Goal: Contribute content: Contribute content

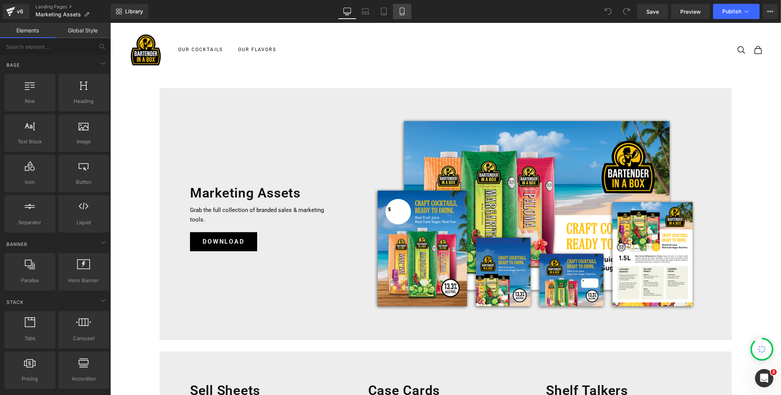
click at [402, 10] on icon at bounding box center [402, 12] width 8 height 8
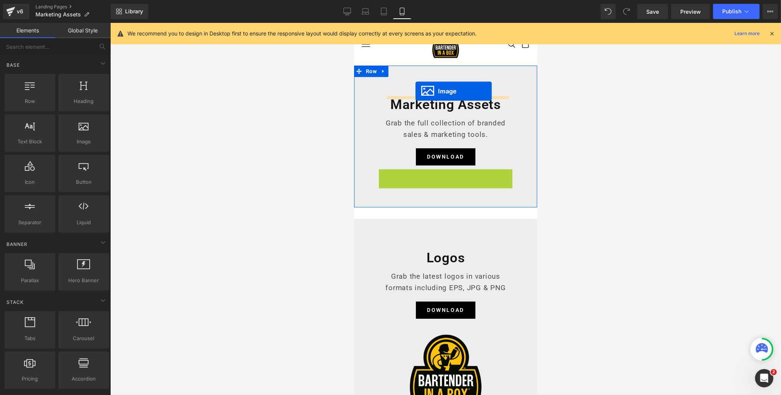
drag, startPoint x: 432, startPoint y: 214, endPoint x: 415, endPoint y: 91, distance: 124.0
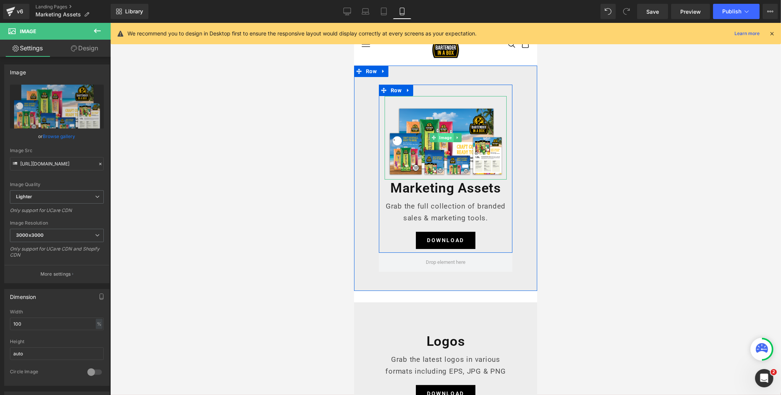
click at [445, 137] on span "Image" at bounding box center [445, 137] width 16 height 9
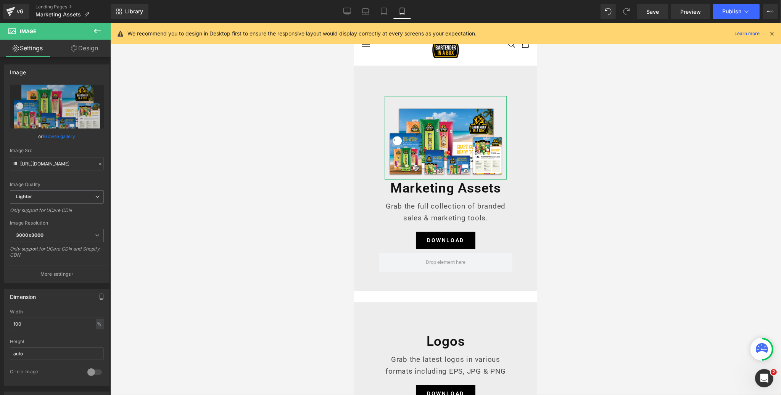
click at [86, 47] on link "Design" at bounding box center [84, 48] width 55 height 17
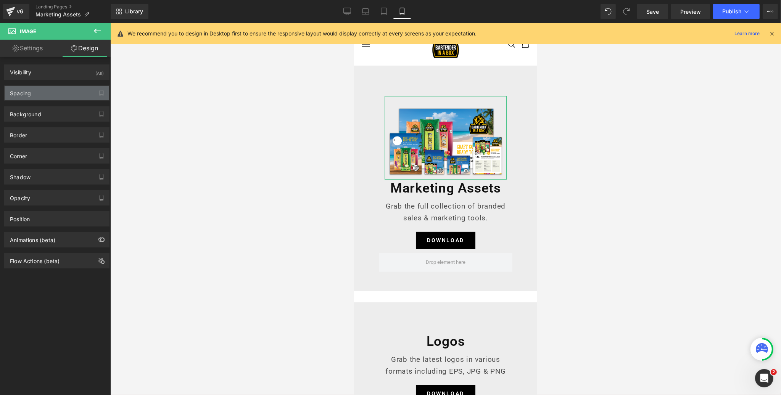
click at [69, 93] on div "Spacing" at bounding box center [57, 93] width 105 height 14
type input "0"
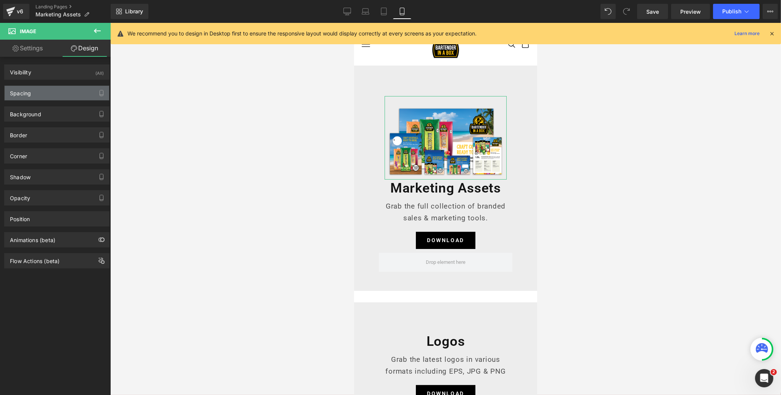
type input "20"
type input "0"
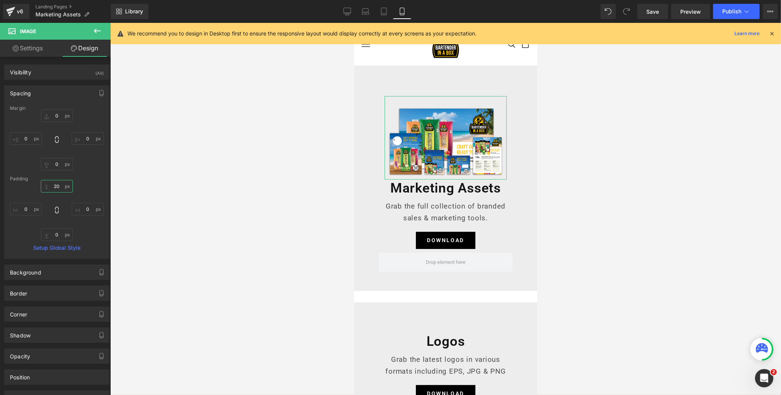
click at [57, 185] on input "20" at bounding box center [57, 186] width 32 height 13
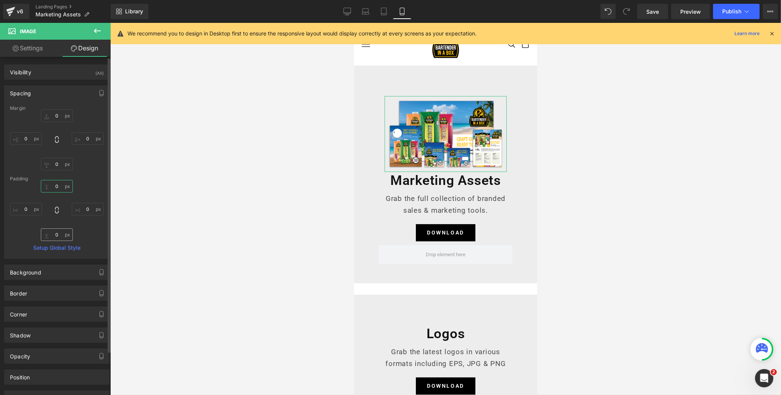
type input "0"
click at [57, 233] on input "0" at bounding box center [57, 234] width 32 height 13
type input "30"
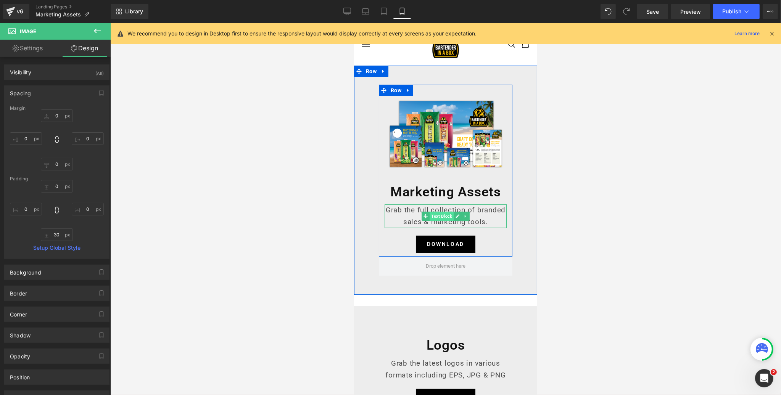
click at [442, 218] on span "Text Block" at bounding box center [441, 216] width 24 height 9
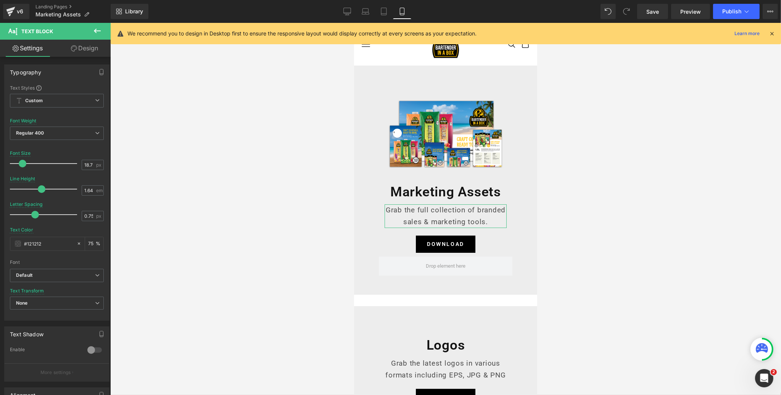
click at [87, 50] on link "Design" at bounding box center [84, 48] width 55 height 17
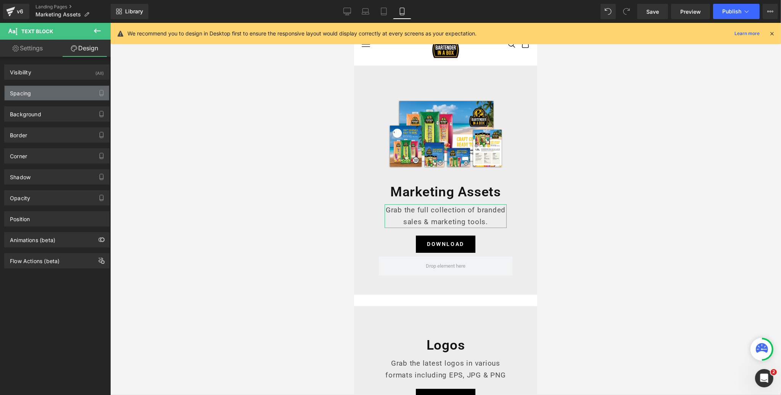
click at [71, 92] on div "Spacing" at bounding box center [57, 93] width 105 height 14
type input "10"
type input "0"
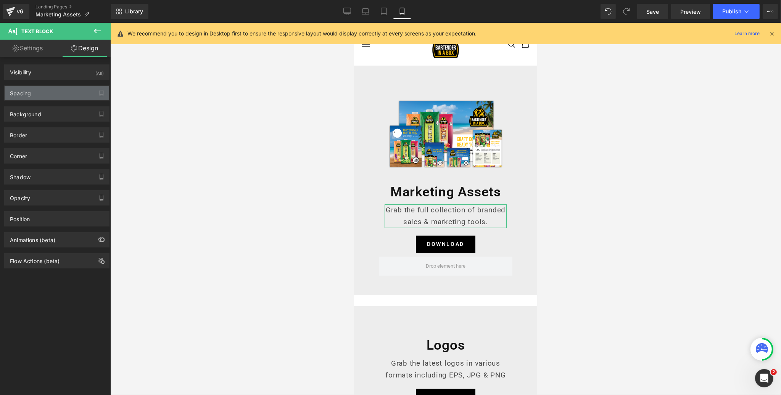
type input "0"
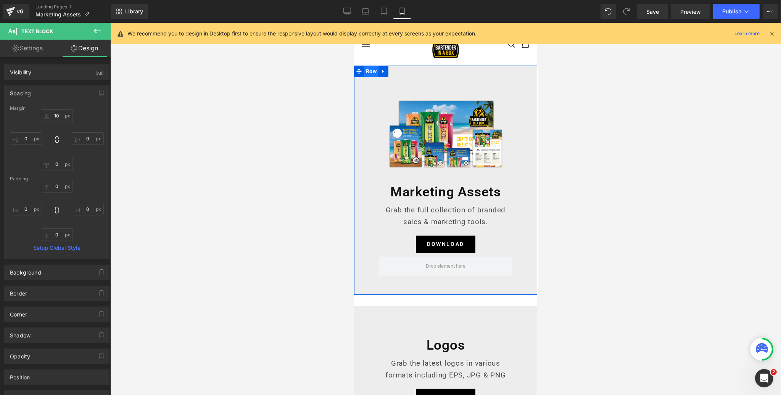
drag, startPoint x: 368, startPoint y: 72, endPoint x: 522, endPoint y: 94, distance: 155.6
click at [368, 72] on span "Row" at bounding box center [371, 71] width 14 height 11
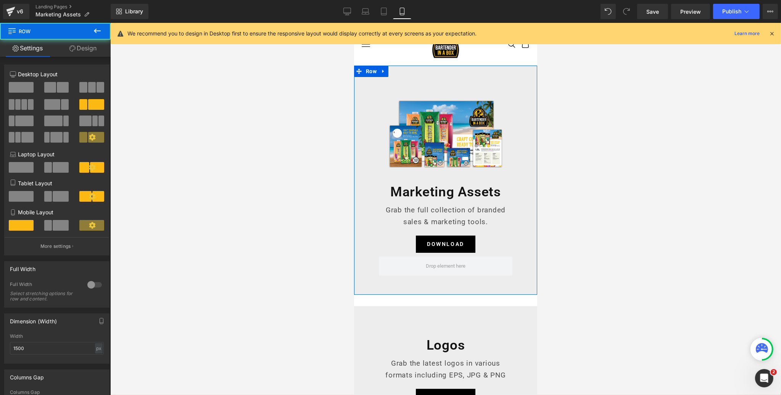
click at [87, 53] on link "Design" at bounding box center [82, 48] width 55 height 17
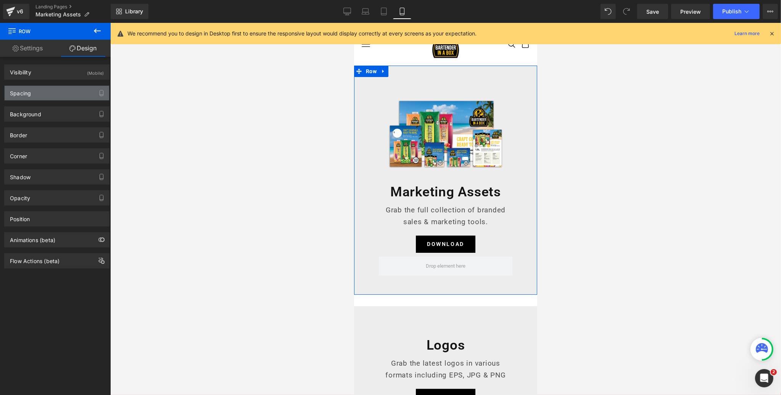
click at [48, 89] on div "Spacing" at bounding box center [57, 93] width 105 height 14
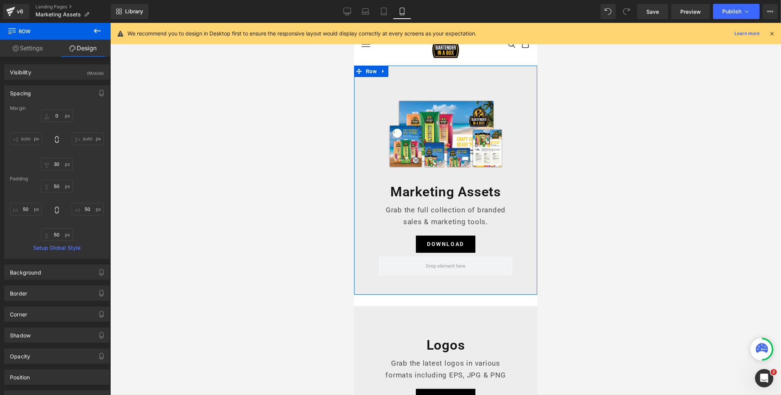
type input "0"
type input "30"
type input "50"
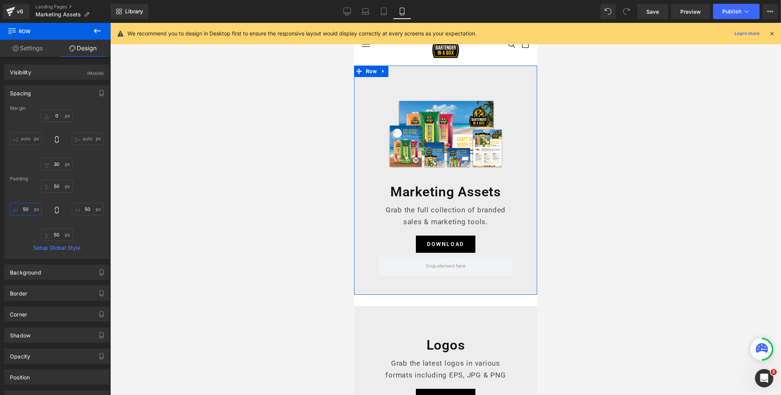
click at [26, 211] on input "50" at bounding box center [26, 209] width 32 height 13
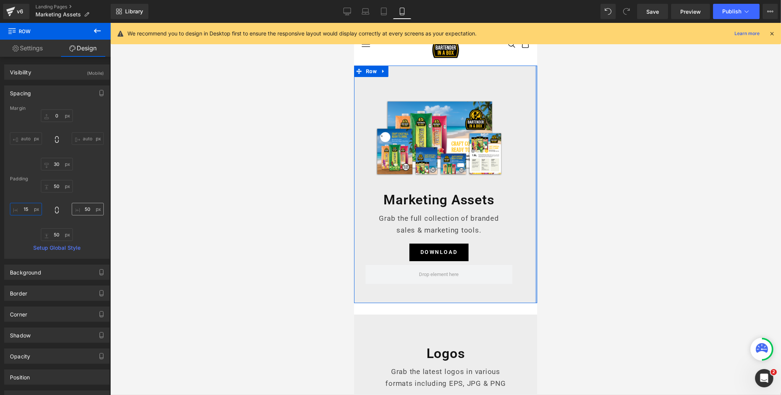
type input "15"
click at [90, 208] on input "50" at bounding box center [88, 209] width 32 height 13
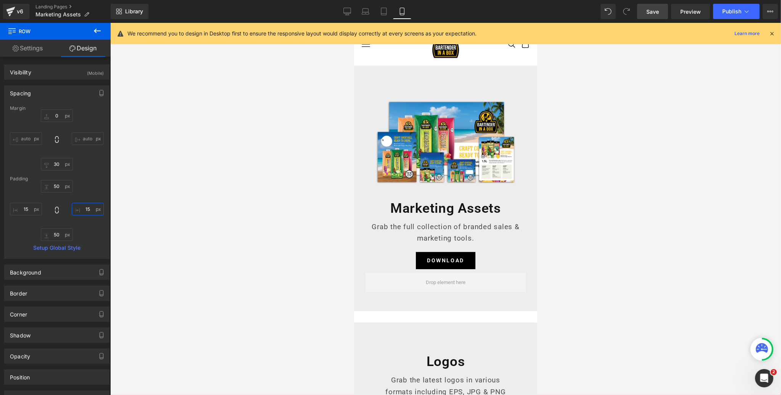
type input "15"
click at [653, 13] on span "Save" at bounding box center [652, 12] width 13 height 8
click at [653, 8] on span "Save" at bounding box center [652, 12] width 13 height 8
click at [726, 15] on button "Publish" at bounding box center [736, 11] width 47 height 15
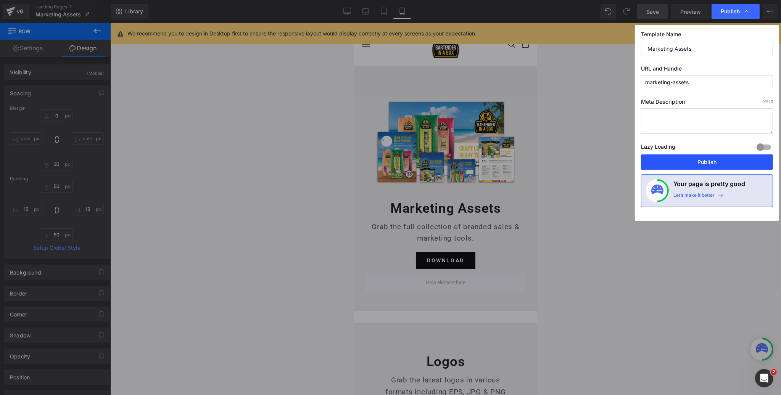
click at [703, 162] on button "Publish" at bounding box center [707, 161] width 132 height 15
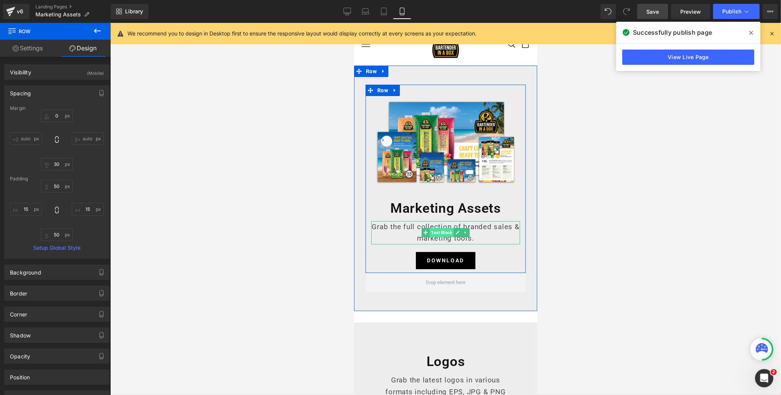
click at [446, 233] on span "Text Block" at bounding box center [441, 232] width 24 height 9
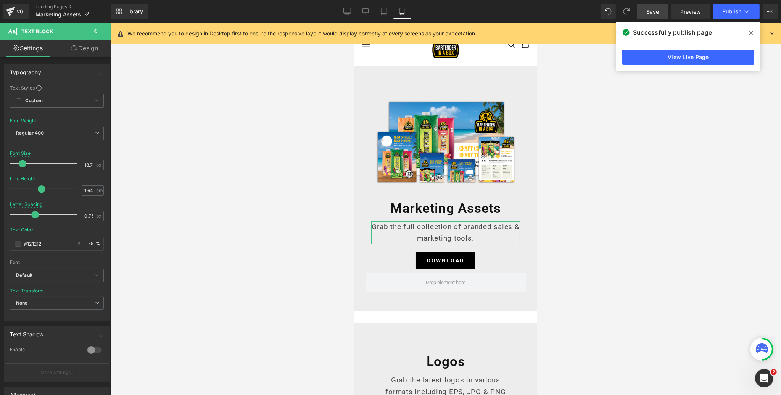
click at [80, 48] on link "Design" at bounding box center [84, 48] width 55 height 17
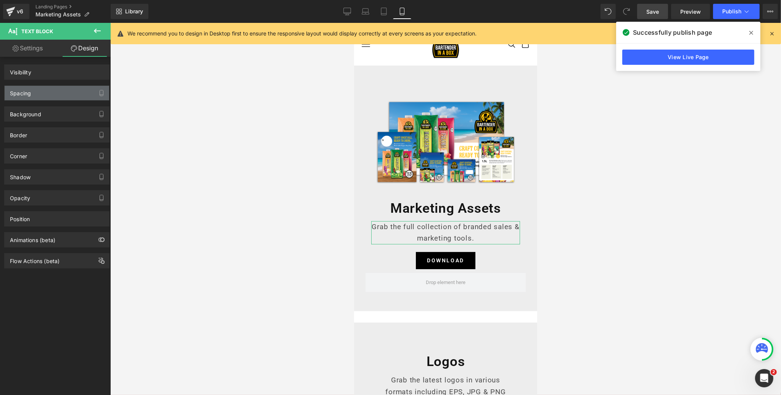
click at [47, 95] on div "Spacing" at bounding box center [57, 93] width 105 height 14
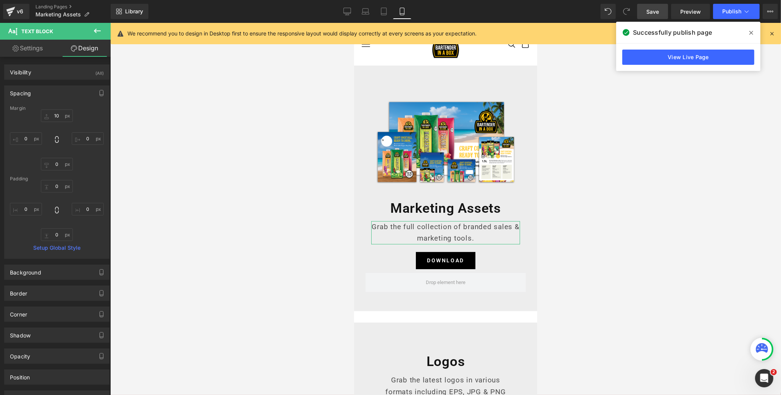
type input "10"
type input "0"
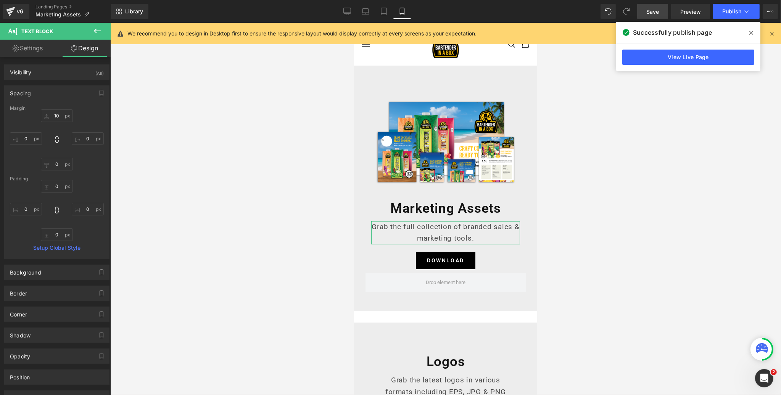
type input "0"
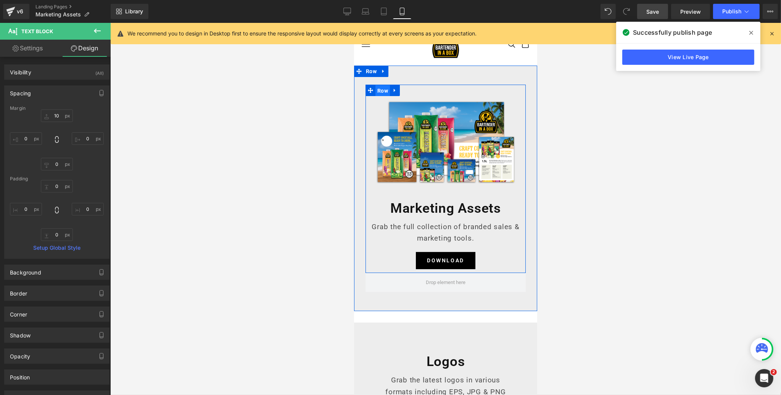
drag, startPoint x: 385, startPoint y: 92, endPoint x: 515, endPoint y: 77, distance: 130.5
click at [385, 92] on span "Row" at bounding box center [382, 90] width 14 height 11
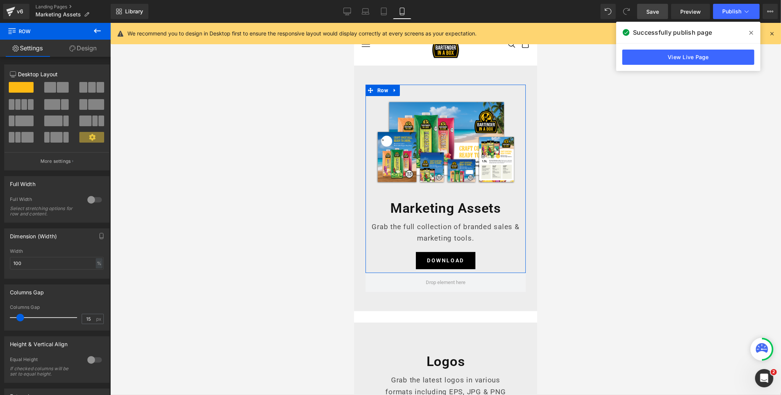
click at [87, 50] on link "Design" at bounding box center [82, 48] width 55 height 17
click at [0, 0] on div "Spacing" at bounding box center [0, 0] width 0 height 0
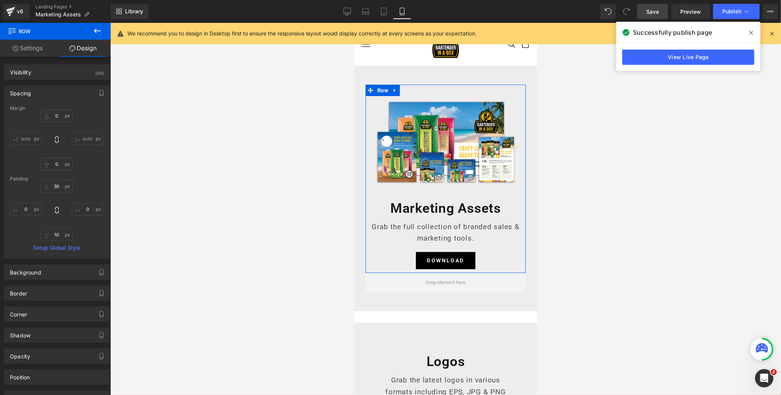
type input "0"
type input "30"
type input "0"
type input "10"
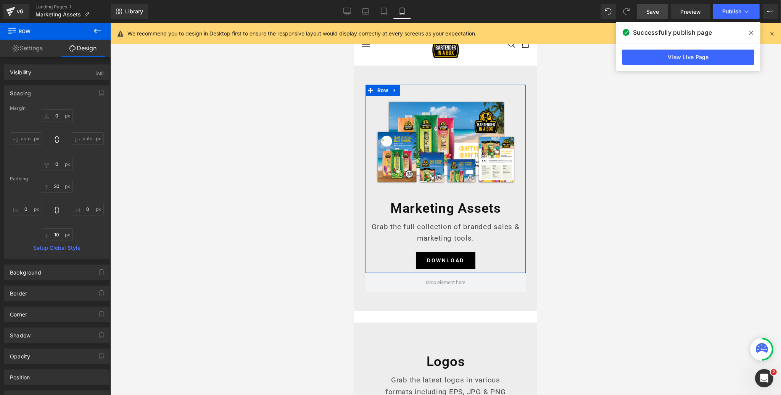
type input "0"
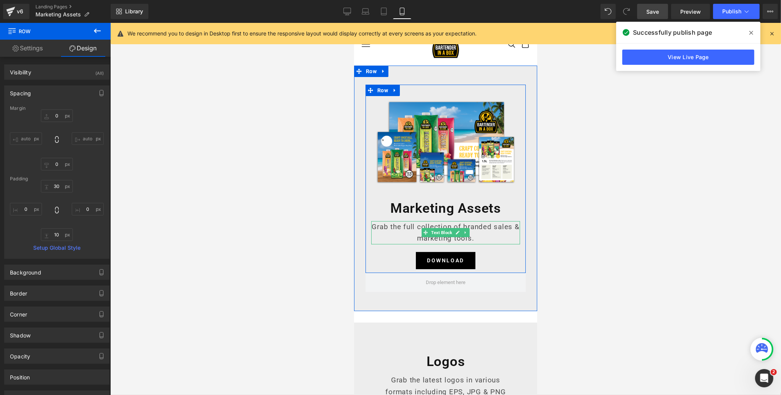
click at [438, 240] on p "Grab the full collection of branded sales & marketing tools." at bounding box center [445, 233] width 149 height 24
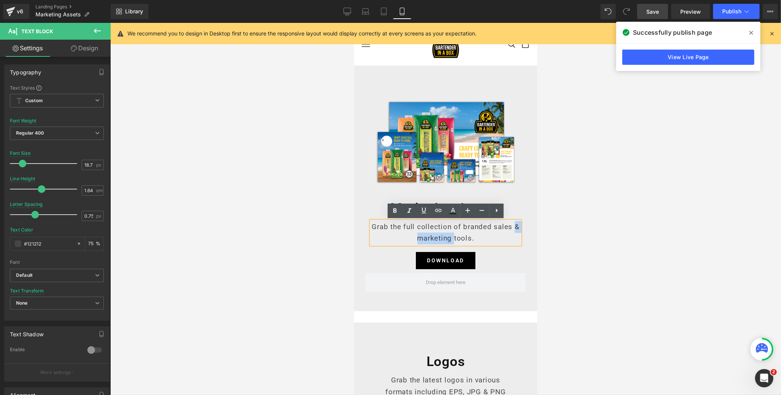
drag, startPoint x: 454, startPoint y: 239, endPoint x: 512, endPoint y: 225, distance: 60.0
click at [512, 225] on p "Grab the full collection of branded sales & marketing tools." at bounding box center [445, 233] width 149 height 24
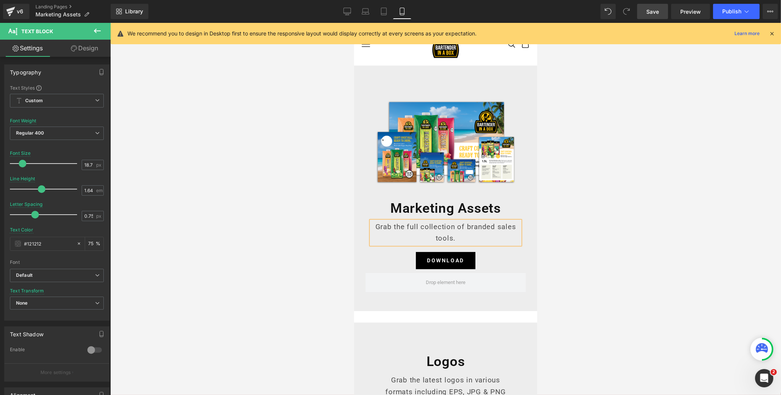
click at [655, 12] on span "Save" at bounding box center [652, 12] width 13 height 8
click at [728, 14] on span "Publish" at bounding box center [731, 11] width 19 height 6
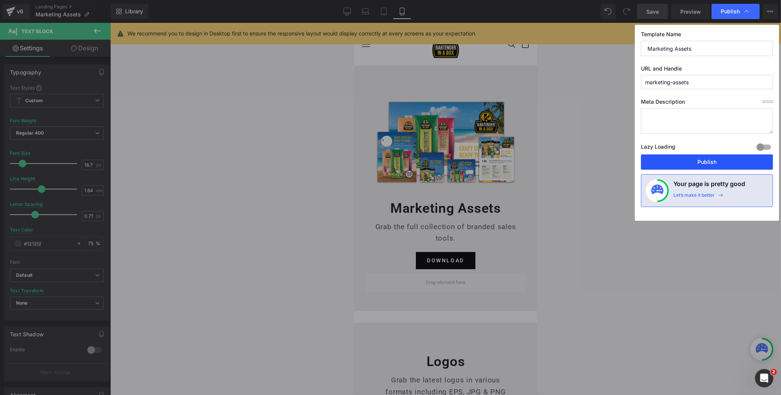
click at [702, 159] on button "Publish" at bounding box center [707, 161] width 132 height 15
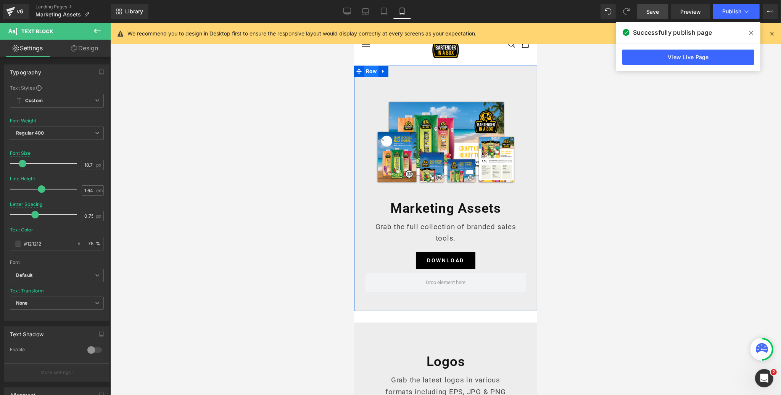
click at [371, 71] on span "Row" at bounding box center [371, 71] width 14 height 11
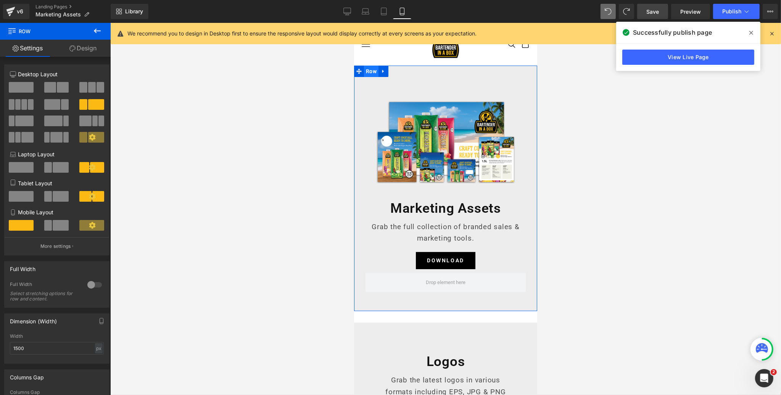
click at [373, 72] on span "Row" at bounding box center [371, 71] width 14 height 11
click at [89, 49] on link "Design" at bounding box center [82, 48] width 55 height 17
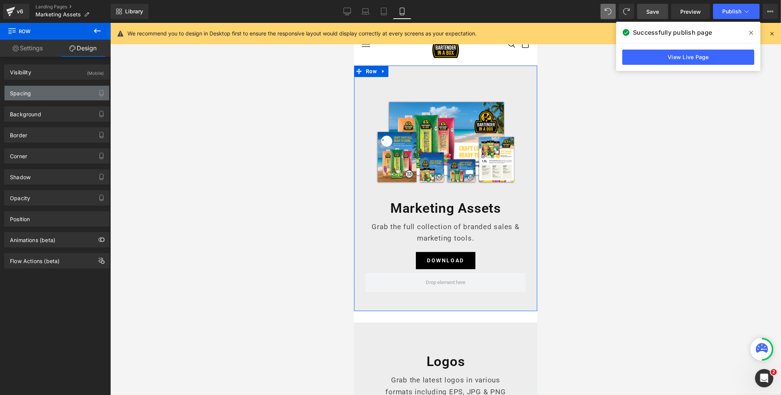
click at [57, 92] on div "Spacing" at bounding box center [57, 93] width 105 height 14
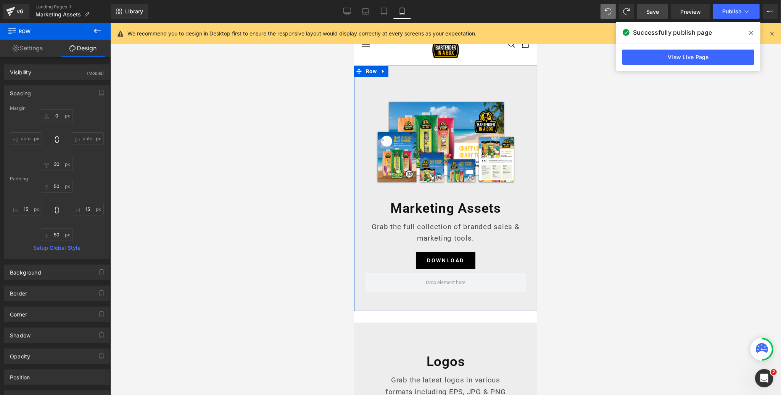
type input "0"
type input "30"
type input "50"
type input "15"
type input "50"
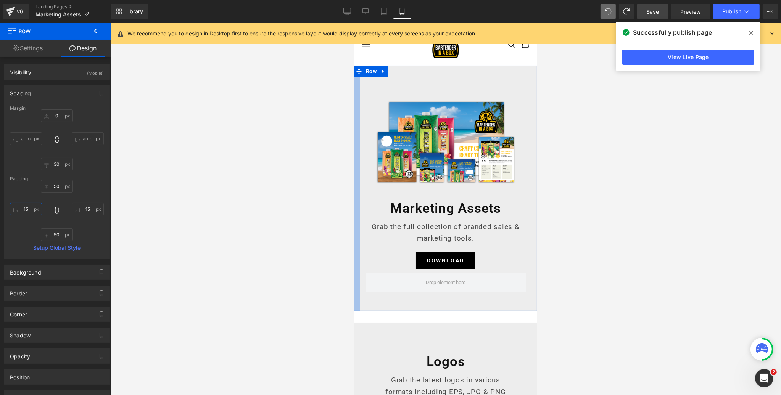
click at [29, 207] on input "15" at bounding box center [26, 209] width 32 height 13
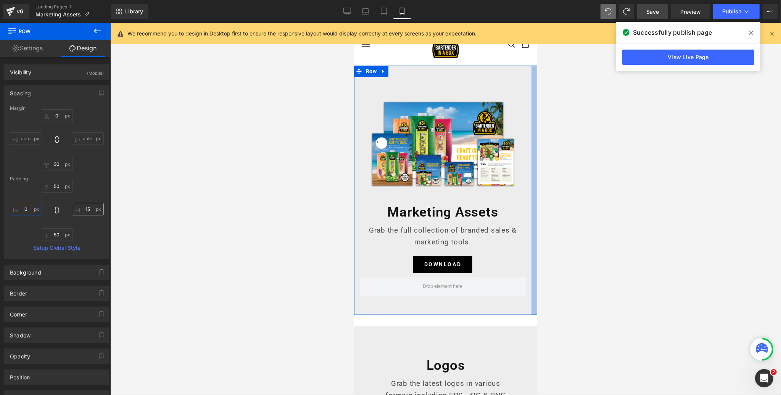
type input "0"
click at [87, 208] on input "15" at bounding box center [88, 209] width 32 height 13
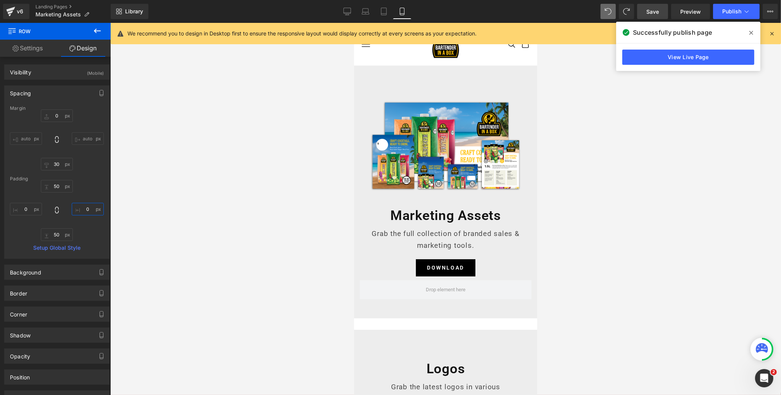
type input "0"
click at [656, 10] on span "Save" at bounding box center [652, 12] width 13 height 8
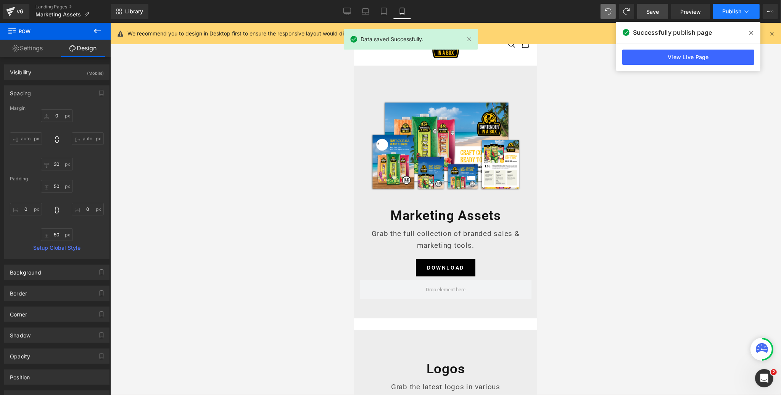
click at [732, 11] on span "Publish" at bounding box center [731, 11] width 19 height 6
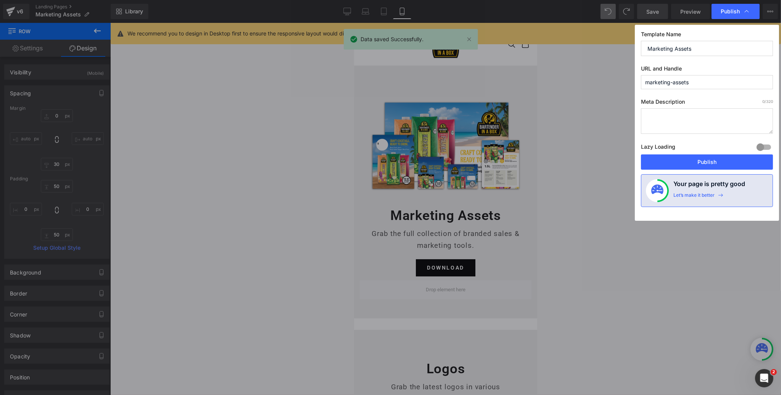
click at [716, 164] on button "Publish" at bounding box center [707, 161] width 132 height 15
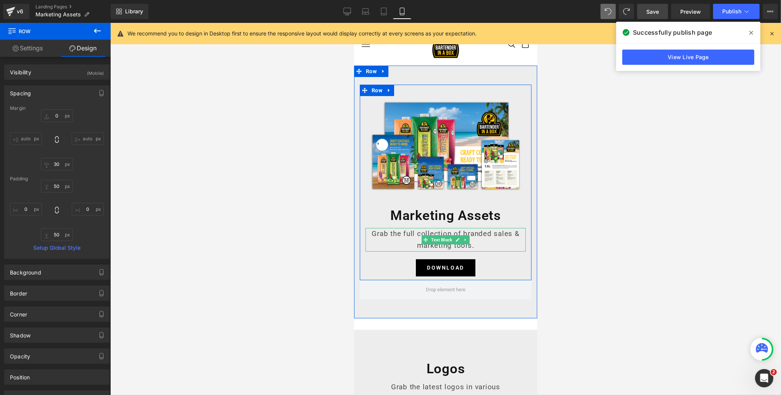
click at [417, 232] on p "Grab the full collection of branded sales & marketing tools." at bounding box center [445, 240] width 160 height 24
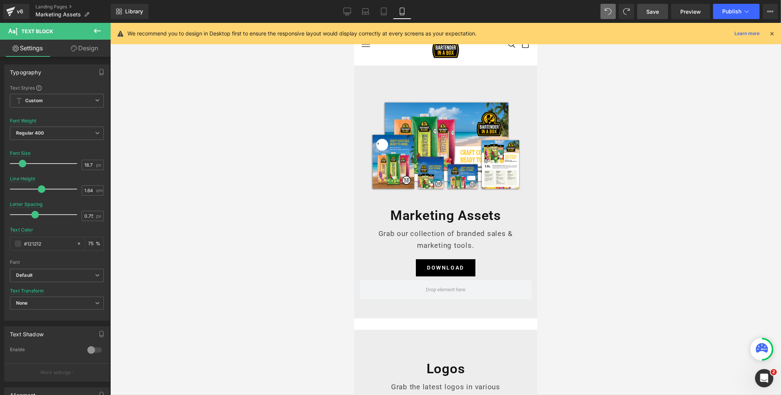
click at [654, 13] on span "Save" at bounding box center [652, 12] width 13 height 8
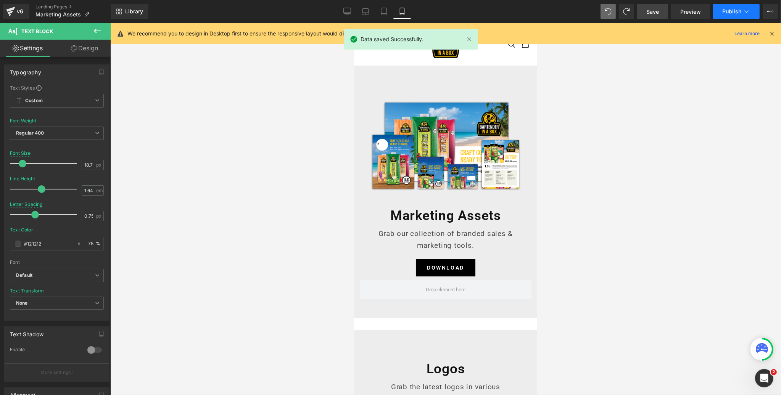
click at [733, 13] on span "Publish" at bounding box center [731, 11] width 19 height 6
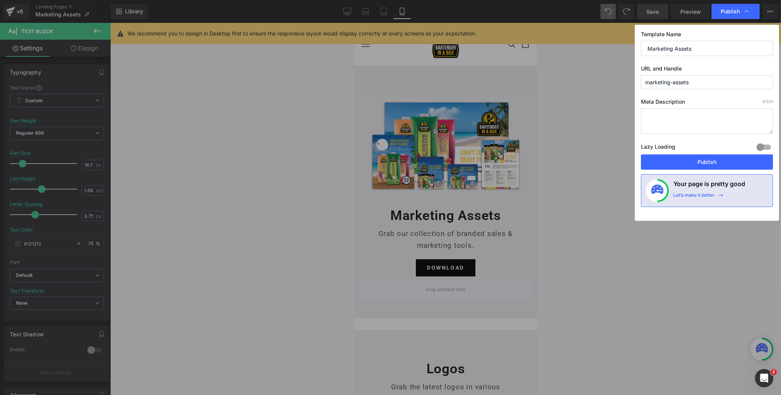
click at [706, 161] on button "Publish" at bounding box center [707, 161] width 132 height 15
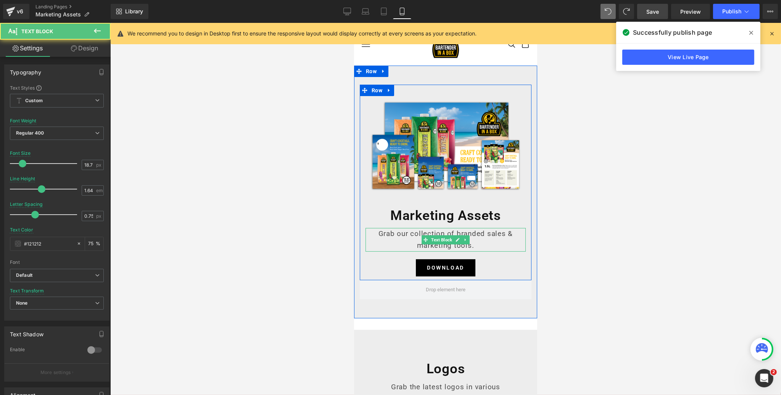
click at [413, 233] on p "Grab our collection of branded sales & marketing tools." at bounding box center [445, 240] width 160 height 24
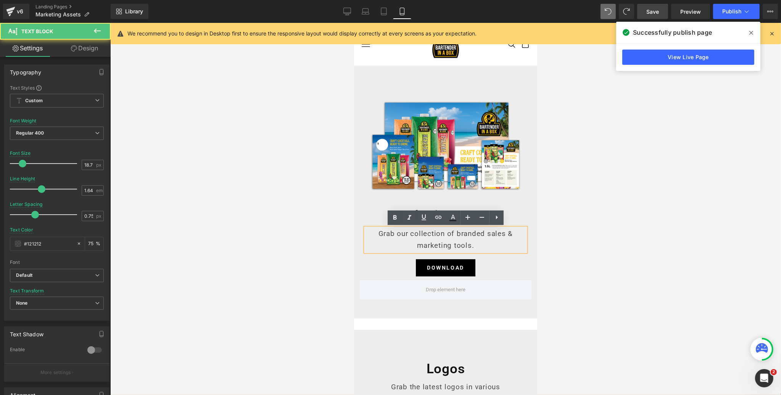
click at [412, 232] on p "Grab our collection of branded sales & marketing tools." at bounding box center [445, 240] width 160 height 24
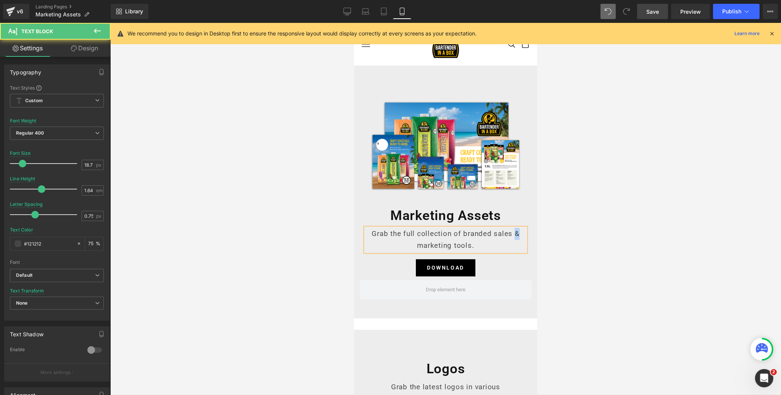
click at [512, 234] on p "Grab the full collection of branded sales & marketing tools." at bounding box center [445, 240] width 160 height 24
click at [656, 10] on span "Save" at bounding box center [652, 12] width 13 height 8
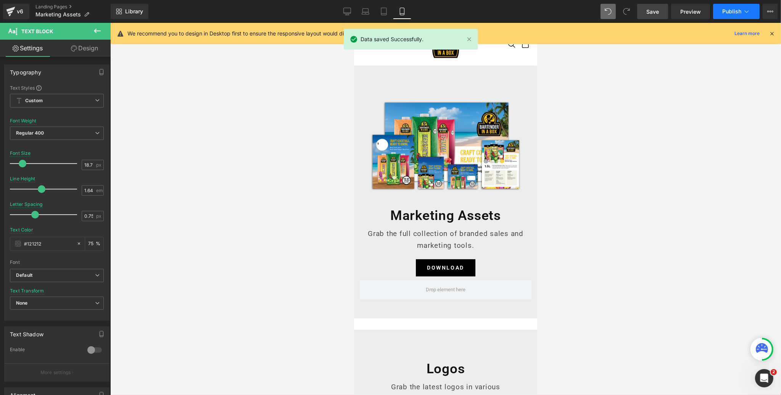
click at [737, 11] on span "Publish" at bounding box center [731, 11] width 19 height 6
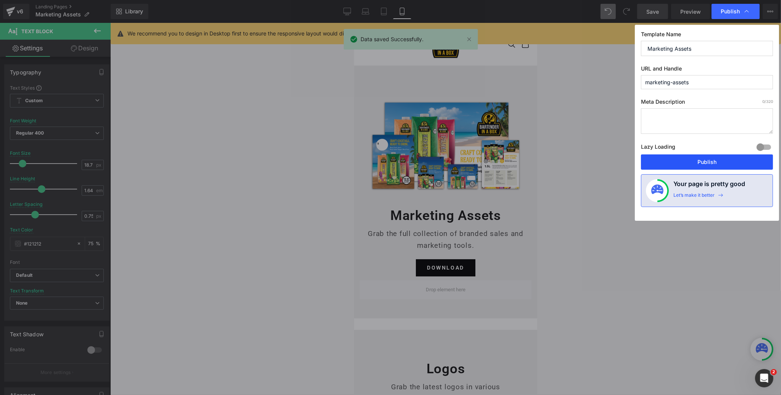
click at [716, 161] on button "Publish" at bounding box center [707, 161] width 132 height 15
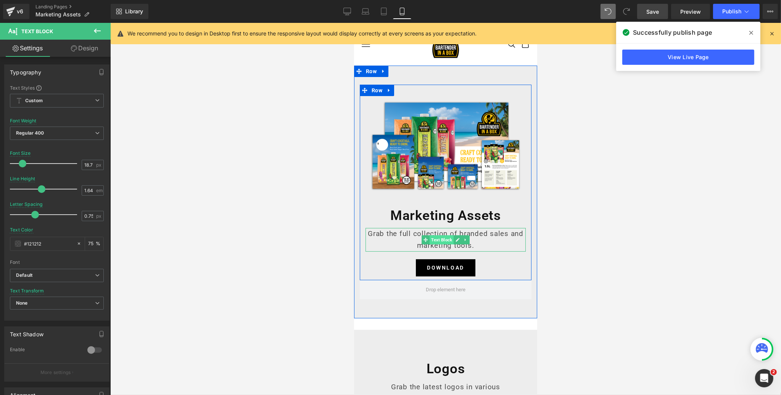
click at [446, 239] on span "Text Block" at bounding box center [441, 239] width 24 height 9
click at [483, 240] on p "Grab the full collection of branded sales and marketing tools." at bounding box center [445, 240] width 160 height 24
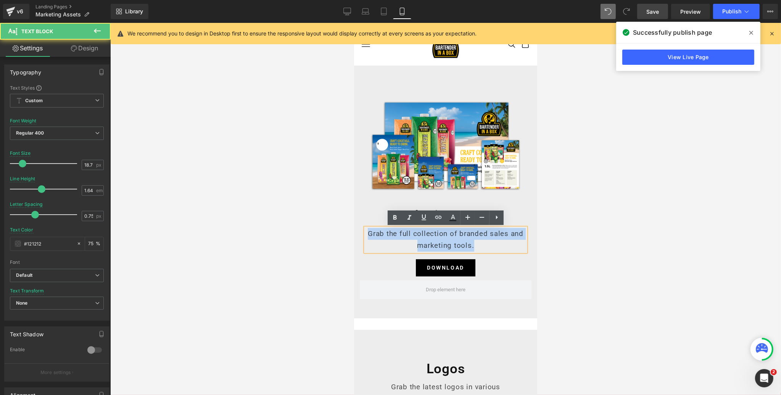
drag, startPoint x: 477, startPoint y: 246, endPoint x: 344, endPoint y: 236, distance: 133.5
copy p "Grab the full collection of branded sales and marketing tools."
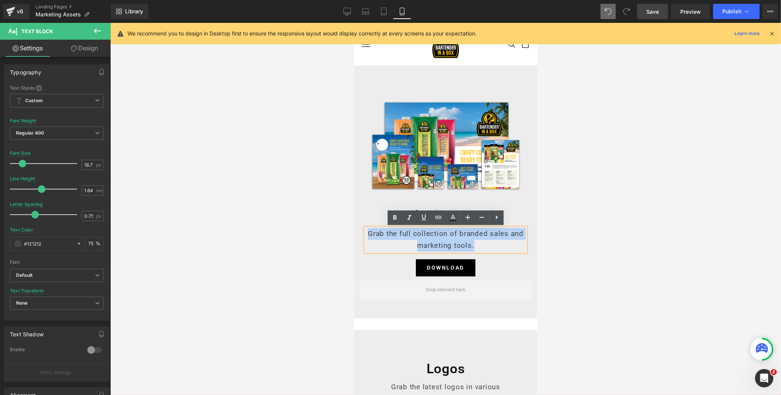
click at [449, 234] on p "Grab the full collection of branded sales and marketing tools." at bounding box center [445, 240] width 160 height 24
drag, startPoint x: 476, startPoint y: 243, endPoint x: 362, endPoint y: 239, distance: 114.1
click at [365, 239] on div "Grab the full collection of branded sales and marketing tools." at bounding box center [445, 240] width 160 height 24
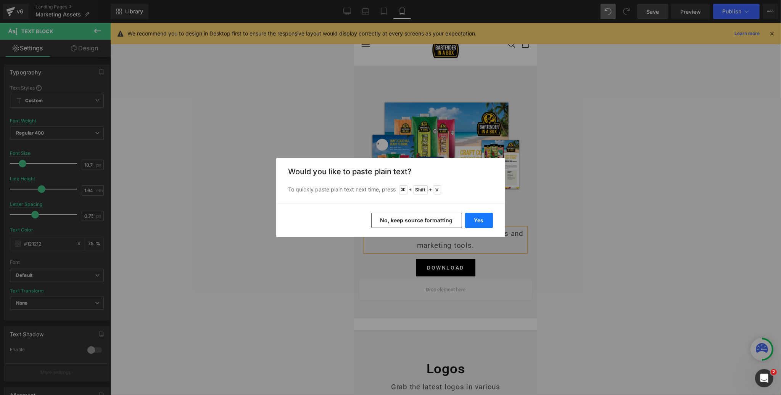
click at [475, 219] on button "Yes" at bounding box center [479, 220] width 28 height 15
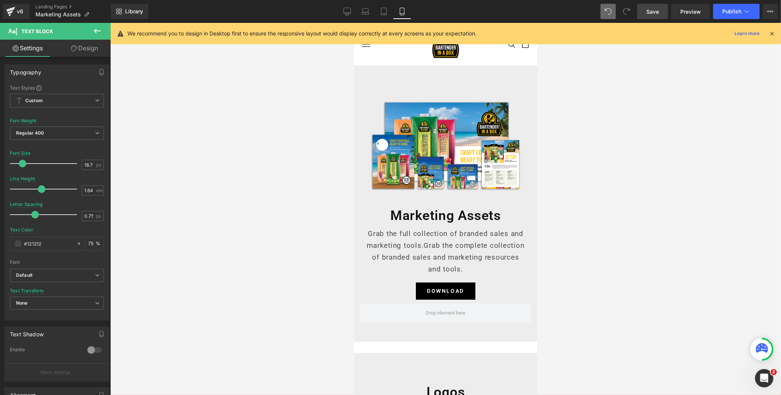
click at [656, 12] on span "Save" at bounding box center [652, 12] width 13 height 8
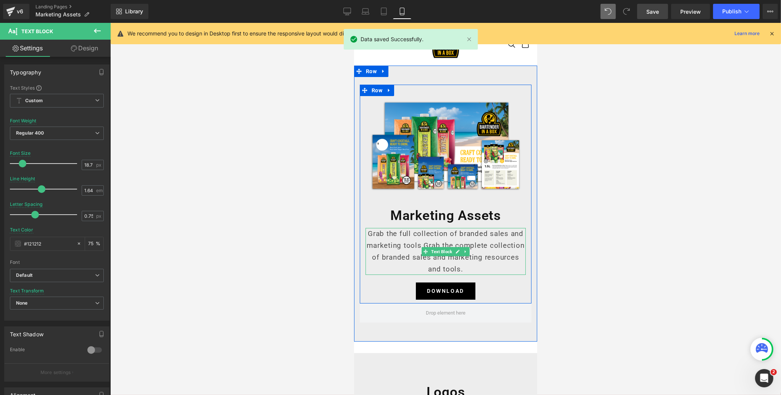
click at [458, 269] on p "Grab the full collection of branded sales and marketing tools.Grab the complete…" at bounding box center [445, 251] width 160 height 47
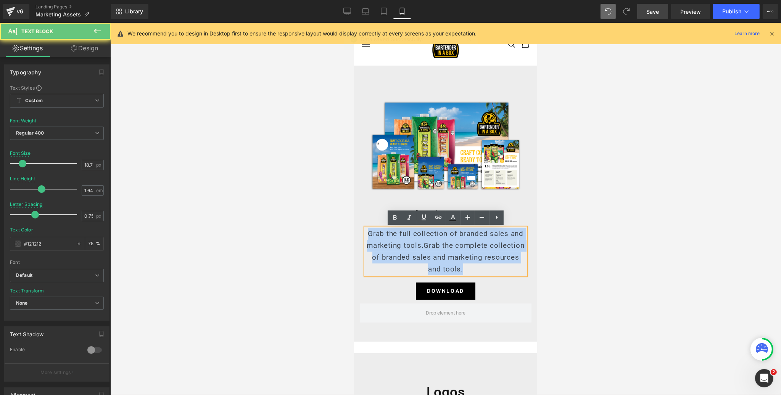
drag, startPoint x: 455, startPoint y: 269, endPoint x: 306, endPoint y: 231, distance: 153.1
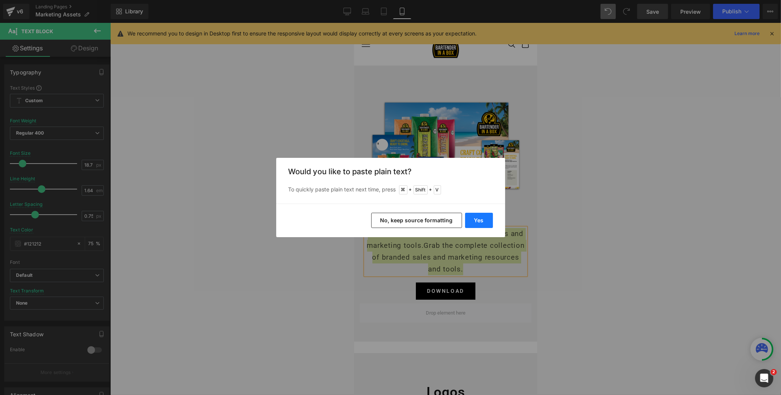
click at [481, 219] on button "Yes" at bounding box center [479, 220] width 28 height 15
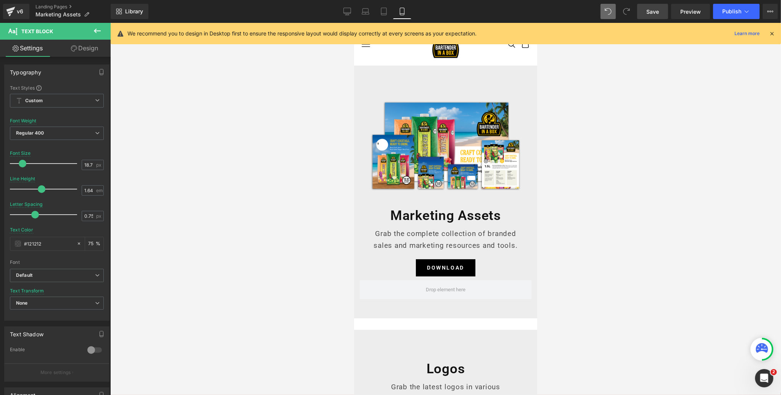
click at [652, 13] on span "Save" at bounding box center [652, 12] width 13 height 8
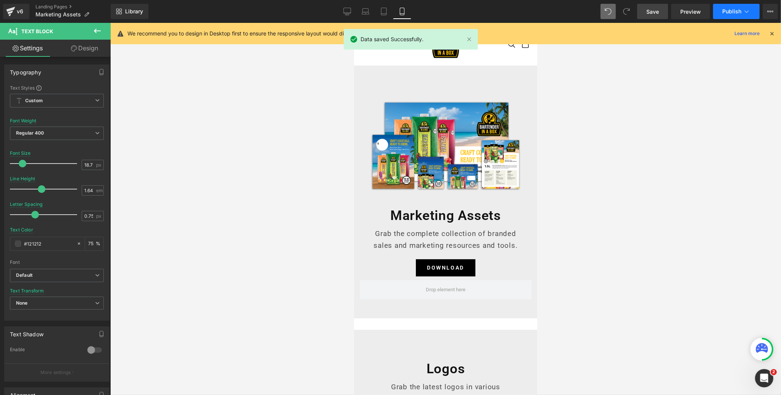
click at [734, 10] on span "Publish" at bounding box center [731, 11] width 19 height 6
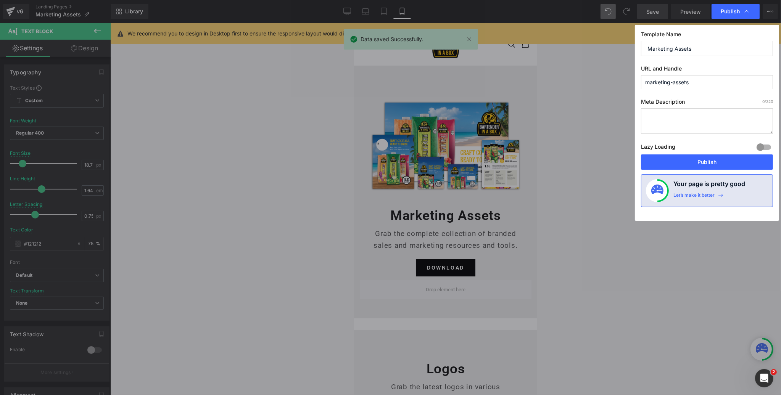
click at [709, 157] on button "Publish" at bounding box center [707, 161] width 132 height 15
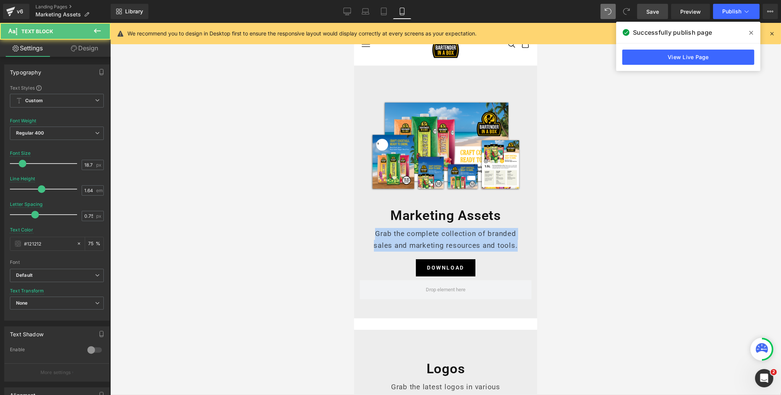
drag, startPoint x: 508, startPoint y: 244, endPoint x: 339, endPoint y: 230, distance: 169.9
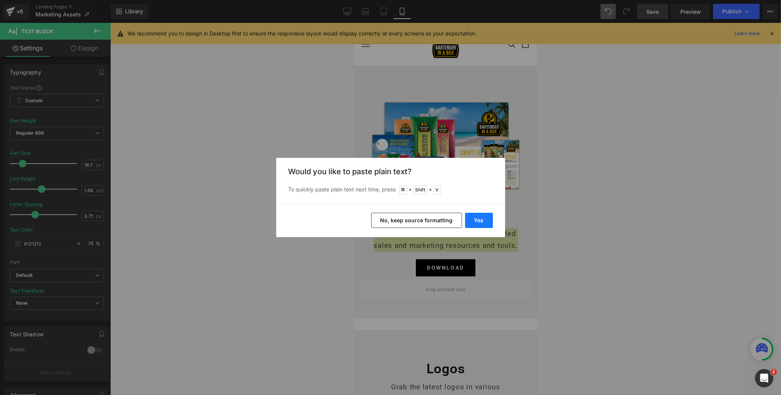
click at [474, 219] on button "Yes" at bounding box center [479, 220] width 28 height 15
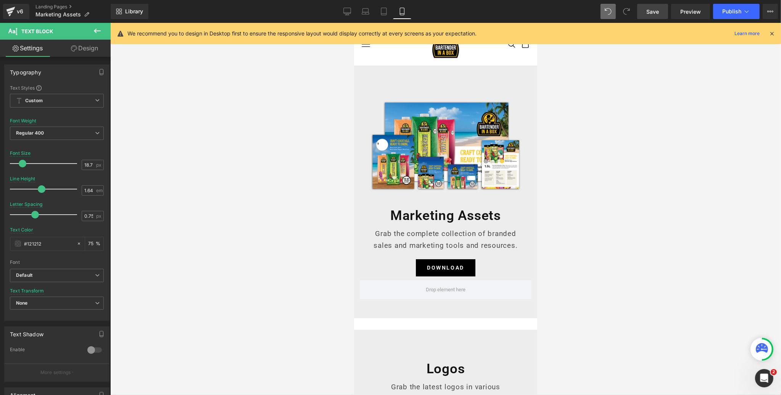
click at [651, 11] on span "Save" at bounding box center [652, 12] width 13 height 8
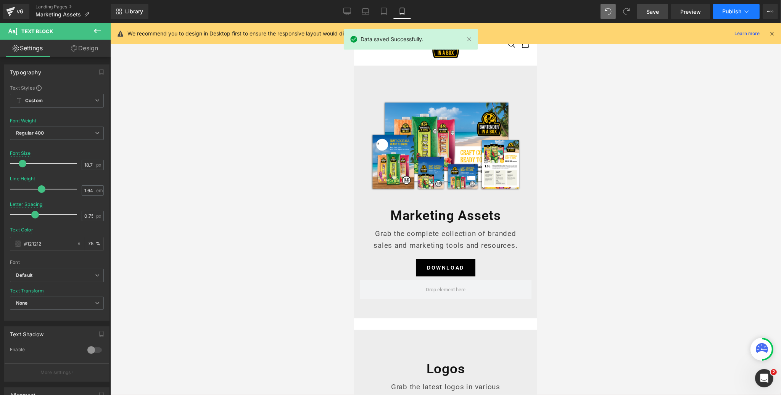
click at [734, 16] on button "Publish" at bounding box center [736, 11] width 47 height 15
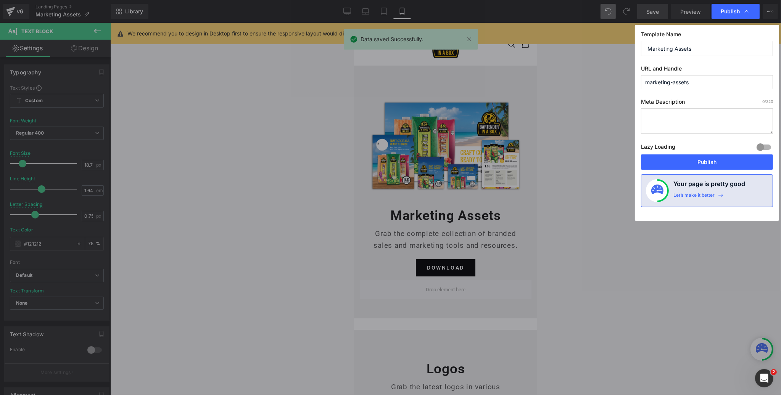
click at [723, 162] on button "Publish" at bounding box center [707, 161] width 132 height 15
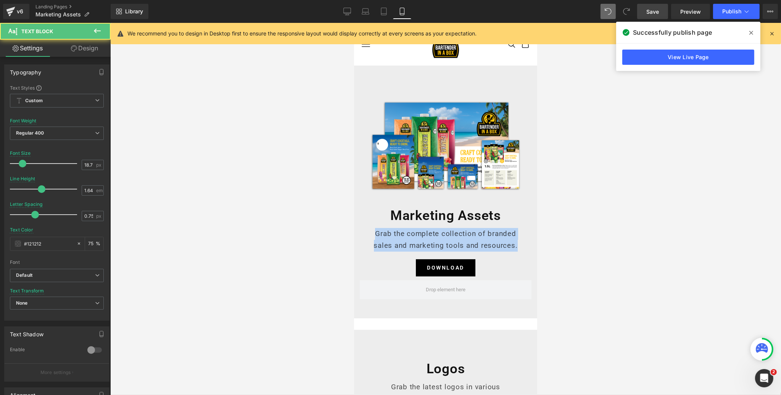
drag, startPoint x: 510, startPoint y: 246, endPoint x: 352, endPoint y: 235, distance: 157.9
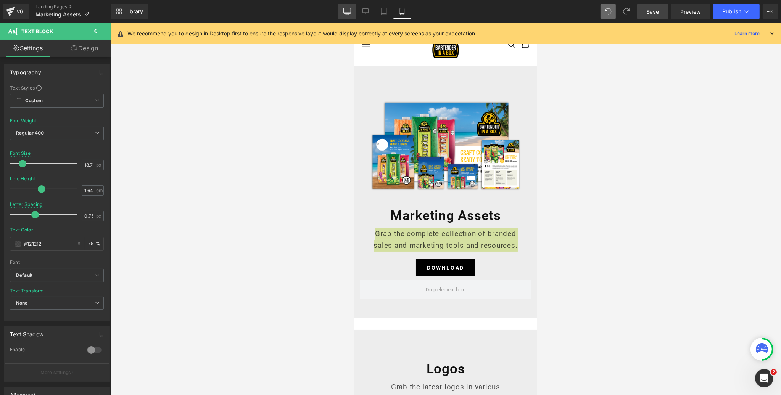
click at [348, 12] on icon at bounding box center [347, 12] width 8 height 8
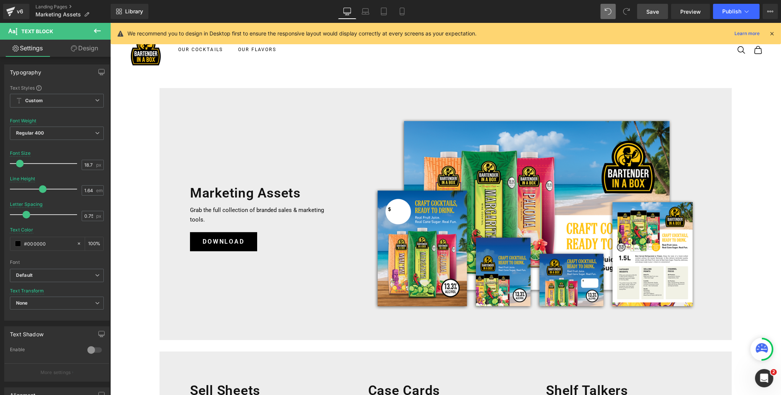
type input "15"
type input "1.65"
type input "0"
type input "#000000"
type input "100"
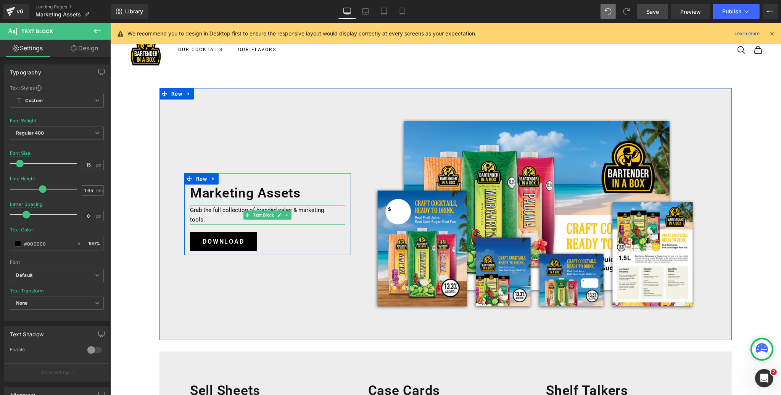
click at [204, 220] on p "Grab the full collection of branded sales & marketing tools." at bounding box center [258, 215] width 136 height 19
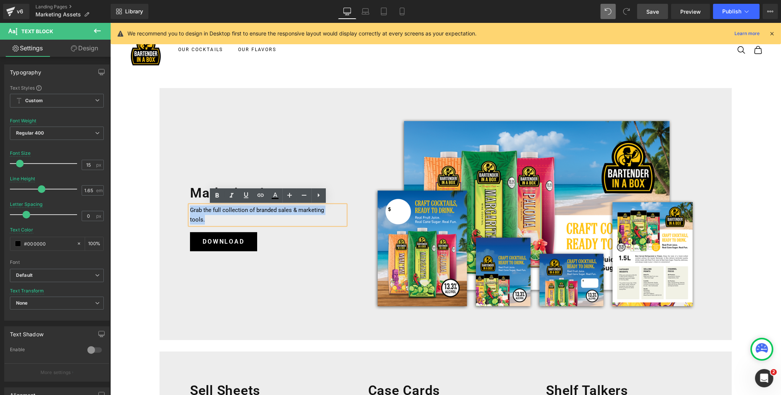
drag, startPoint x: 208, startPoint y: 220, endPoint x: 187, endPoint y: 210, distance: 23.4
click at [187, 210] on div "Marketing Assets Heading Grab the full collection of branded sales & marketing …" at bounding box center [267, 218] width 167 height 67
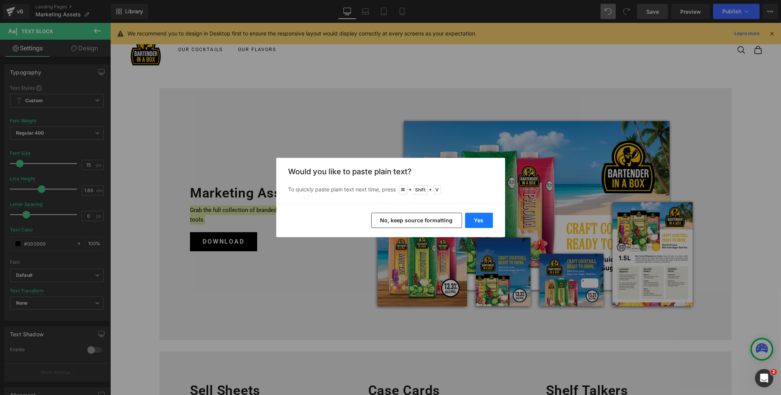
click at [476, 221] on button "Yes" at bounding box center [479, 220] width 28 height 15
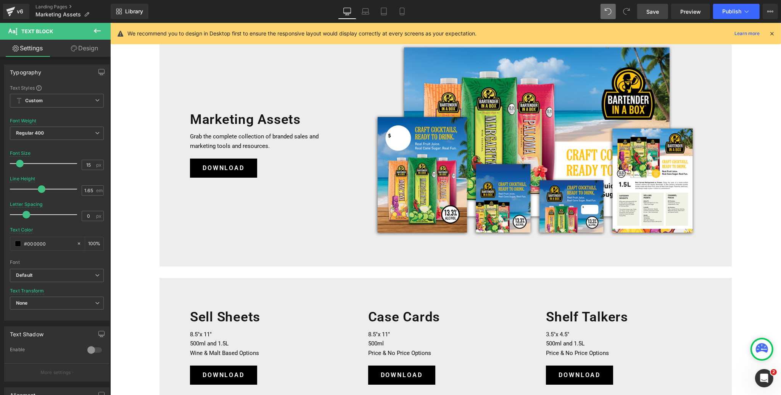
scroll to position [64, 0]
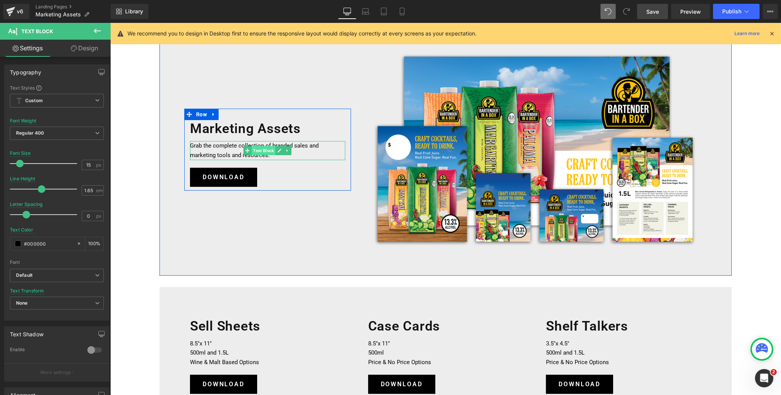
click at [262, 151] on span "Text Block" at bounding box center [263, 150] width 24 height 9
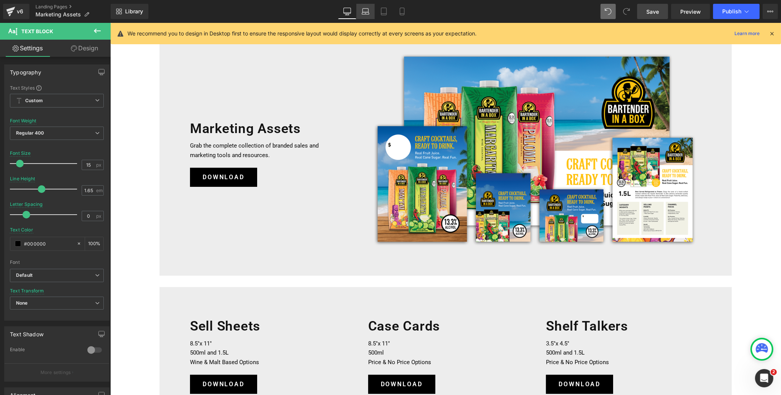
click at [363, 10] on icon at bounding box center [365, 10] width 6 height 3
type input "18"
type input "1.64"
type input "0.75"
type input "#121212"
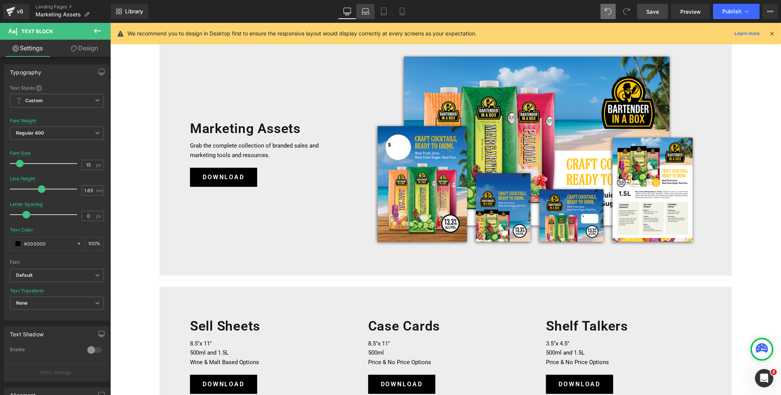
type input "75"
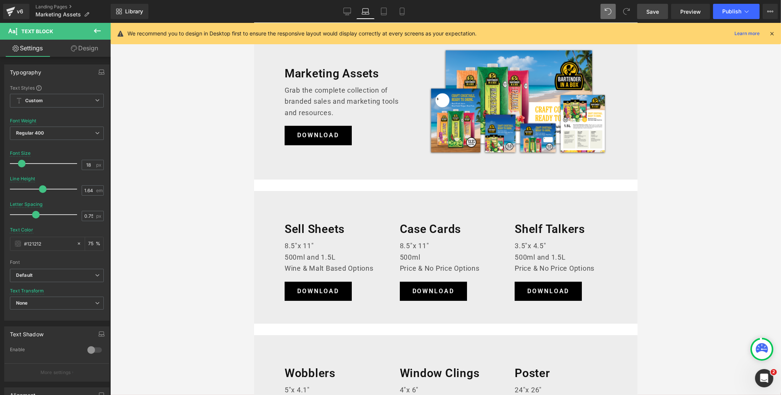
scroll to position [8, 0]
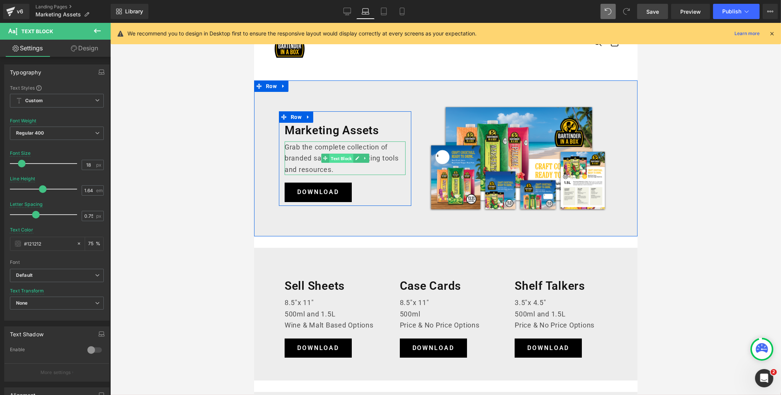
click at [340, 158] on span "Text Block" at bounding box center [341, 158] width 24 height 9
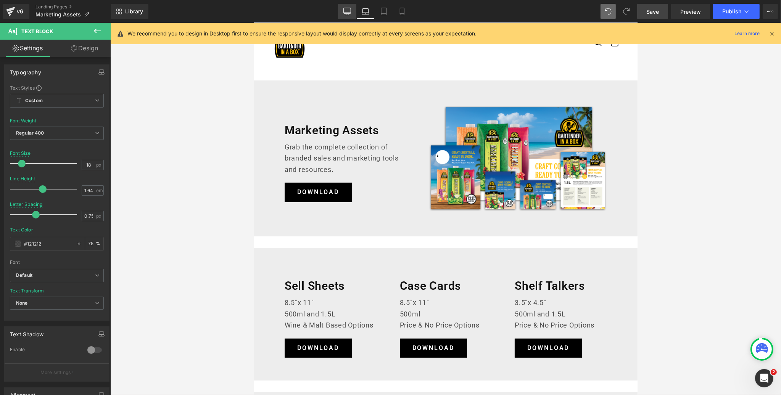
click at [346, 11] on icon at bounding box center [347, 12] width 8 height 8
type input "15"
type input "1.65"
type input "0"
type input "#000000"
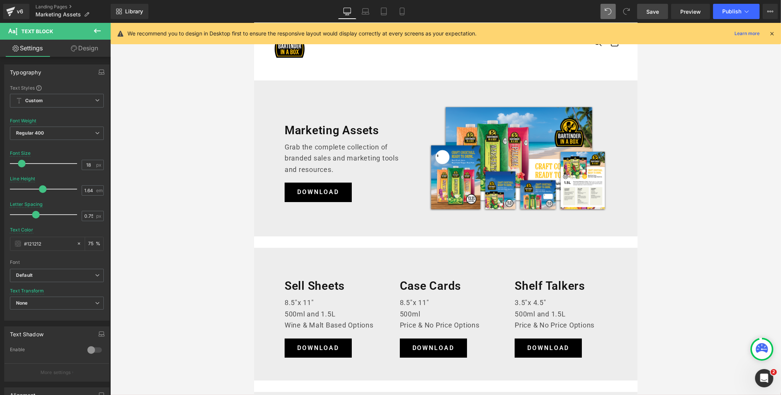
type input "100"
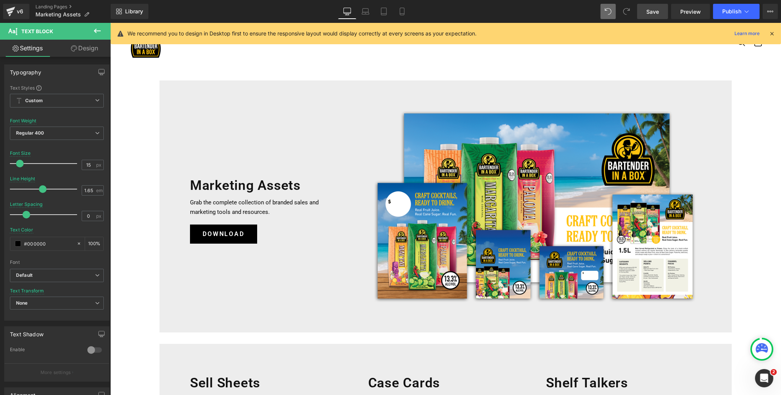
scroll to position [64, 0]
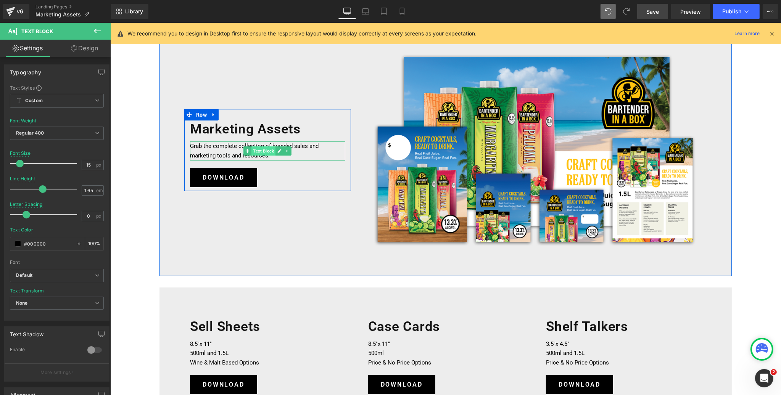
click at [264, 150] on span "Text Block" at bounding box center [263, 150] width 24 height 9
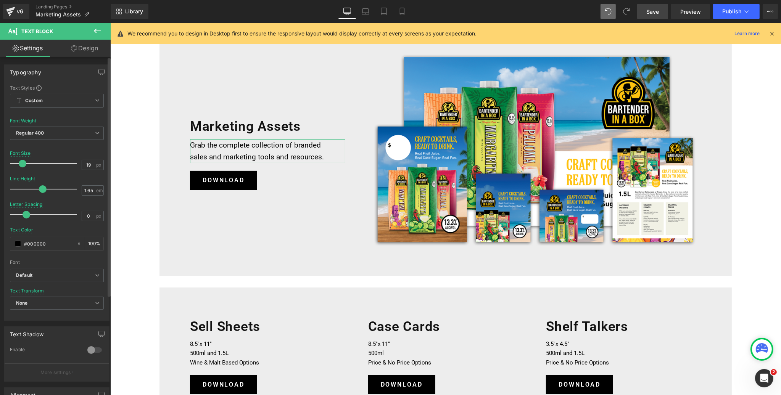
type input "18"
click at [21, 162] on span at bounding box center [22, 164] width 8 height 8
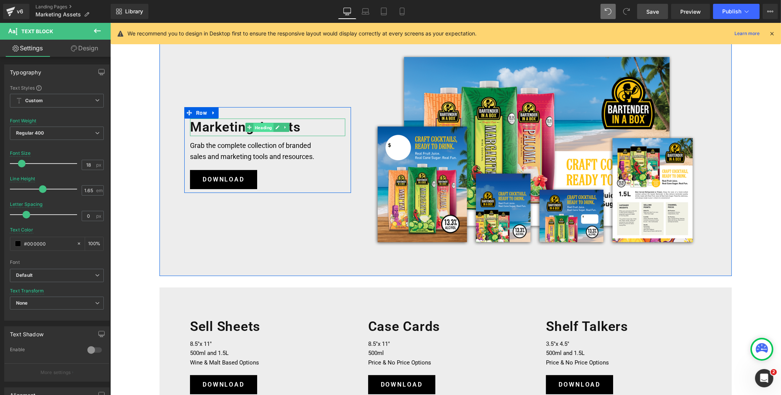
click at [263, 126] on span "Heading" at bounding box center [263, 127] width 20 height 9
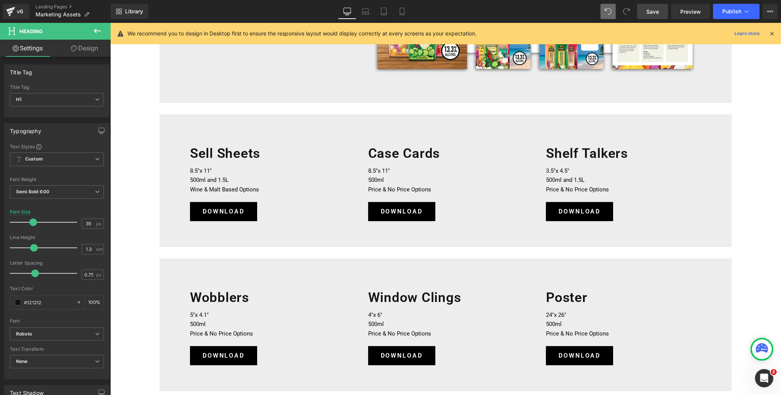
scroll to position [235, 0]
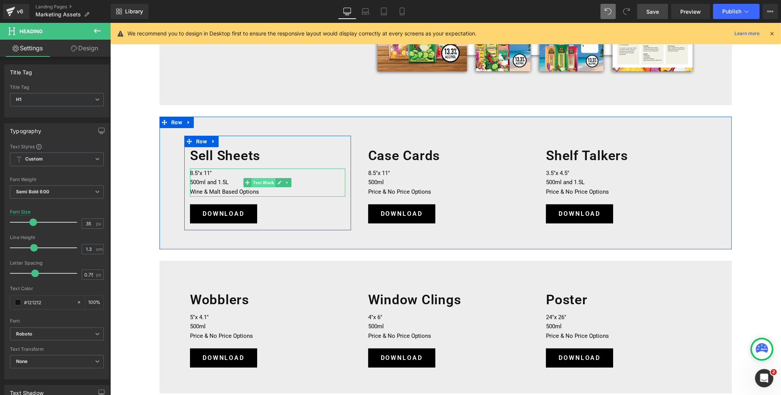
click at [267, 183] on span "Text Block" at bounding box center [263, 182] width 24 height 9
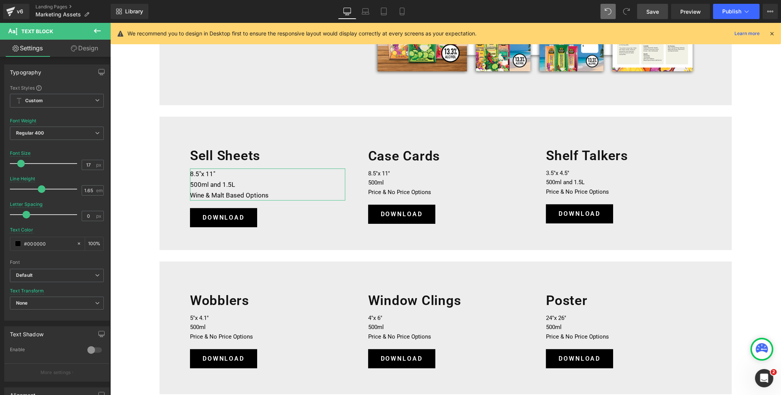
type input "18"
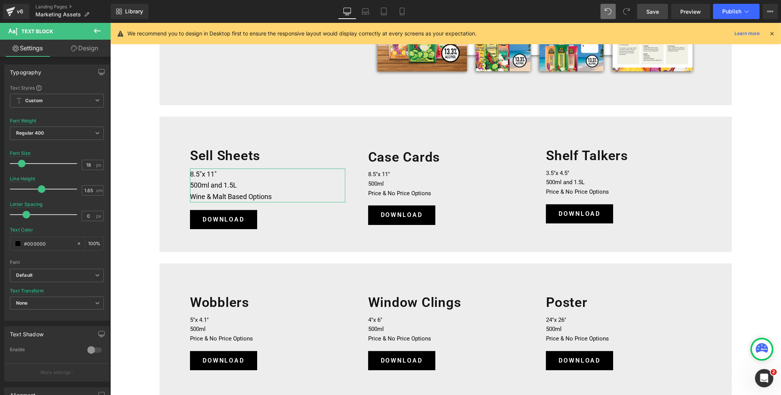
click at [23, 163] on span at bounding box center [22, 164] width 8 height 8
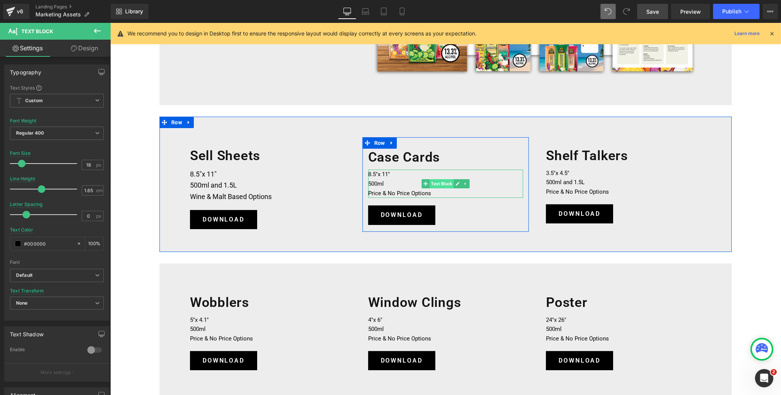
click at [437, 182] on span "Text Block" at bounding box center [441, 183] width 24 height 9
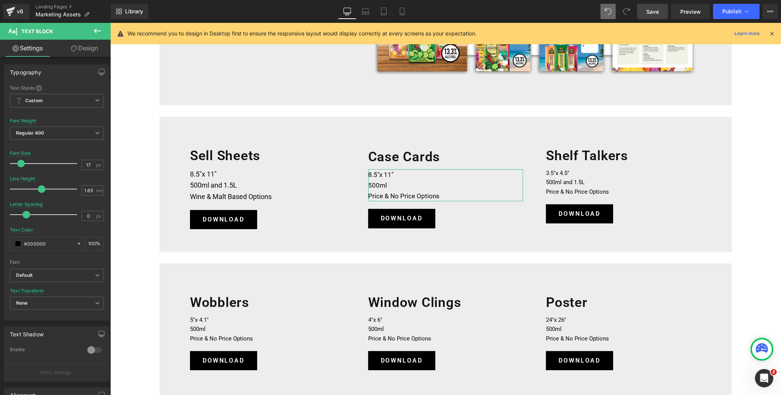
type input "18"
click at [21, 162] on span at bounding box center [22, 164] width 8 height 8
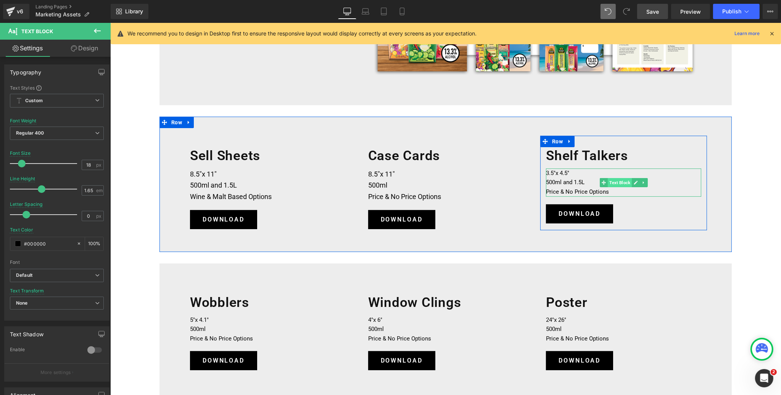
click at [611, 182] on span "Text Block" at bounding box center [619, 182] width 24 height 9
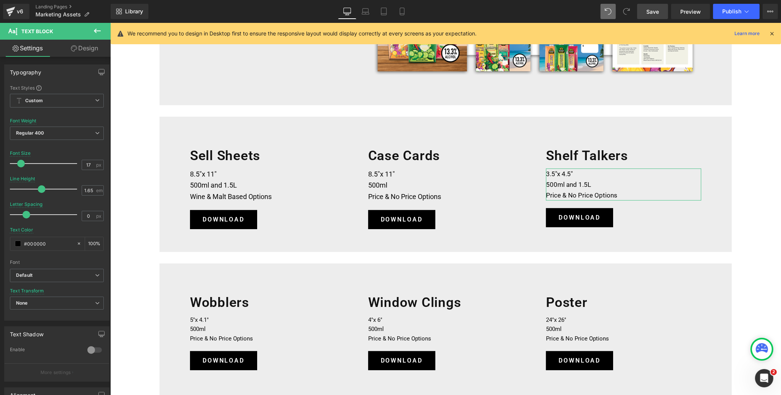
type input "18"
click at [21, 162] on span at bounding box center [22, 164] width 8 height 8
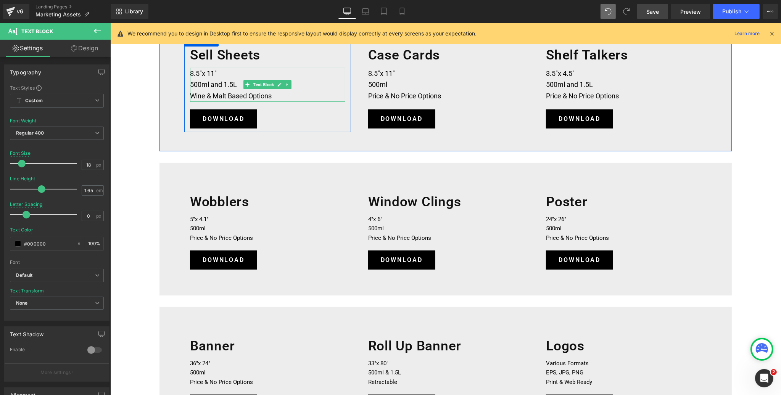
scroll to position [336, 0]
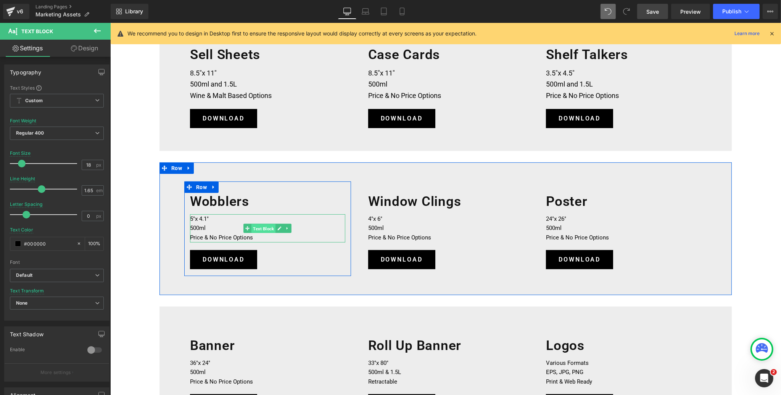
click at [260, 227] on span "Text Block" at bounding box center [263, 228] width 24 height 9
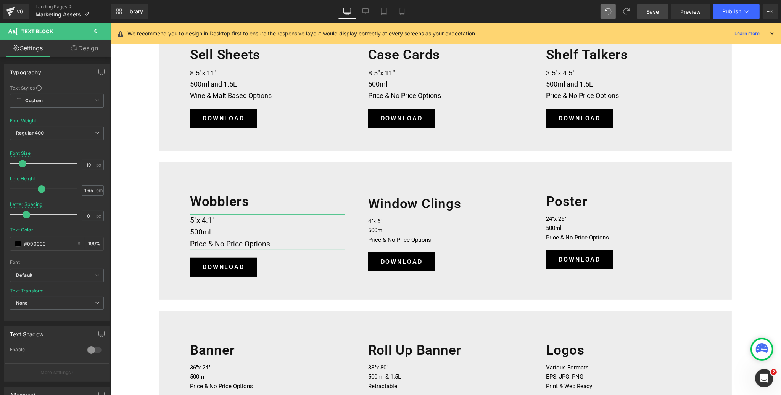
type input "18"
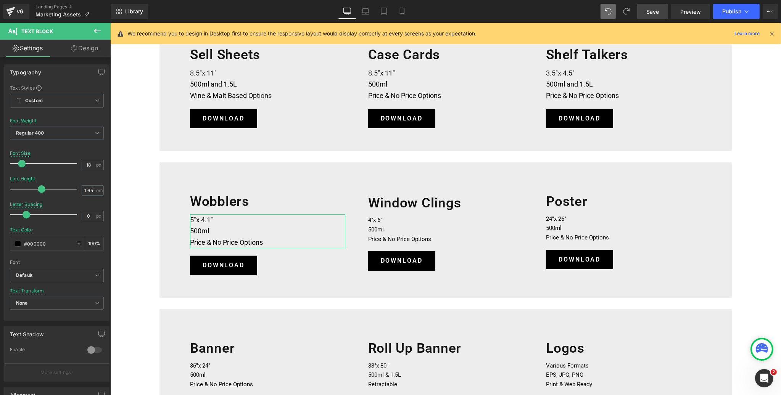
click at [24, 163] on span at bounding box center [22, 164] width 8 height 8
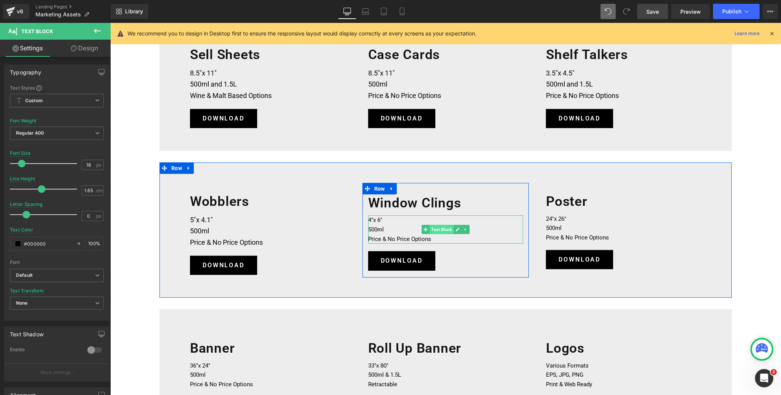
click at [439, 228] on span "Text Block" at bounding box center [441, 229] width 24 height 9
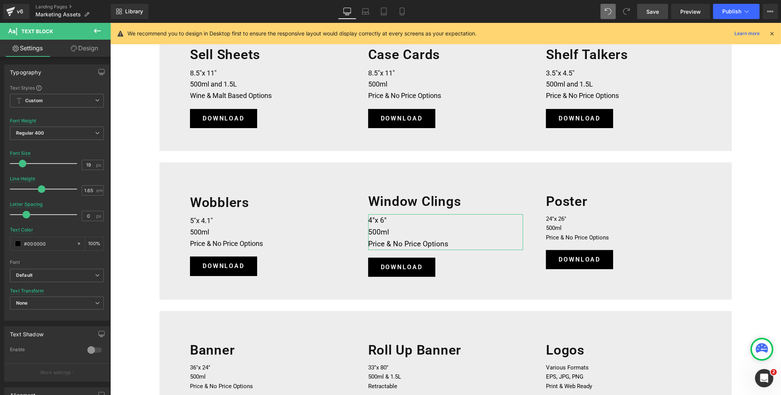
click at [23, 162] on span at bounding box center [23, 164] width 8 height 8
type input "18"
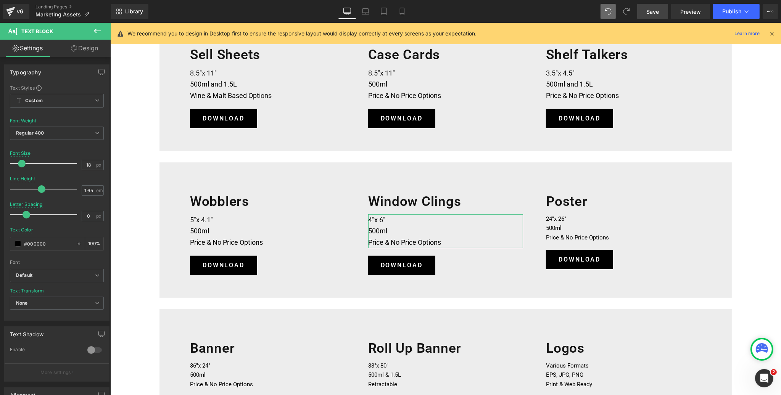
click at [22, 162] on span at bounding box center [22, 164] width 8 height 8
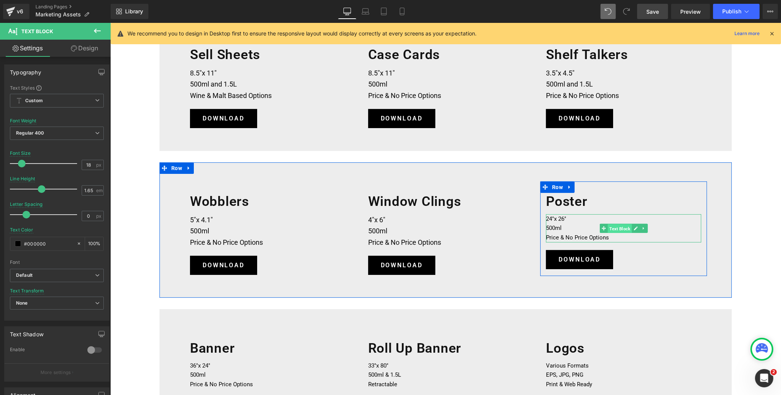
click at [622, 228] on span "Text Block" at bounding box center [619, 228] width 24 height 9
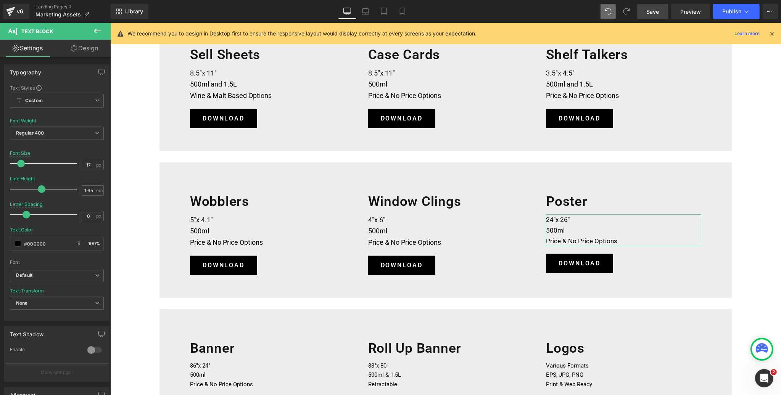
type input "18"
click at [23, 164] on span at bounding box center [22, 164] width 8 height 8
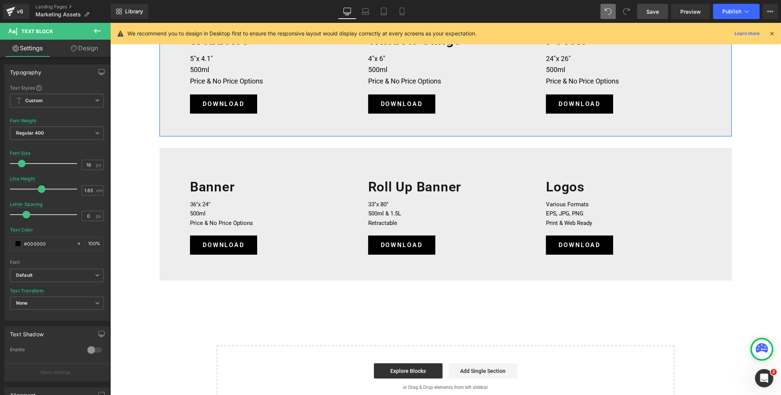
scroll to position [504, 0]
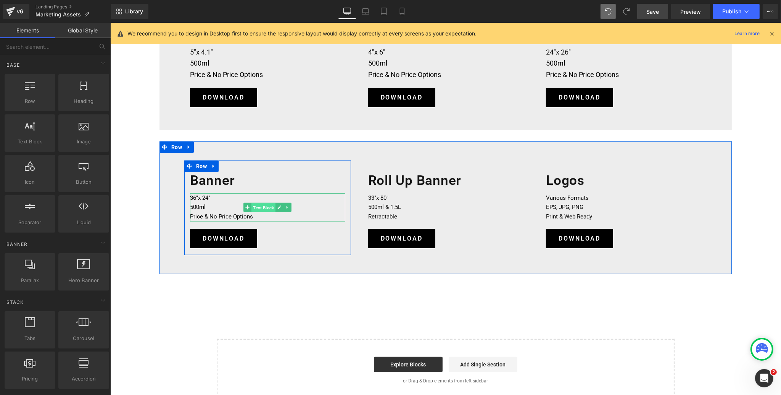
click at [264, 206] on span "Text Block" at bounding box center [263, 207] width 24 height 9
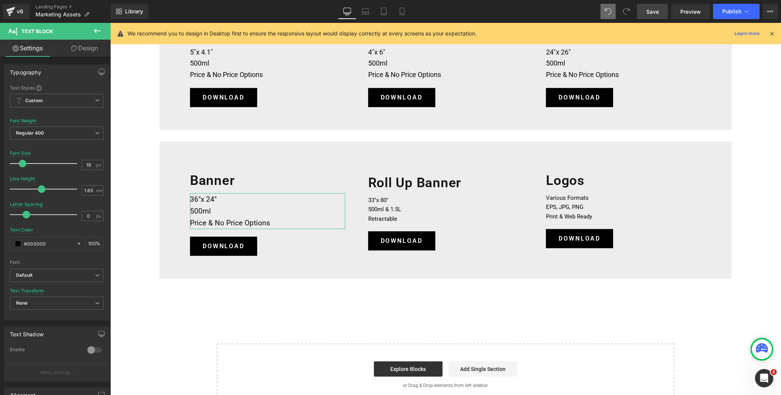
type input "18"
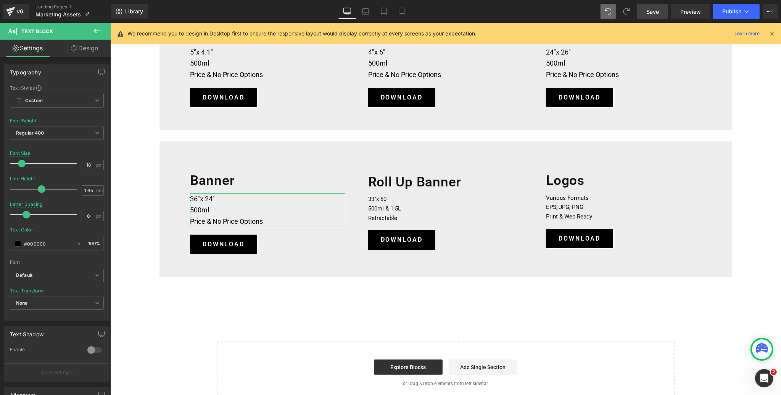
click at [21, 162] on span at bounding box center [22, 164] width 8 height 8
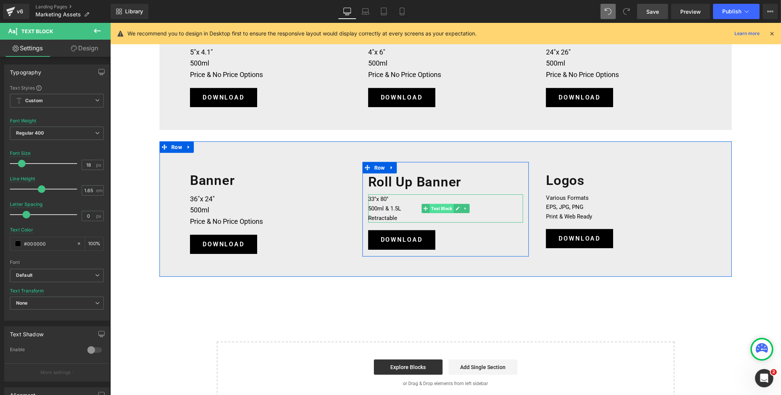
click at [443, 206] on span "Text Block" at bounding box center [441, 208] width 24 height 9
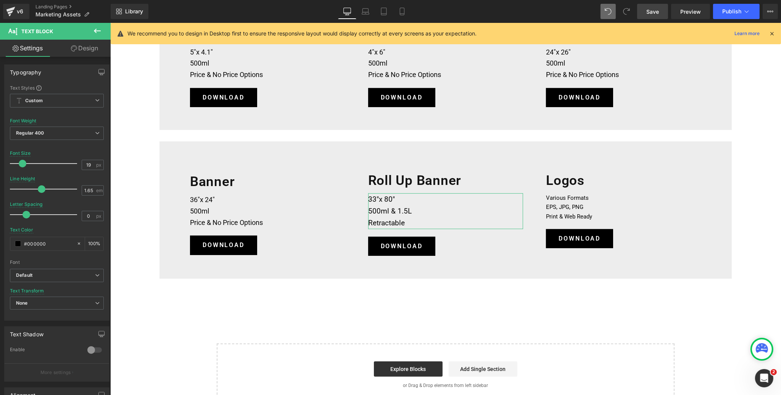
click at [21, 162] on span at bounding box center [23, 164] width 8 height 8
type input "18"
click at [20, 162] on span at bounding box center [22, 164] width 8 height 8
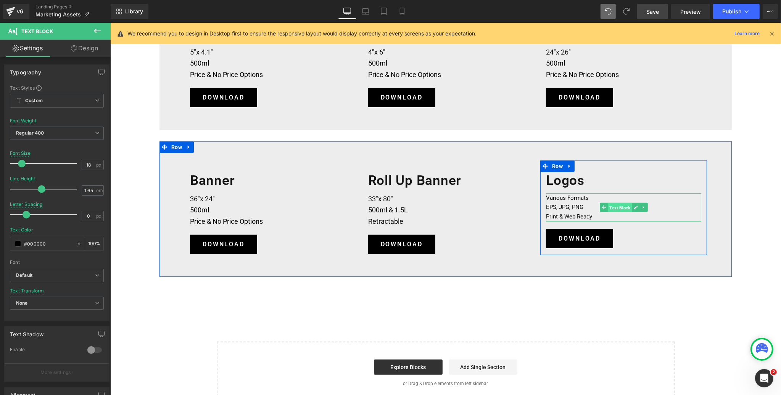
click at [616, 206] on span "Text Block" at bounding box center [619, 207] width 24 height 9
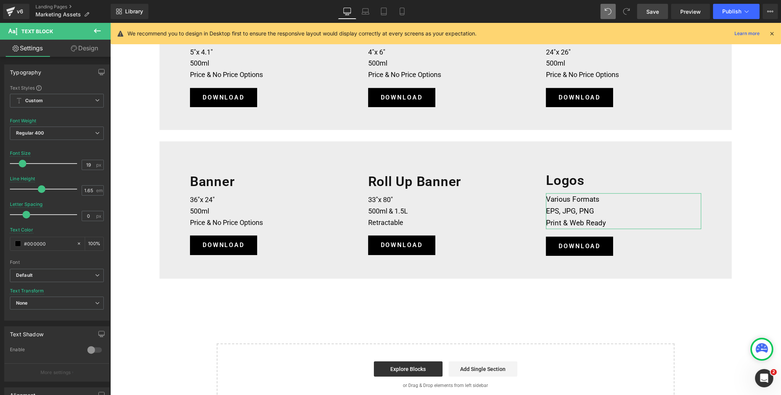
type input "18"
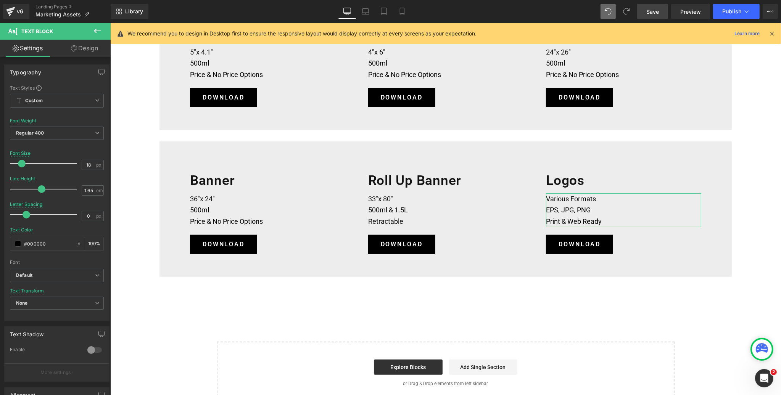
click at [22, 163] on span at bounding box center [22, 164] width 8 height 8
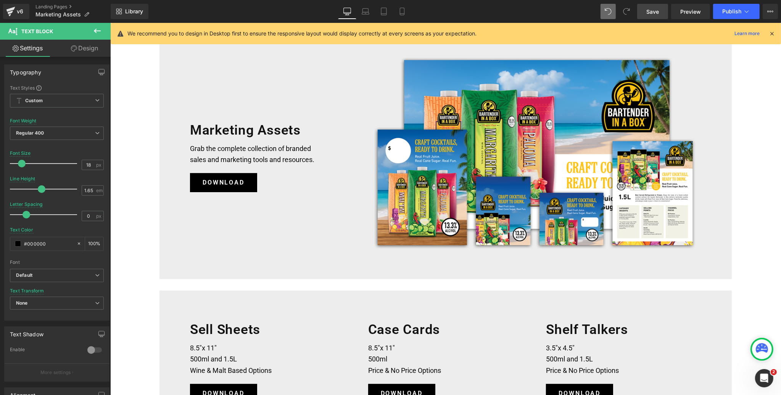
scroll to position [0, 0]
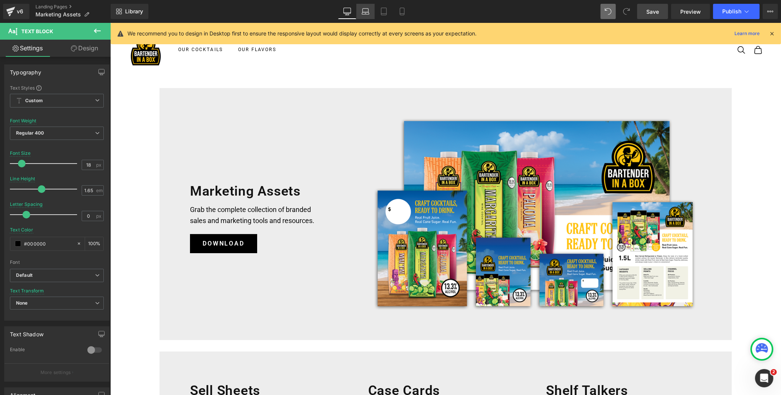
click at [364, 8] on icon at bounding box center [366, 12] width 8 height 8
type input "1.64"
type input "0.75"
type input "#121212"
type input "75"
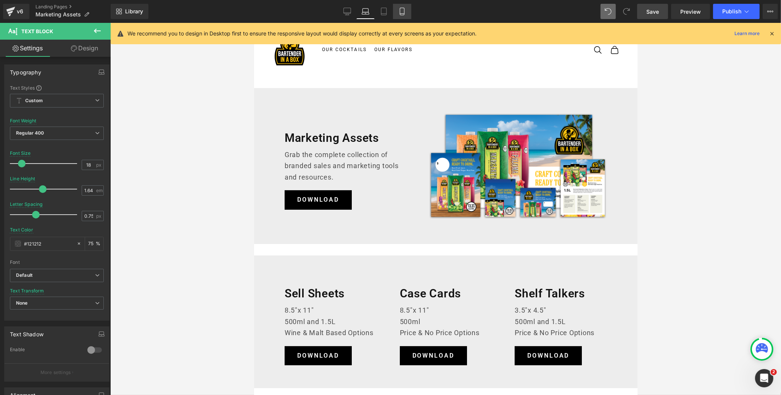
click at [399, 11] on icon at bounding box center [402, 12] width 8 height 8
type input "15"
type input "1.65"
type input "0"
type input "#000000"
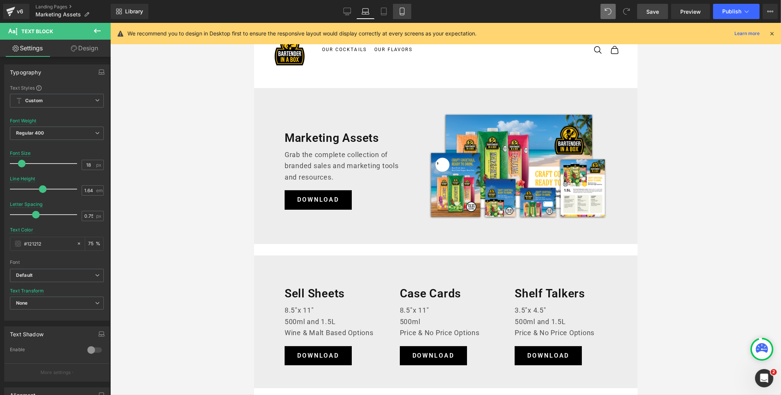
type input "100"
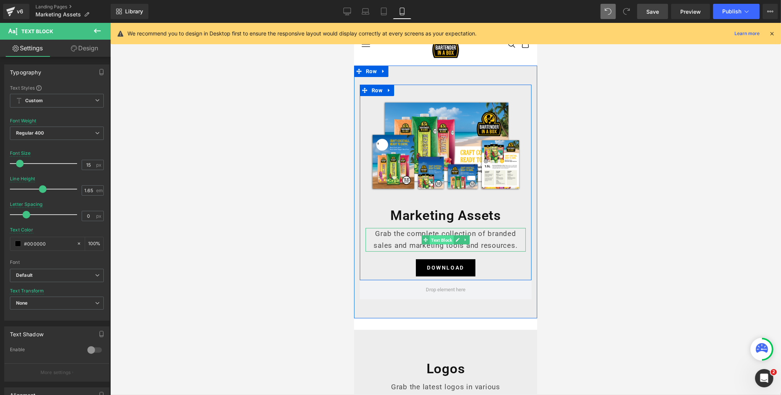
click at [444, 241] on span "Text Block" at bounding box center [441, 240] width 24 height 9
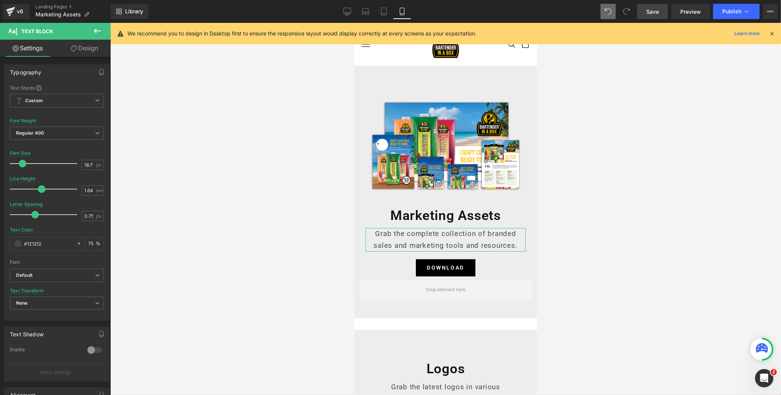
type input "18"
drag, startPoint x: 21, startPoint y: 164, endPoint x: 25, endPoint y: 141, distance: 22.8
click at [21, 164] on span at bounding box center [22, 164] width 8 height 8
click at [655, 11] on span "Save" at bounding box center [652, 12] width 13 height 8
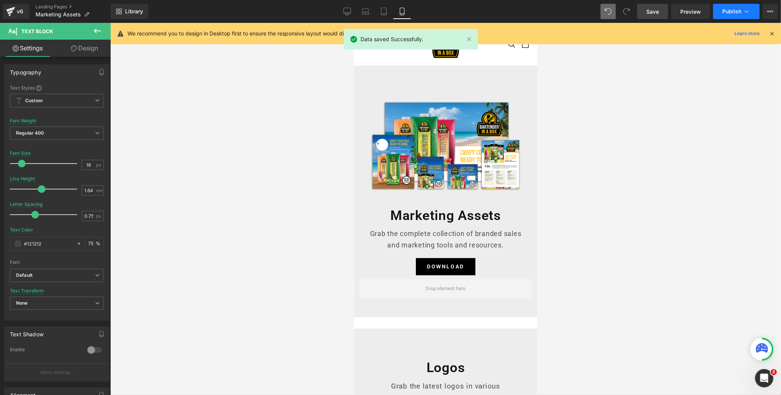
click at [744, 10] on icon at bounding box center [747, 12] width 8 height 8
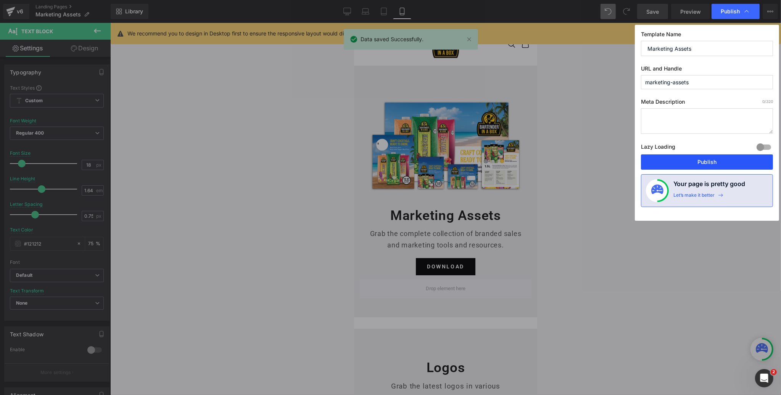
click at [713, 159] on button "Publish" at bounding box center [707, 161] width 132 height 15
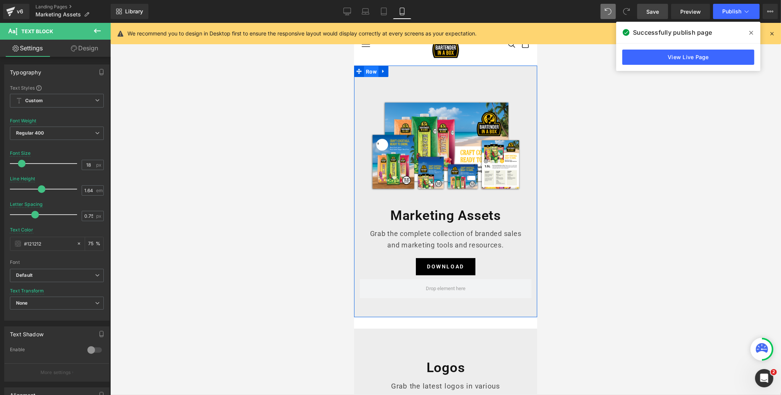
click at [368, 69] on span "Row" at bounding box center [371, 71] width 14 height 11
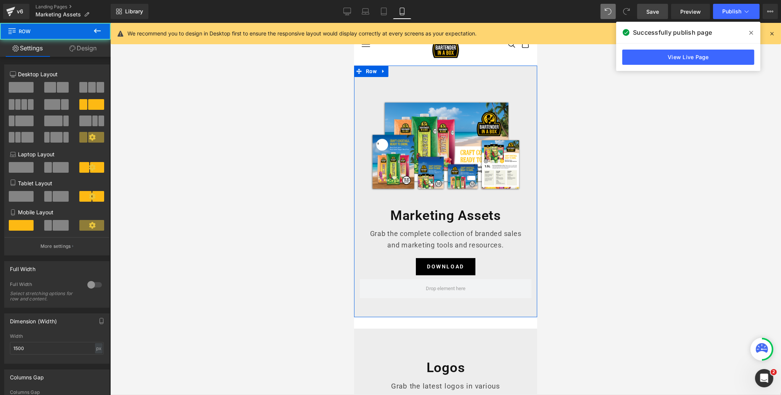
click at [98, 48] on link "Design" at bounding box center [82, 48] width 55 height 17
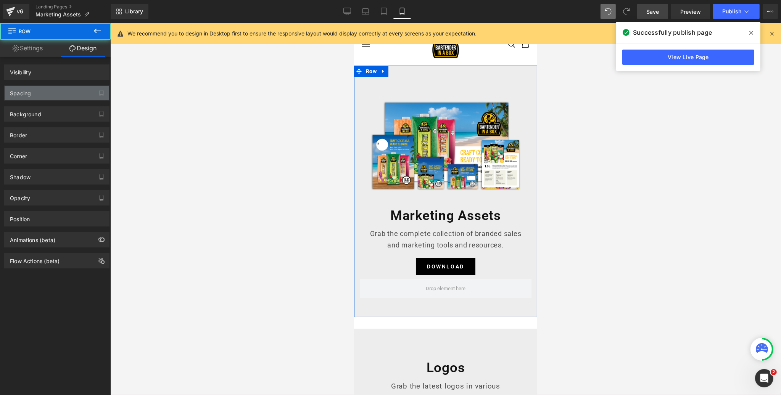
click at [45, 93] on div "Spacing" at bounding box center [57, 93] width 105 height 14
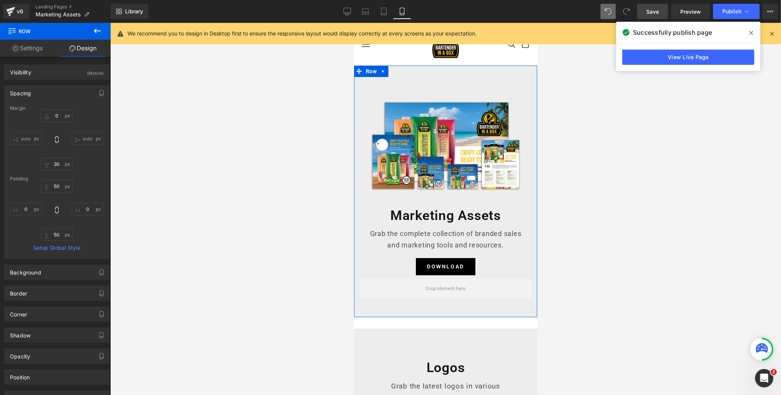
type input "0"
type input "30"
type input "50"
type input "0"
type input "50"
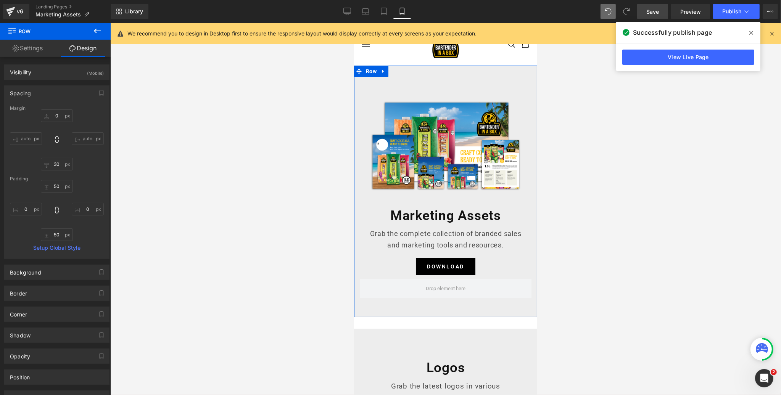
type input "0"
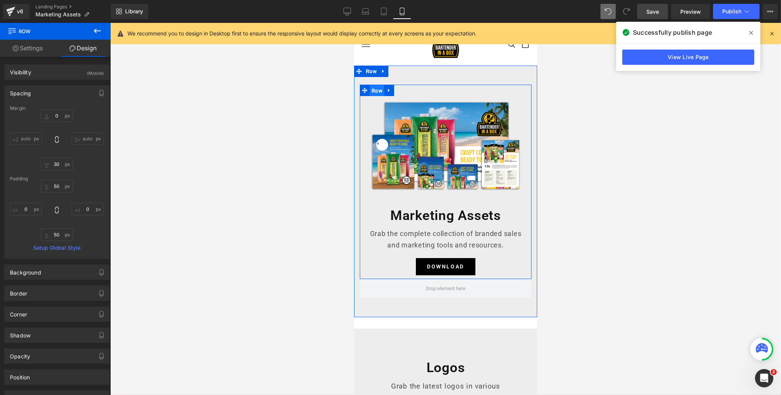
drag, startPoint x: 376, startPoint y: 91, endPoint x: 501, endPoint y: 122, distance: 128.4
click at [376, 91] on span "Row" at bounding box center [376, 90] width 14 height 11
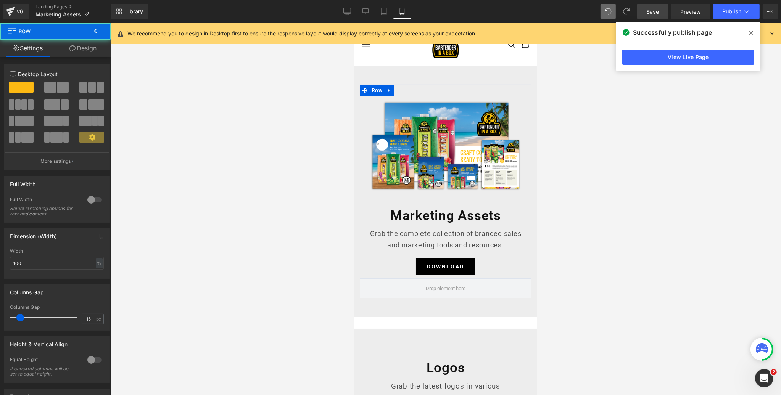
click at [90, 48] on link "Design" at bounding box center [82, 48] width 55 height 17
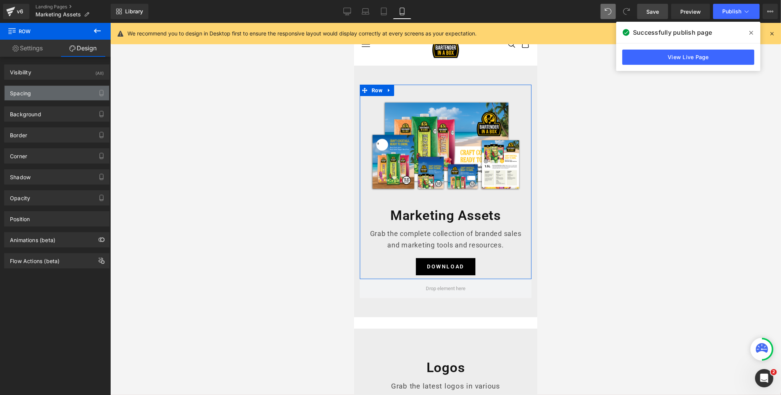
click at [43, 96] on div "Spacing" at bounding box center [57, 93] width 105 height 14
type input "0"
type input "30"
type input "0"
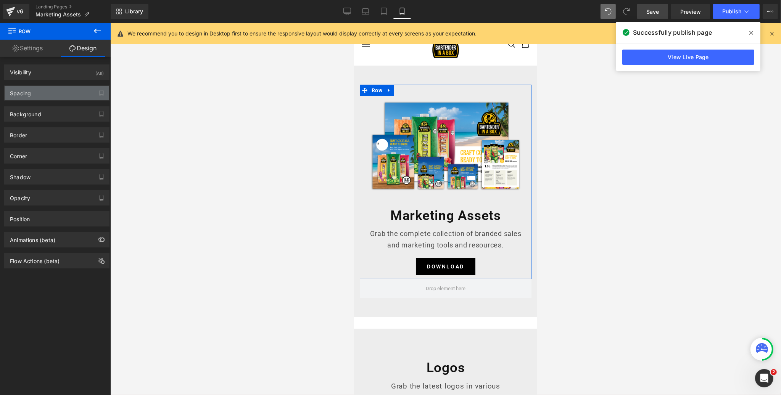
type input "10"
type input "0"
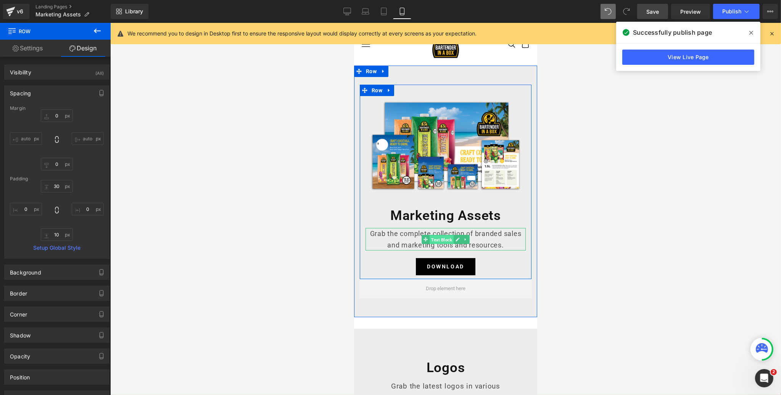
click at [447, 240] on span "Text Block" at bounding box center [441, 239] width 24 height 9
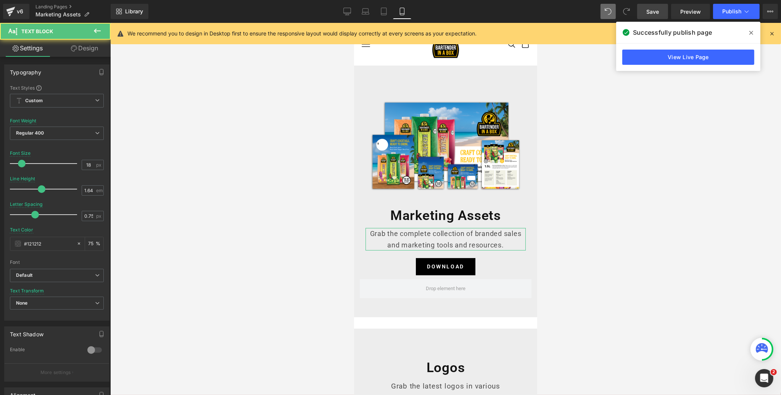
click at [95, 48] on link "Design" at bounding box center [84, 48] width 55 height 17
click at [0, 0] on div "Spacing" at bounding box center [0, 0] width 0 height 0
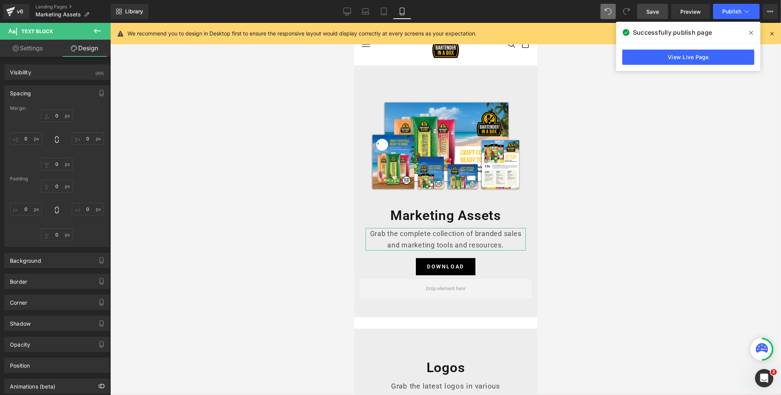
type input "10"
type input "0"
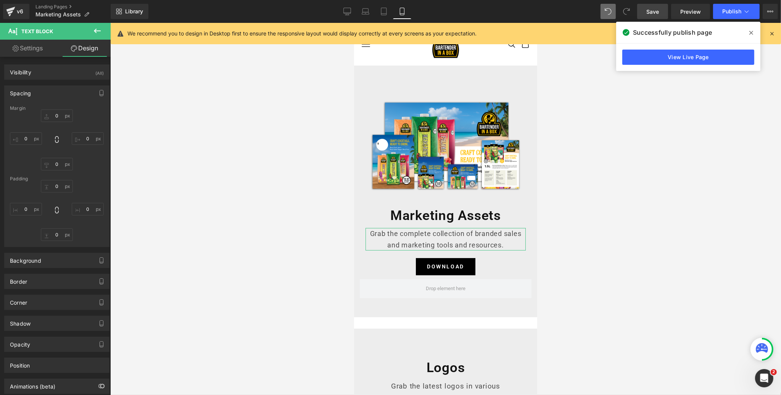
type input "0"
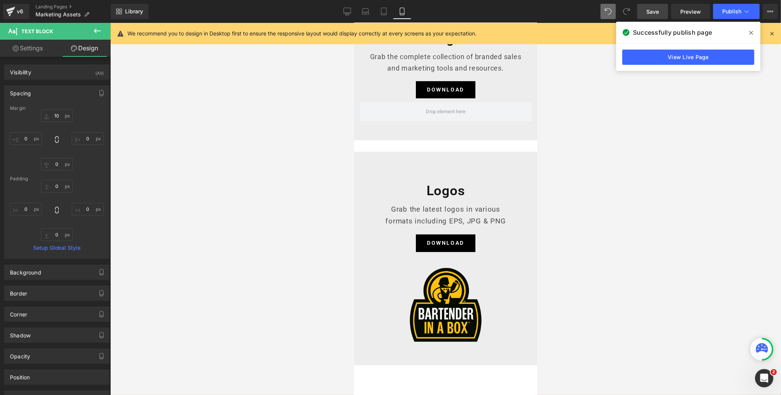
scroll to position [187, 0]
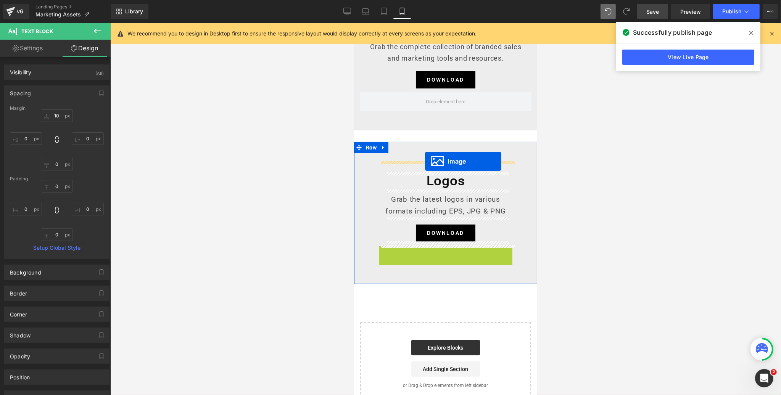
drag, startPoint x: 432, startPoint y: 290, endPoint x: 425, endPoint y: 161, distance: 129.5
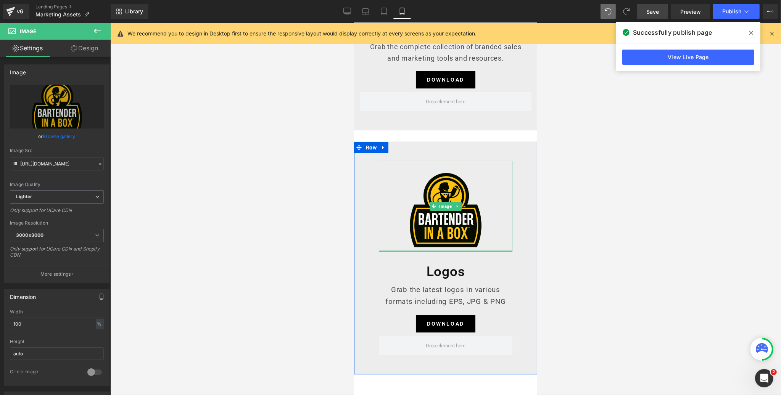
scroll to position [0, 0]
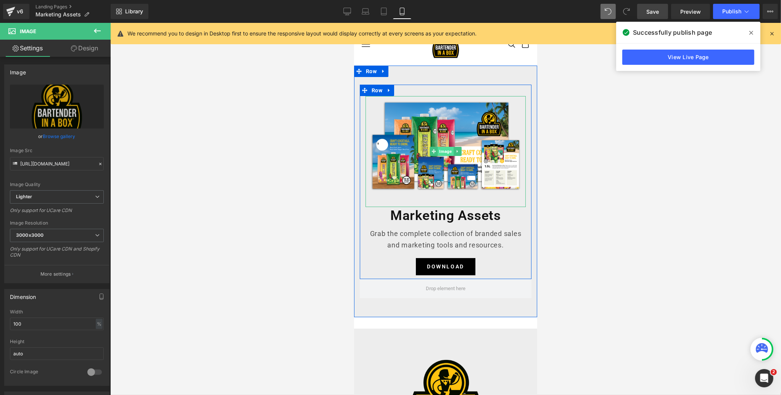
click at [444, 153] on span "Image" at bounding box center [445, 151] width 16 height 9
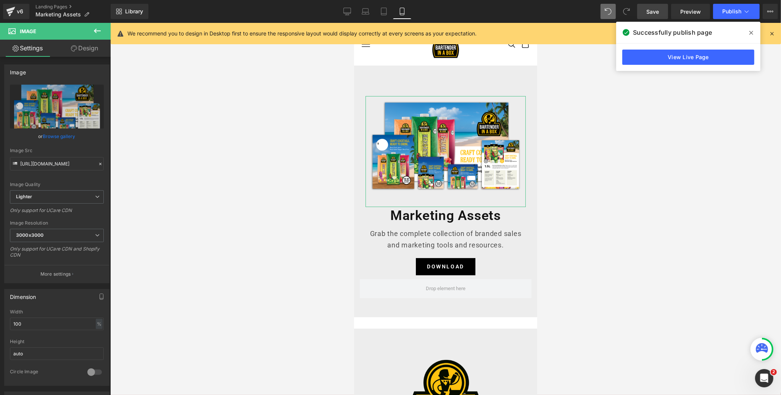
click at [97, 51] on link "Design" at bounding box center [84, 48] width 55 height 17
click at [0, 0] on div "Spacing" at bounding box center [0, 0] width 0 height 0
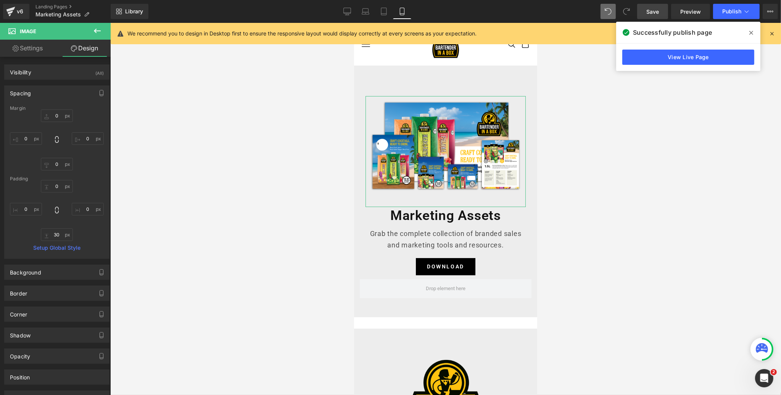
type input "0"
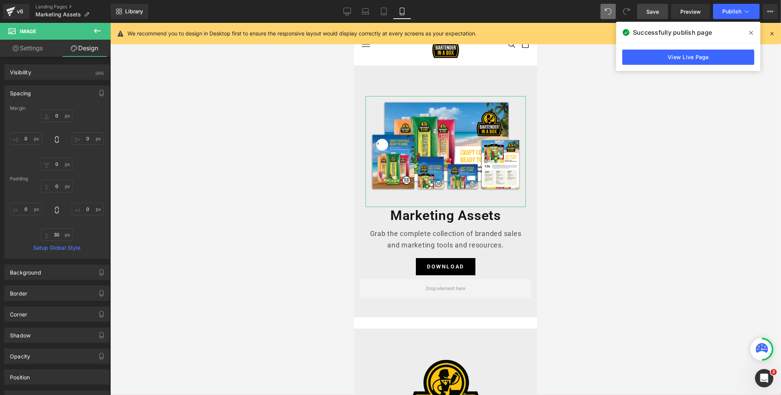
type input "0"
type input "30"
type input "0"
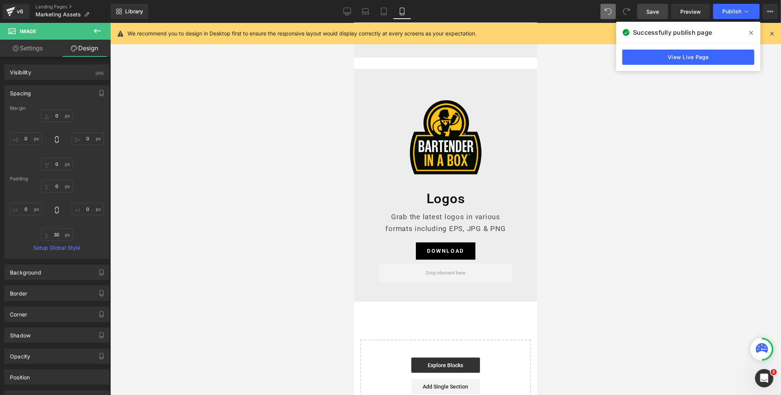
scroll to position [281, 0]
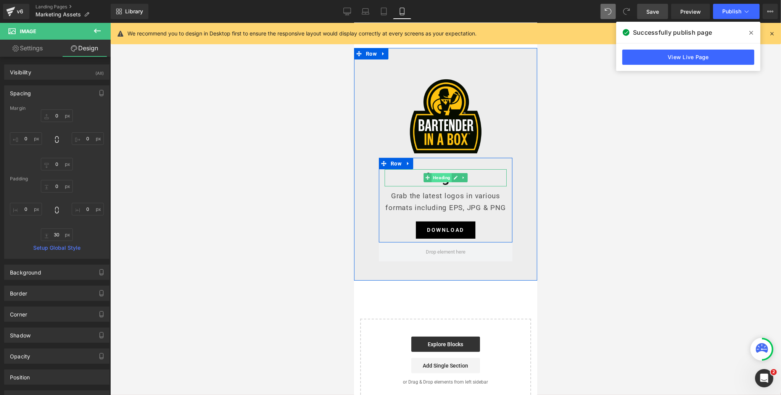
click at [443, 179] on span "Heading" at bounding box center [441, 177] width 20 height 9
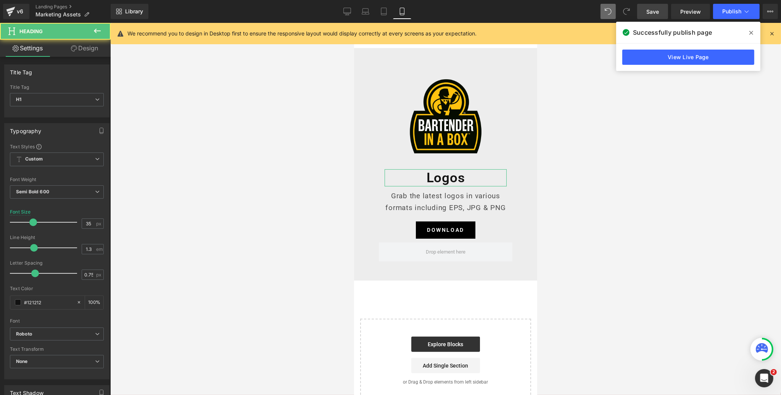
click at [82, 50] on link "Design" at bounding box center [84, 48] width 55 height 17
click at [0, 0] on div "Spacing" at bounding box center [0, 0] width 0 height 0
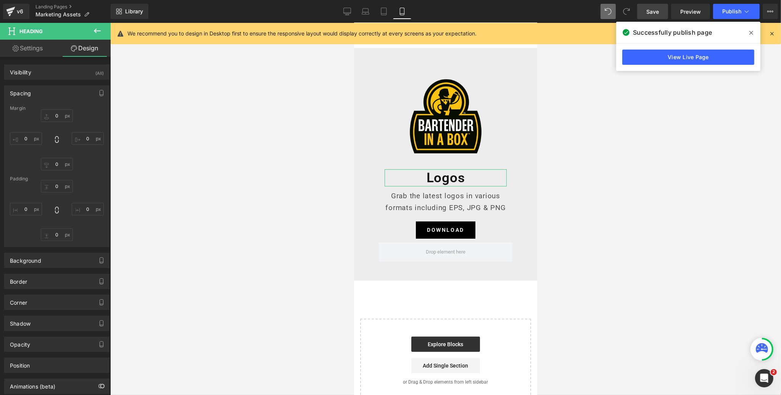
type input "0"
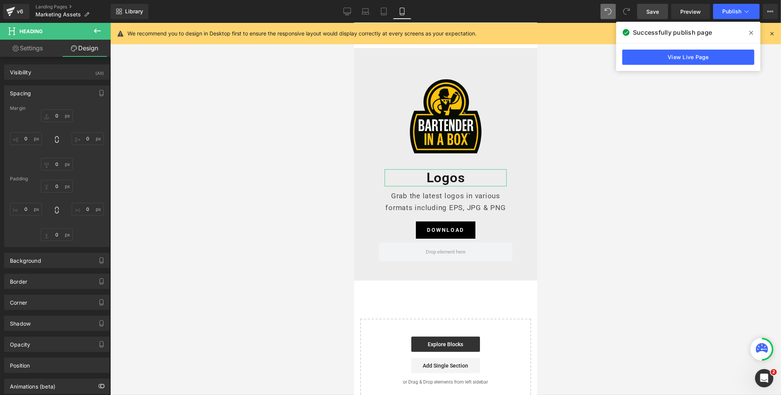
type input "0"
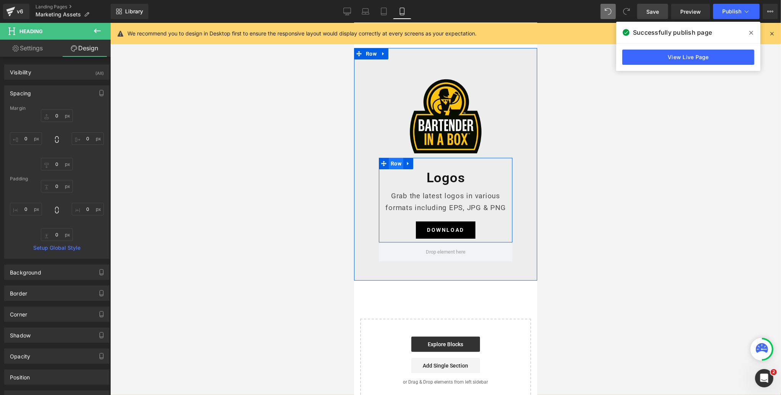
click at [396, 162] on span "Row" at bounding box center [395, 163] width 14 height 11
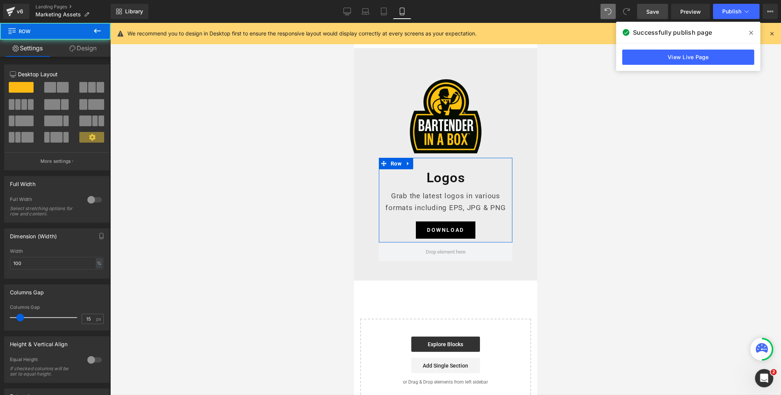
click at [87, 49] on link "Design" at bounding box center [82, 48] width 55 height 17
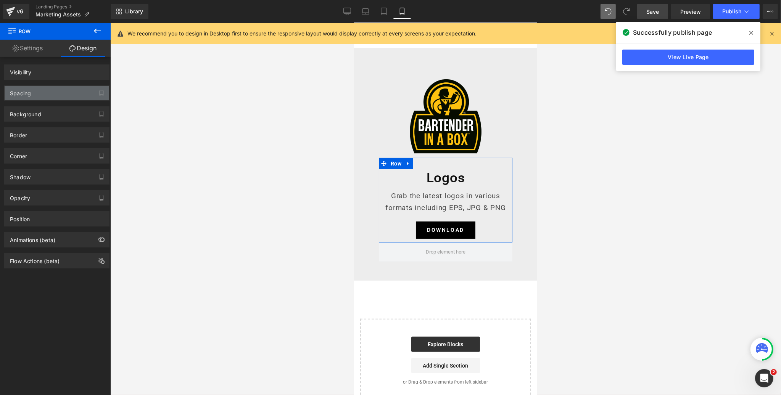
click at [48, 93] on div "Spacing" at bounding box center [57, 93] width 105 height 14
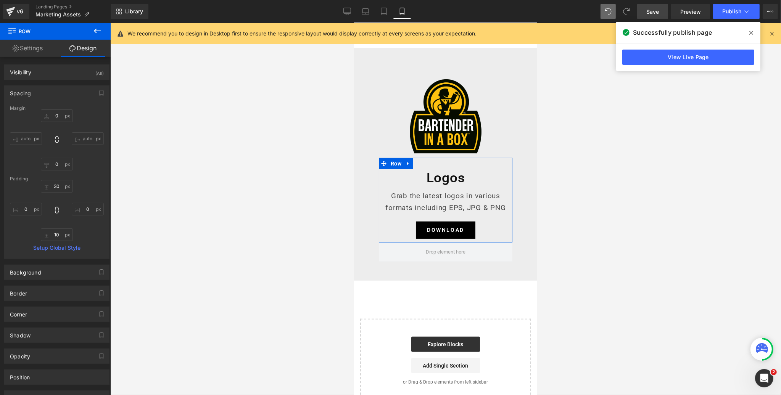
type input "0"
type input "30"
type input "0"
type input "10"
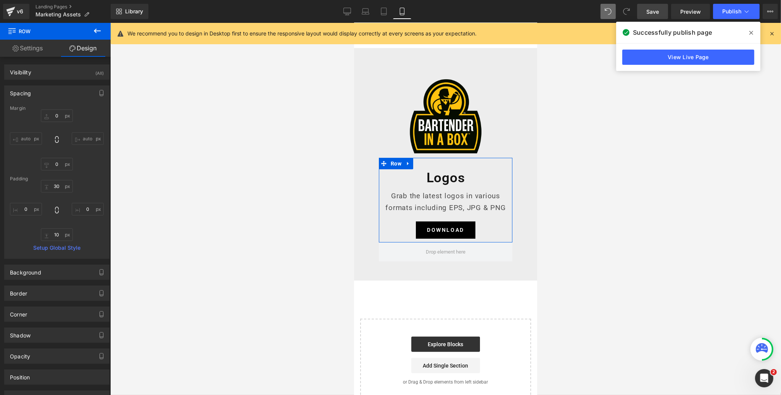
type input "0"
click at [60, 186] on input "30" at bounding box center [57, 186] width 32 height 13
type input "0"
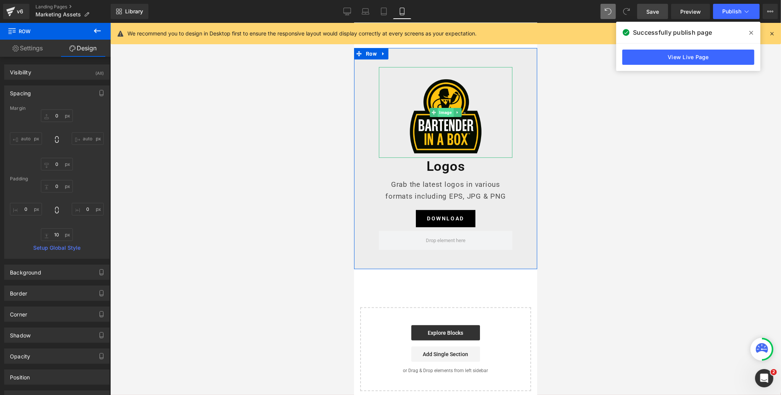
click at [446, 113] on span "Image" at bounding box center [445, 112] width 16 height 9
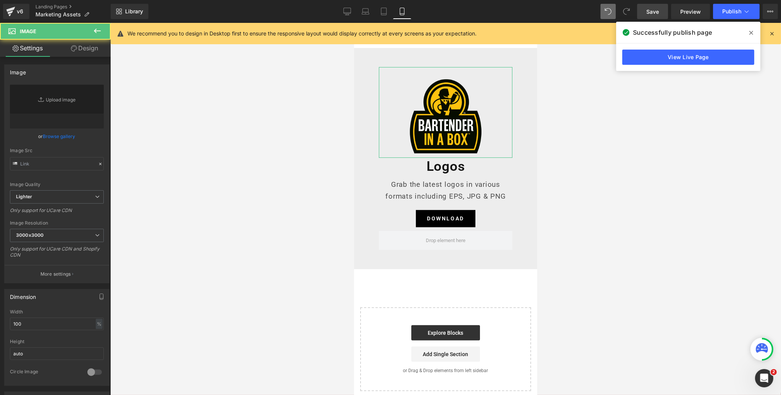
type input "[URL][DOMAIN_NAME]"
click at [93, 49] on link "Design" at bounding box center [84, 48] width 55 height 17
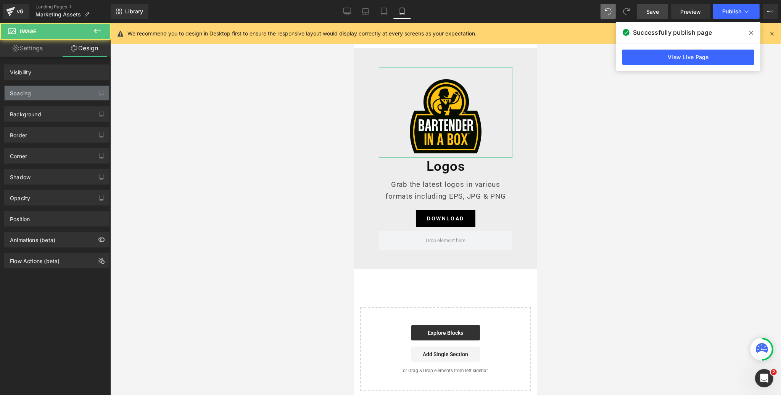
click at [44, 88] on div "Spacing" at bounding box center [57, 93] width 105 height 14
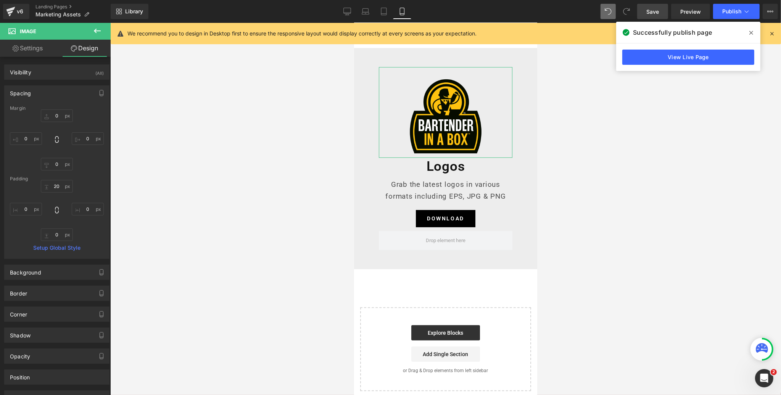
type input "0"
type input "20"
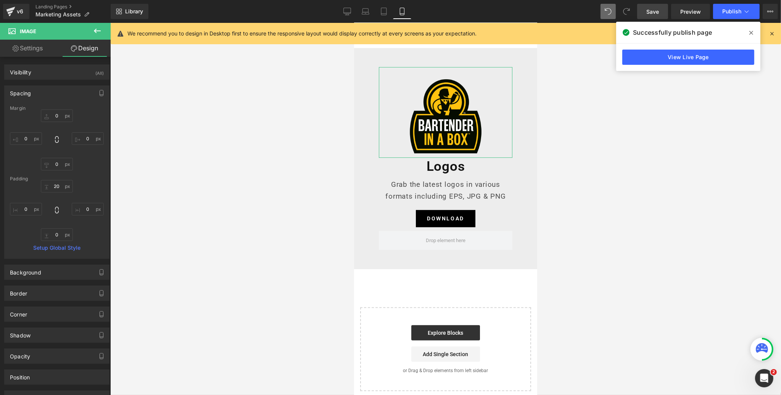
type input "0"
click at [57, 231] on input "0" at bounding box center [57, 234] width 32 height 13
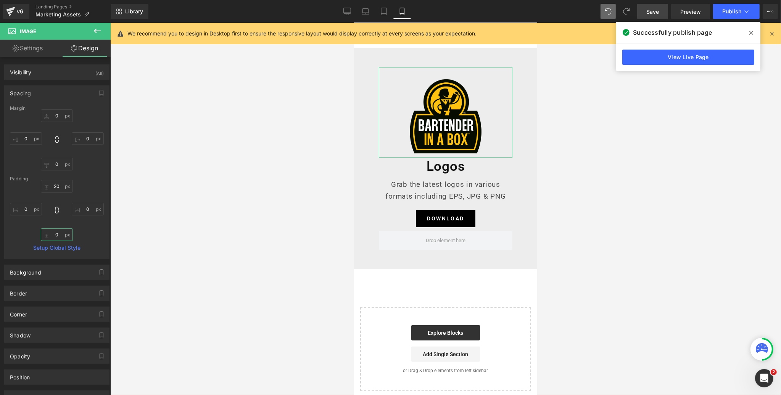
click at [57, 231] on input "0" at bounding box center [57, 234] width 32 height 13
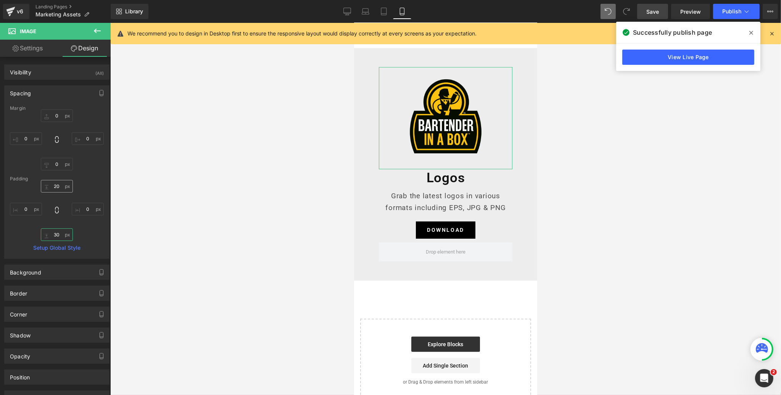
type input "30"
click at [55, 187] on input "20" at bounding box center [57, 186] width 32 height 13
type input "0"
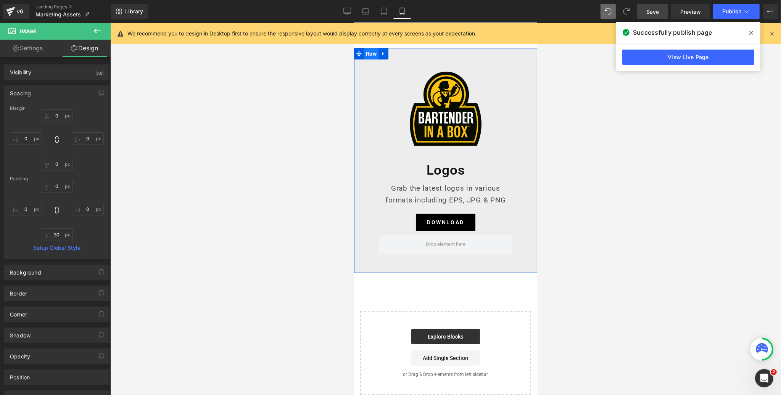
click at [373, 55] on span "Row" at bounding box center [371, 53] width 14 height 11
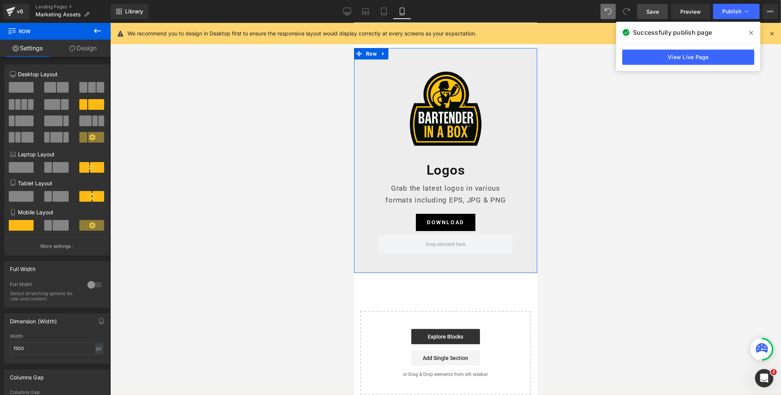
click at [83, 48] on link "Design" at bounding box center [82, 48] width 55 height 17
click at [0, 0] on div "Spacing" at bounding box center [0, 0] width 0 height 0
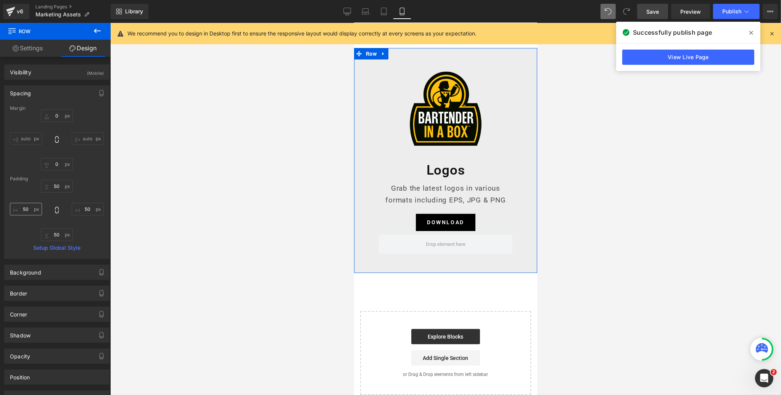
type input "0"
type input "50"
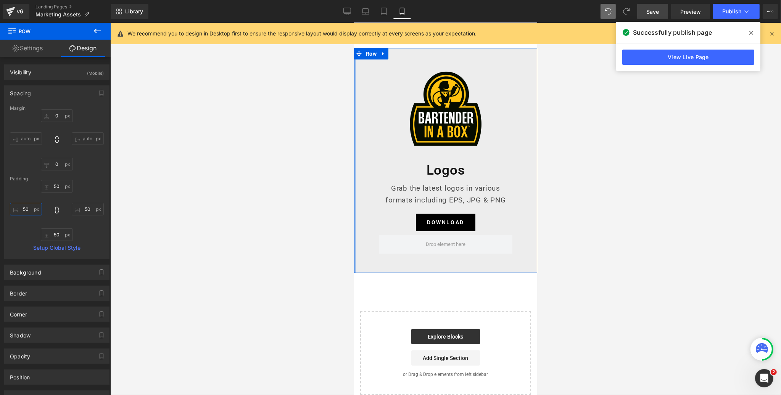
click at [28, 209] on input "50" at bounding box center [26, 209] width 32 height 13
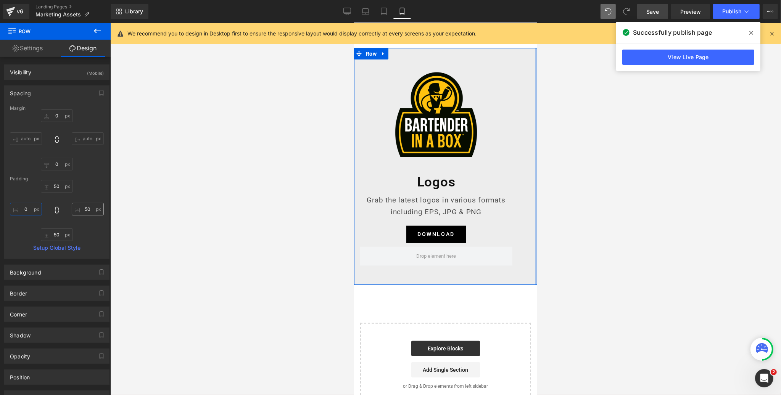
type input "0"
click at [83, 209] on input "50" at bounding box center [88, 209] width 32 height 13
type input "0"
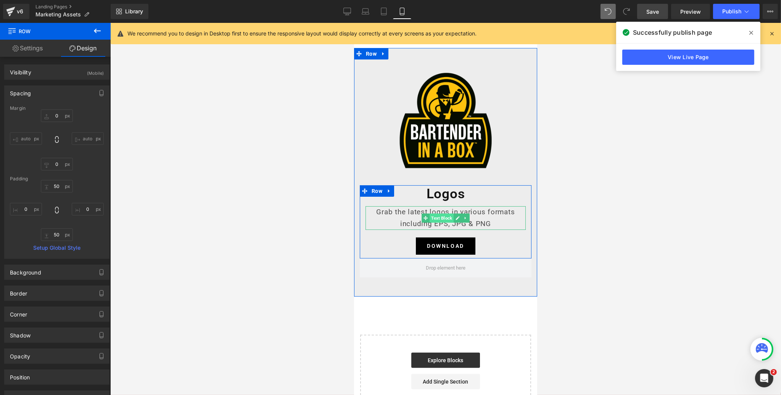
click at [444, 218] on span "Text Block" at bounding box center [441, 218] width 24 height 9
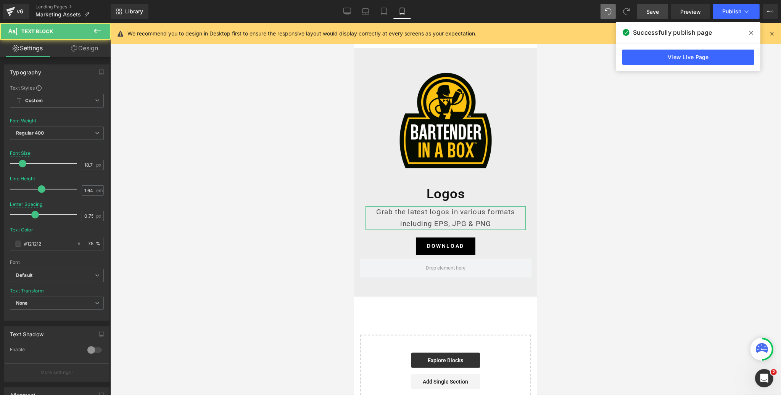
click at [94, 50] on link "Design" at bounding box center [84, 48] width 55 height 17
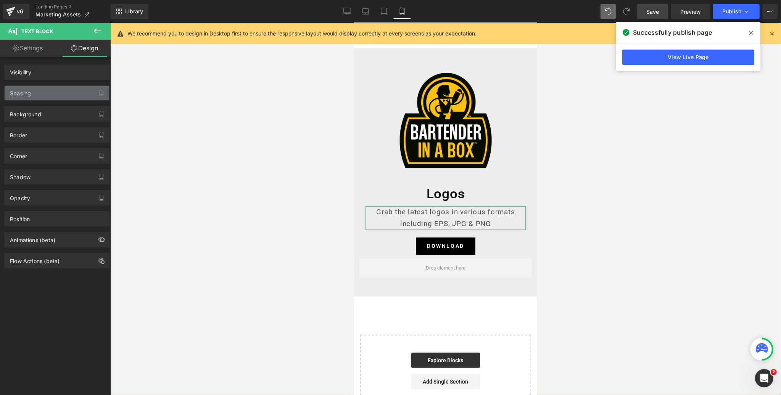
click at [58, 94] on div "Spacing" at bounding box center [57, 93] width 105 height 14
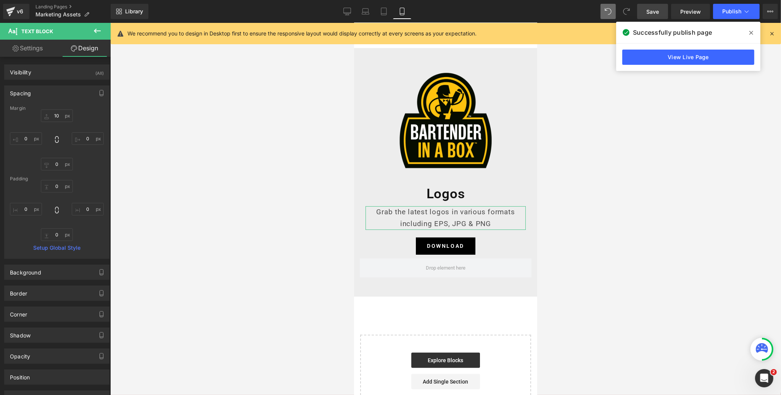
type input "10"
type input "0"
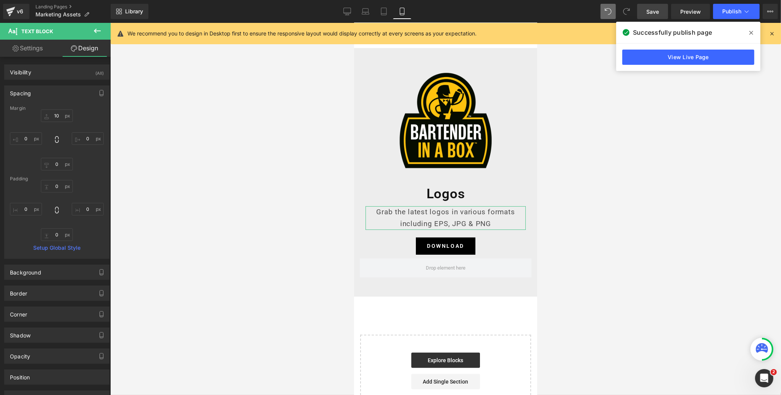
type input "0"
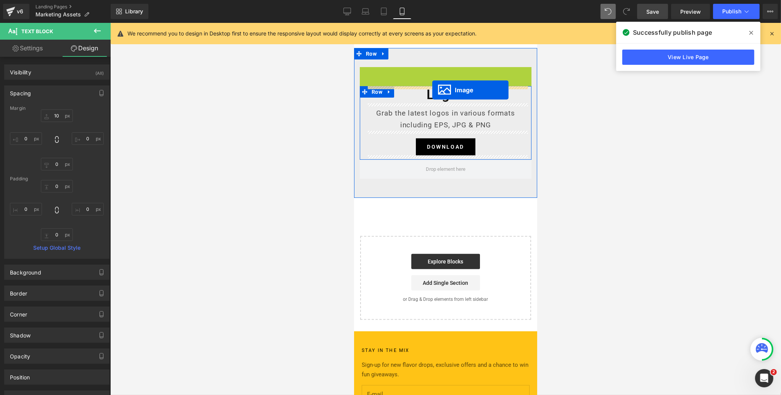
drag, startPoint x: 434, startPoint y: 127, endPoint x: 432, endPoint y: 90, distance: 36.7
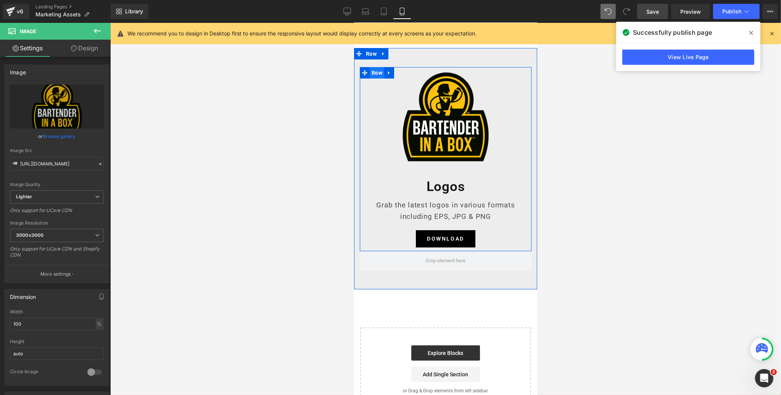
drag, startPoint x: 498, startPoint y: 51, endPoint x: 378, endPoint y: 71, distance: 122.2
click at [378, 71] on span "Row" at bounding box center [376, 72] width 14 height 11
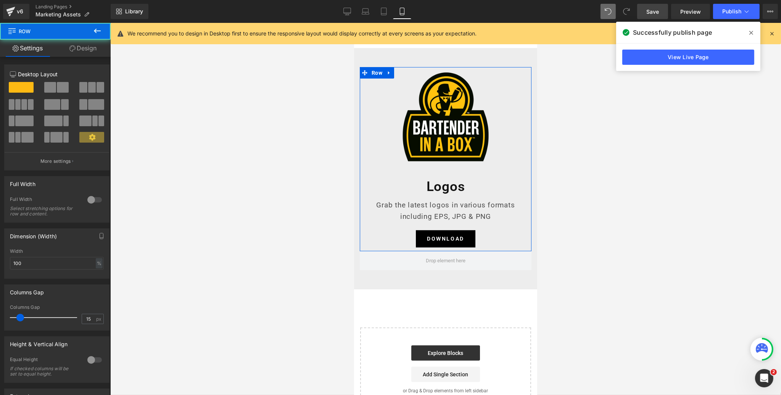
drag, startPoint x: 84, startPoint y: 47, endPoint x: 55, endPoint y: 93, distance: 54.8
click at [84, 47] on link "Design" at bounding box center [82, 48] width 55 height 17
click at [0, 0] on div "Spacing" at bounding box center [0, 0] width 0 height 0
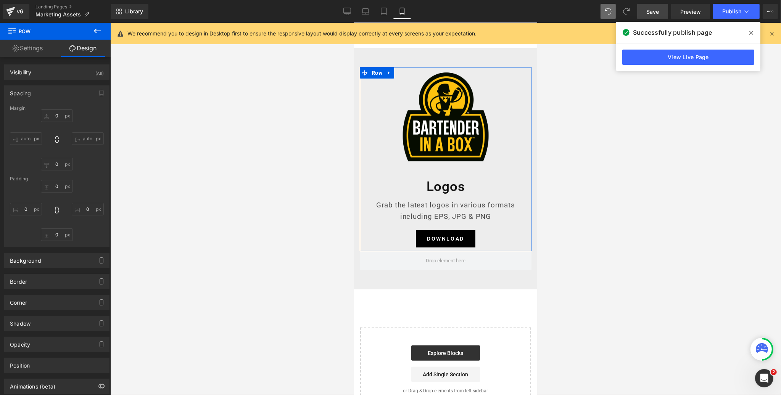
type input "0"
type input "10"
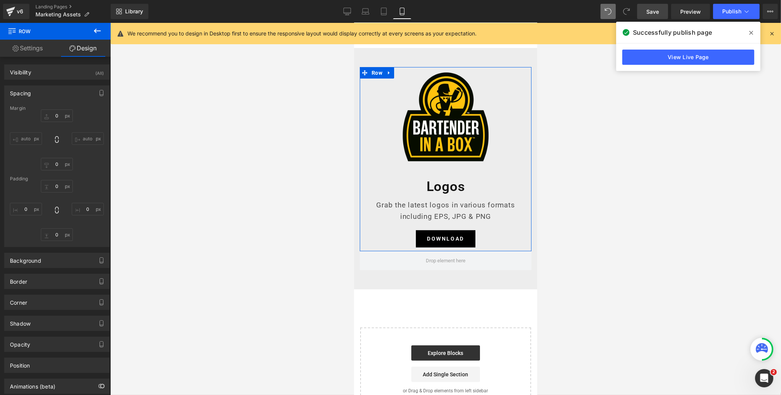
type input "0"
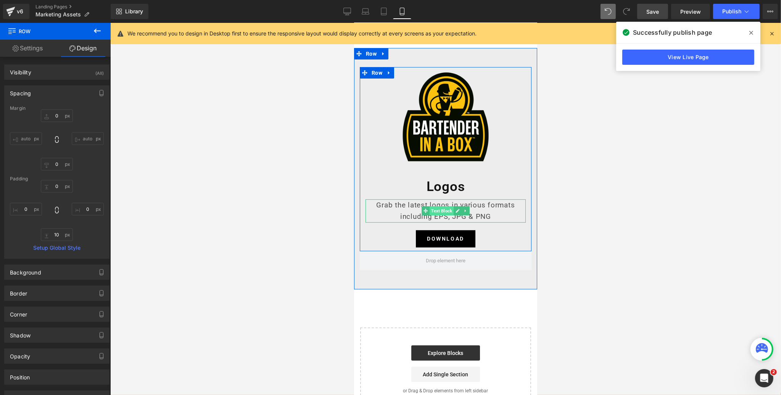
click at [444, 210] on span "Text Block" at bounding box center [441, 210] width 24 height 9
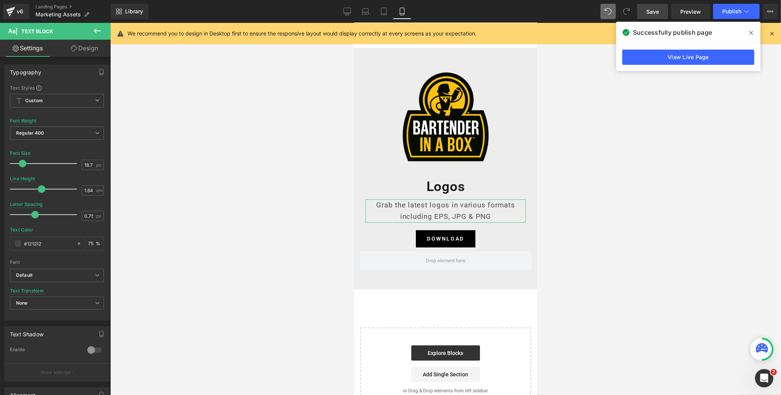
click at [85, 50] on link "Design" at bounding box center [84, 48] width 55 height 17
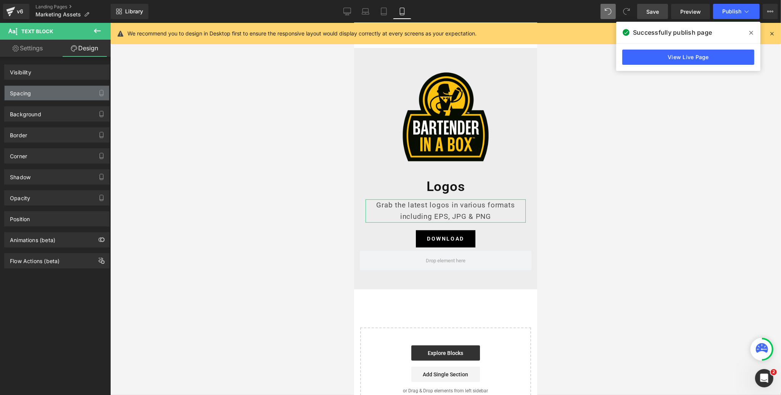
click at [16, 95] on div "Spacing" at bounding box center [20, 91] width 21 height 11
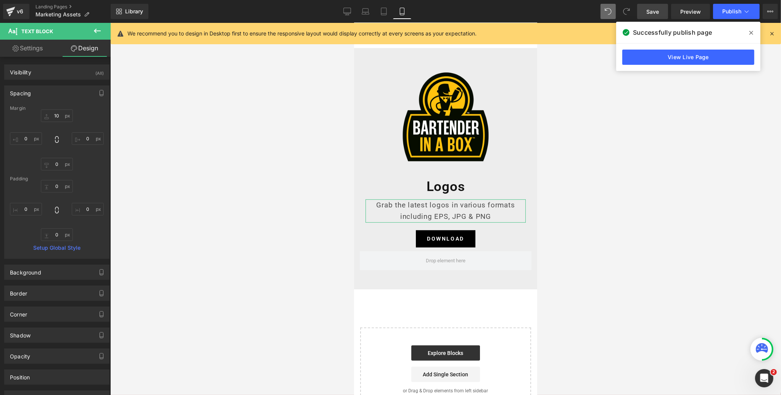
type input "10"
type input "0"
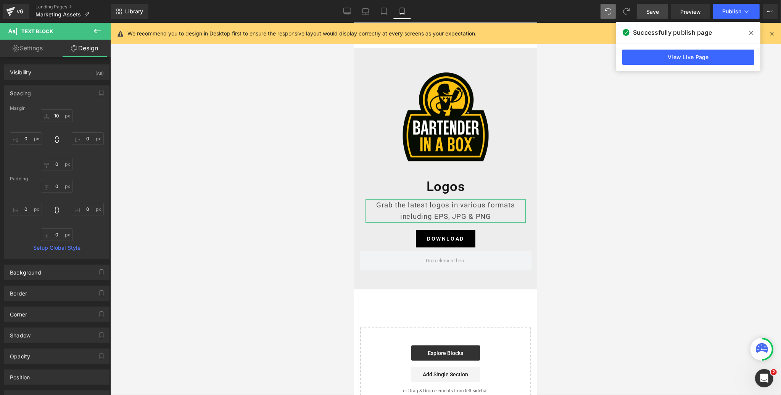
type input "0"
click at [654, 10] on span "Save" at bounding box center [652, 12] width 13 height 8
click at [748, 9] on icon at bounding box center [747, 12] width 8 height 8
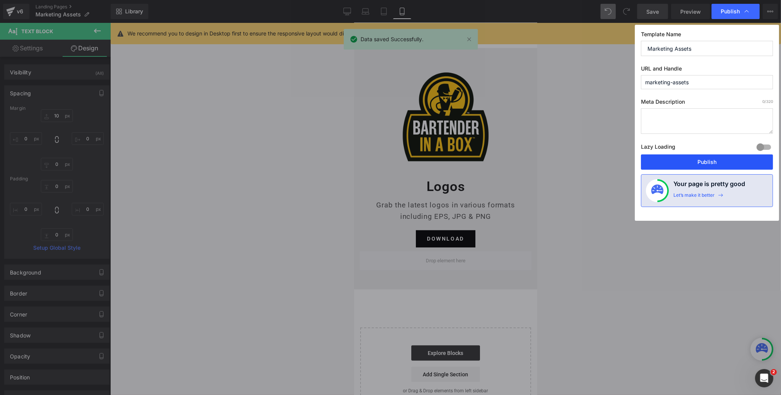
click at [707, 162] on button "Publish" at bounding box center [707, 161] width 132 height 15
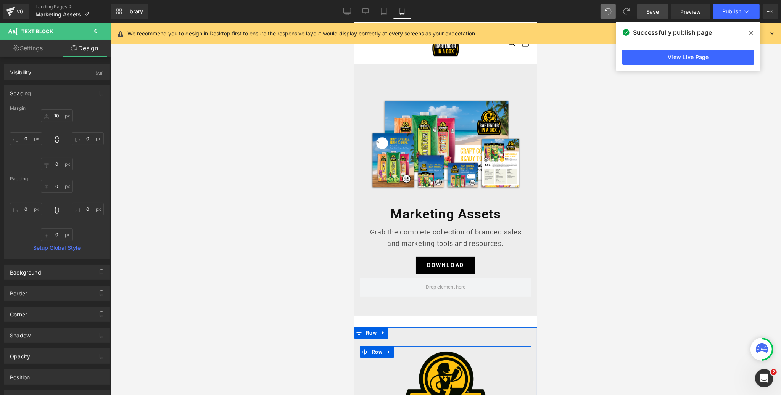
scroll to position [0, 0]
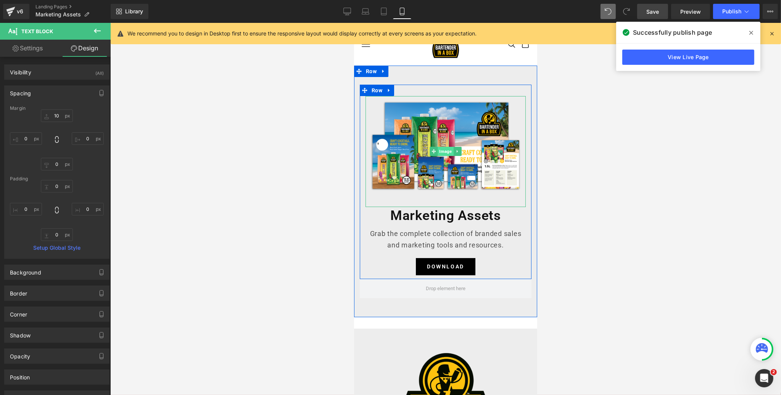
click at [442, 152] on span "Image" at bounding box center [445, 151] width 16 height 9
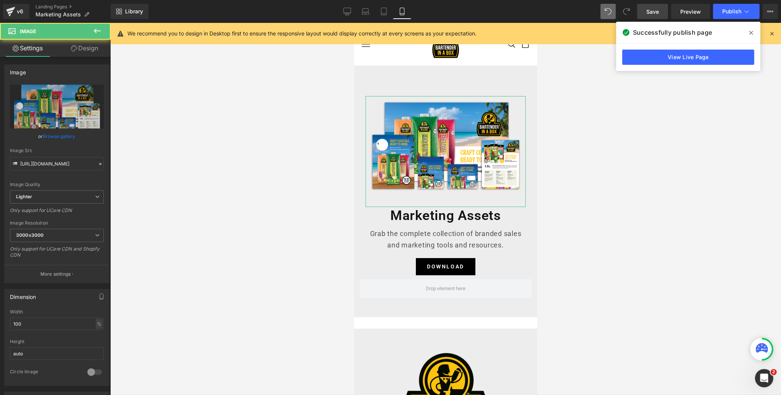
click at [89, 44] on link "Design" at bounding box center [84, 48] width 55 height 17
click at [0, 0] on div "Spacing" at bounding box center [0, 0] width 0 height 0
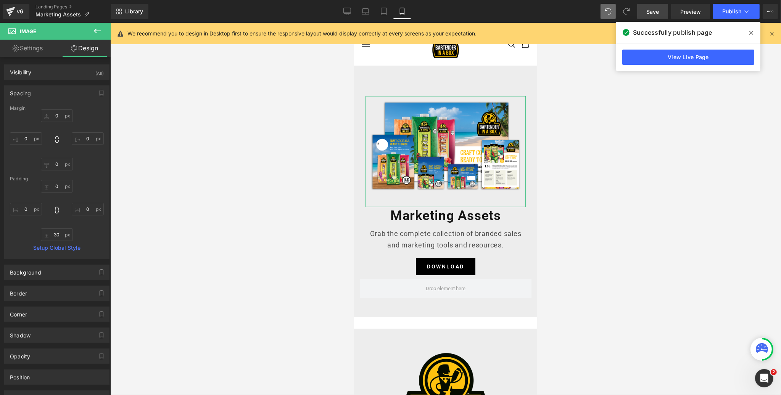
type input "0"
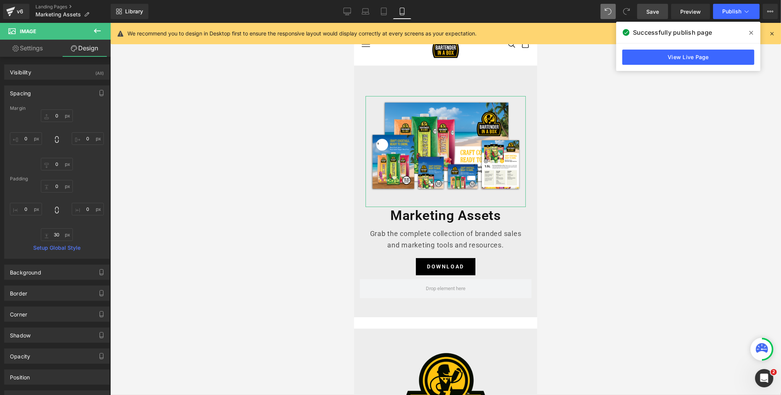
type input "0"
type input "30"
type input "0"
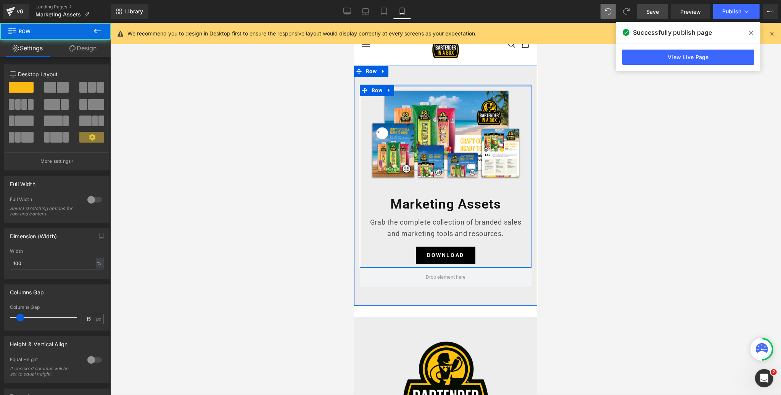
drag, startPoint x: 446, startPoint y: 90, endPoint x: 446, endPoint y: 78, distance: 12.6
click at [446, 78] on div "Image Marketing Assets Heading Grab the complete collection of branded sales an…" at bounding box center [445, 186] width 183 height 240
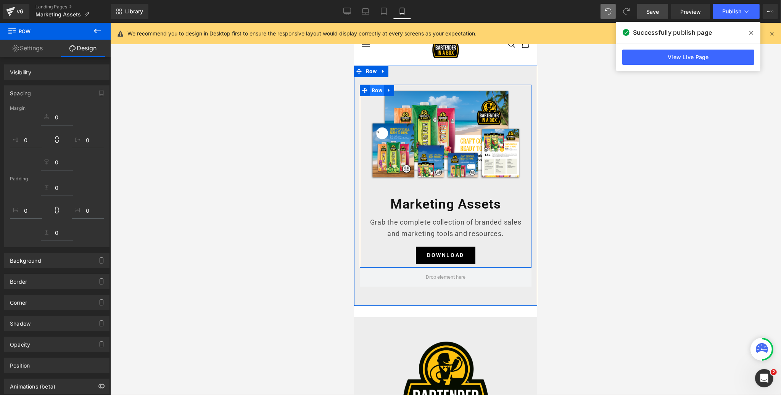
click at [375, 92] on span "Row" at bounding box center [376, 90] width 14 height 11
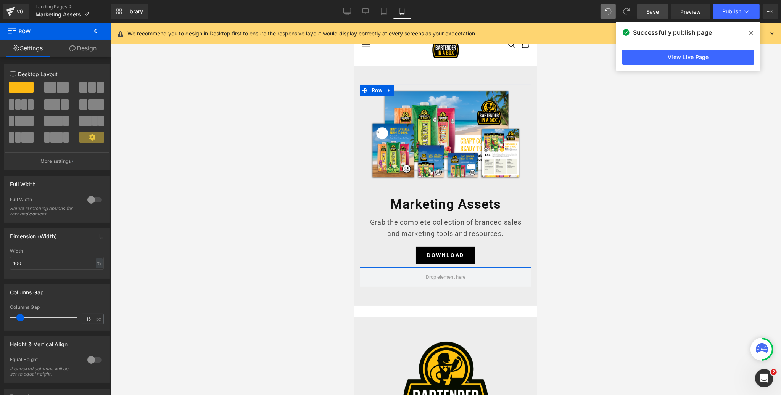
click at [77, 50] on link "Design" at bounding box center [82, 48] width 55 height 17
click at [0, 0] on div "Spacing" at bounding box center [0, 0] width 0 height 0
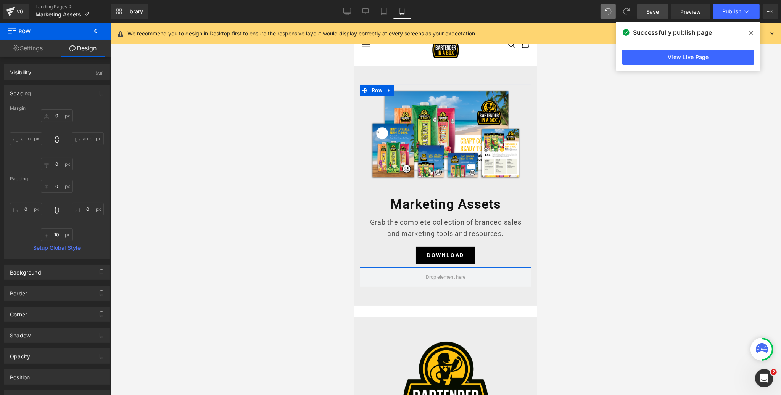
type input "0"
type input "10"
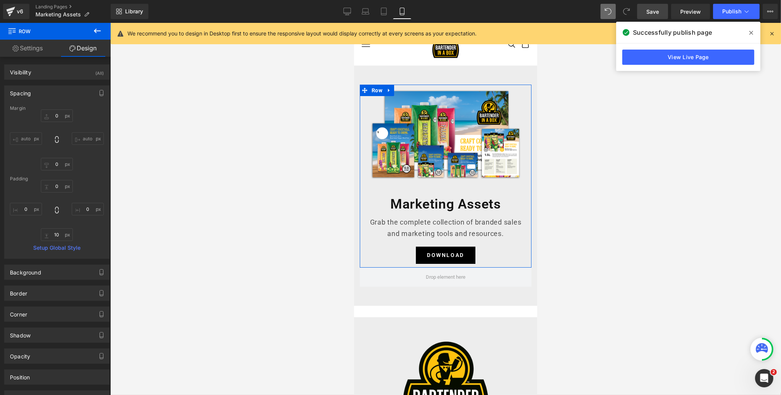
type input "0"
click at [59, 235] on input "10" at bounding box center [57, 234] width 32 height 13
type input "0"
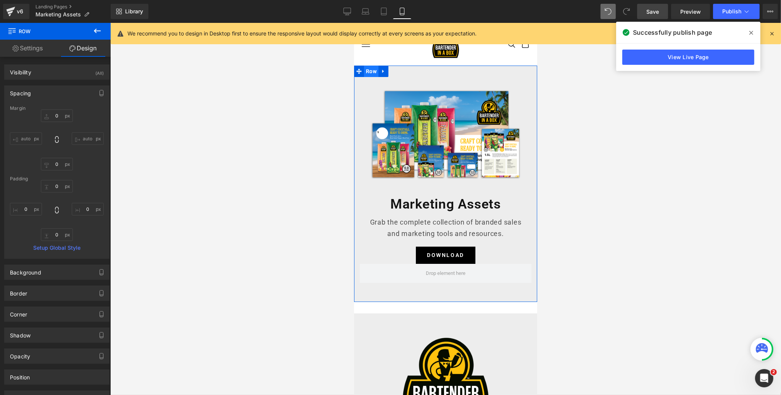
click at [373, 71] on span "Row" at bounding box center [371, 71] width 14 height 11
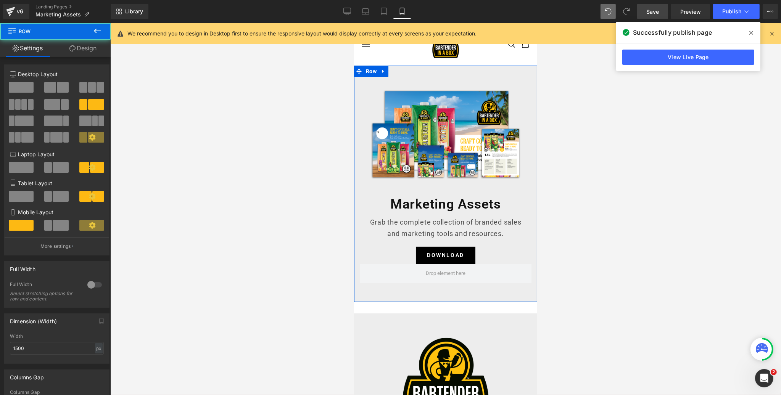
click at [87, 50] on link "Design" at bounding box center [82, 48] width 55 height 17
click at [0, 0] on div "Spacing" at bounding box center [0, 0] width 0 height 0
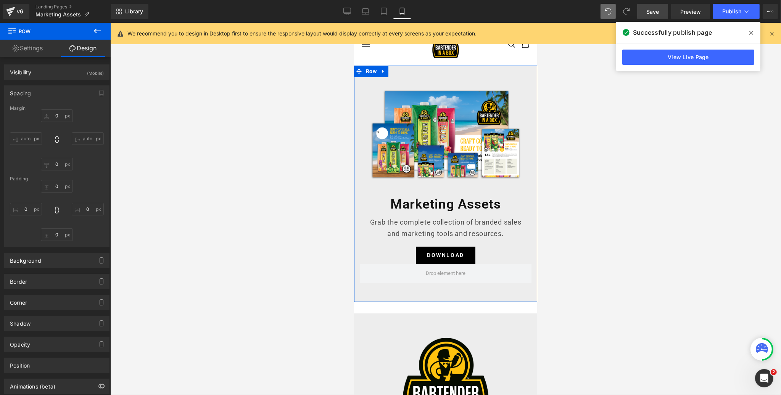
type input "0"
type input "30"
type input "50"
type input "0"
type input "50"
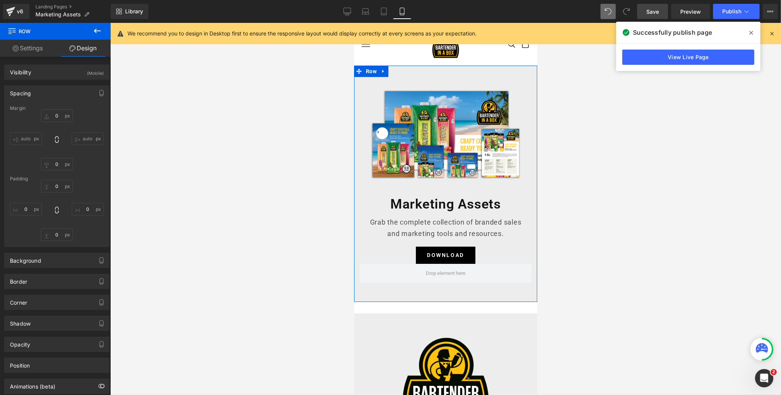
type input "0"
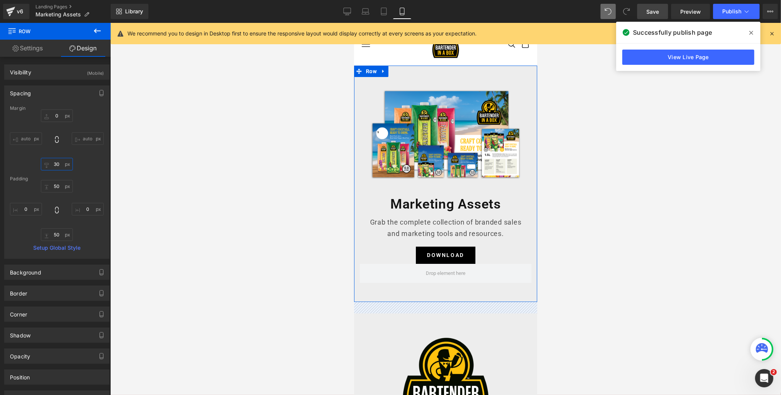
click at [58, 164] on input "30" at bounding box center [57, 164] width 32 height 13
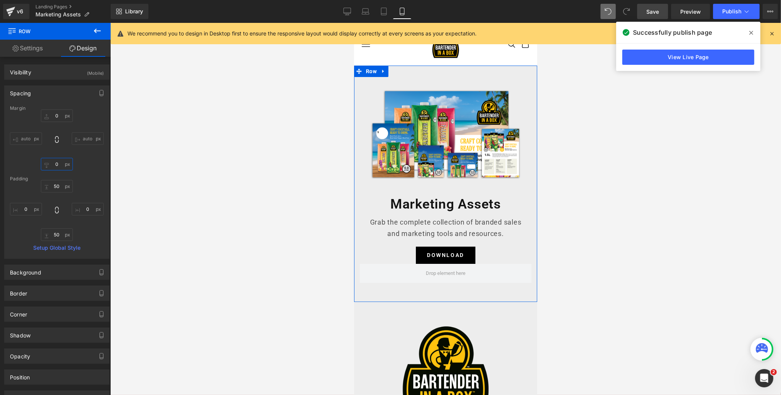
click at [58, 166] on input "0" at bounding box center [57, 164] width 32 height 13
type input "30"
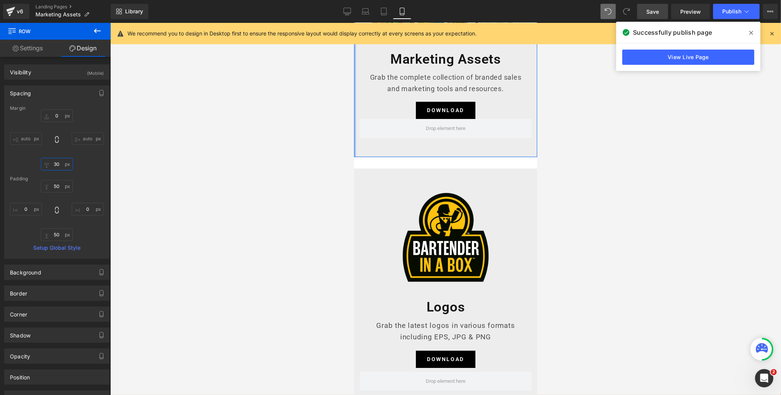
scroll to position [207, 0]
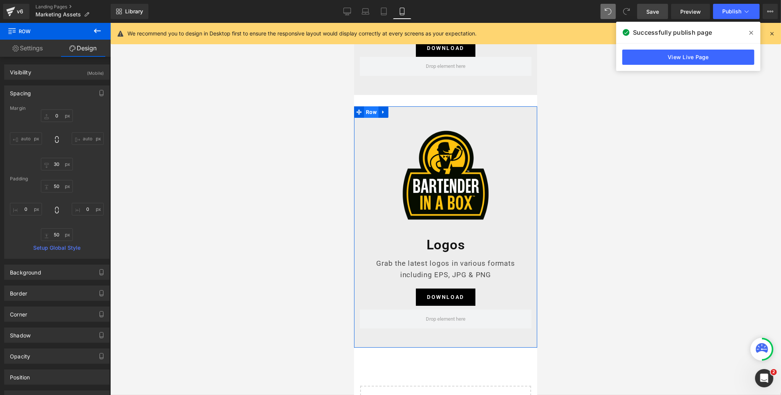
click at [371, 113] on span "Row" at bounding box center [371, 111] width 14 height 11
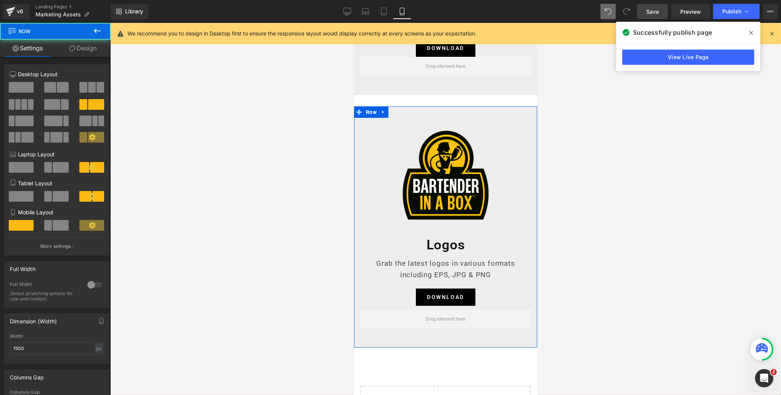
click at [90, 52] on link "Design" at bounding box center [82, 48] width 55 height 17
click at [0, 0] on div "Spacing" at bounding box center [0, 0] width 0 height 0
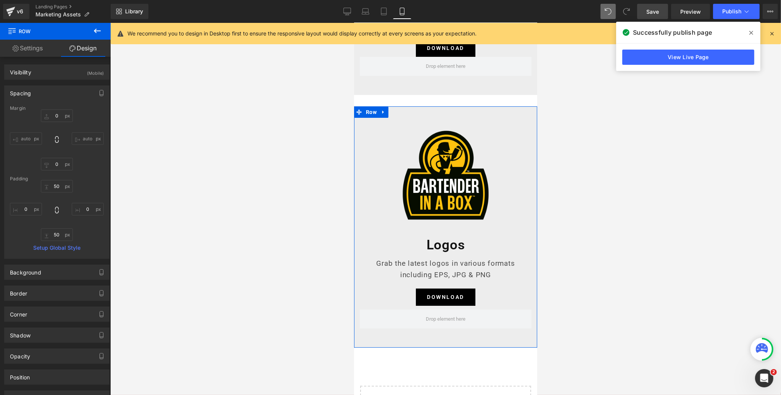
type input "0"
type input "50"
type input "0"
type input "50"
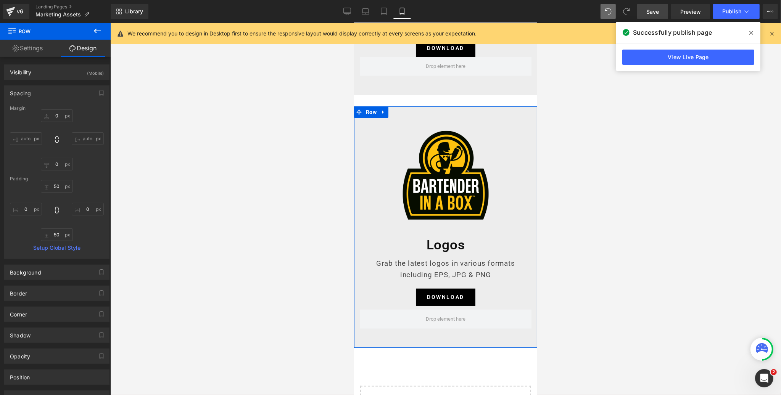
type input "0"
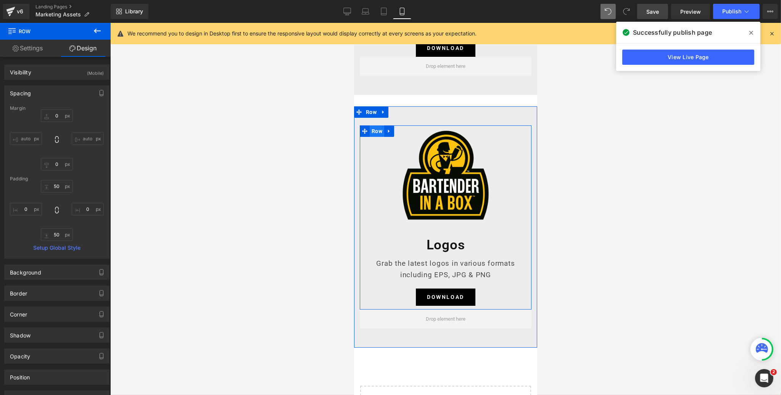
click at [379, 133] on span "Row" at bounding box center [376, 130] width 14 height 11
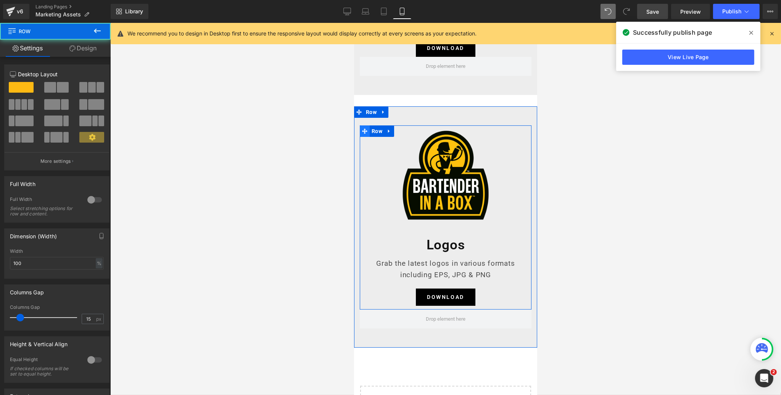
scroll to position [207, 0]
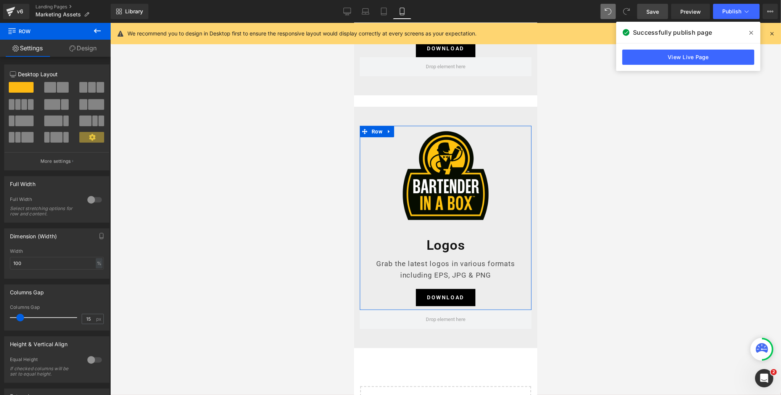
click at [87, 48] on link "Design" at bounding box center [82, 48] width 55 height 17
click at [0, 0] on div "Spacing" at bounding box center [0, 0] width 0 height 0
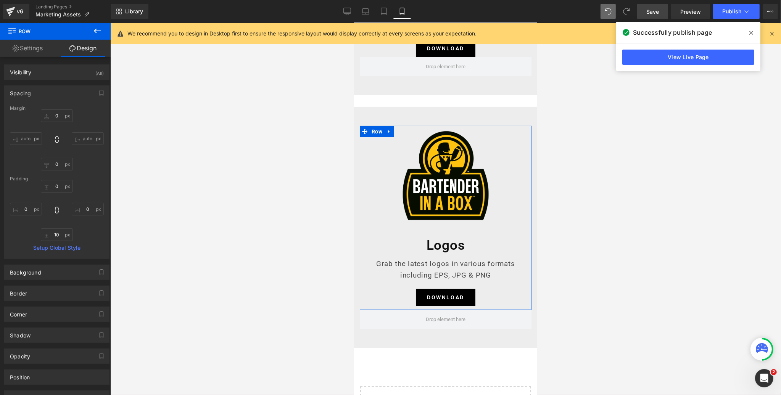
type input "0"
type input "10"
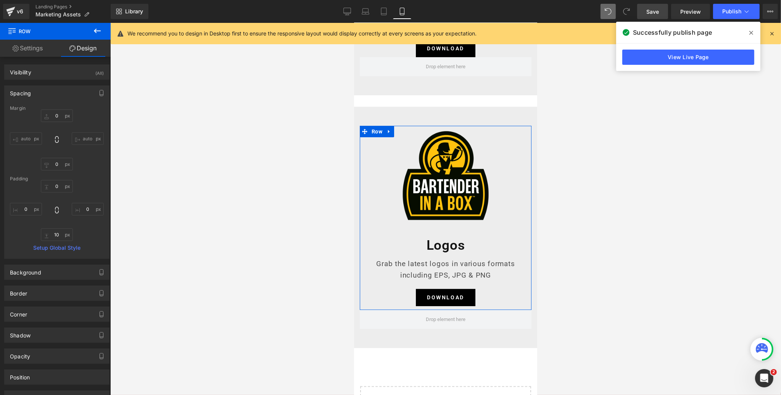
type input "0"
click at [59, 236] on input "10" at bounding box center [57, 234] width 32 height 13
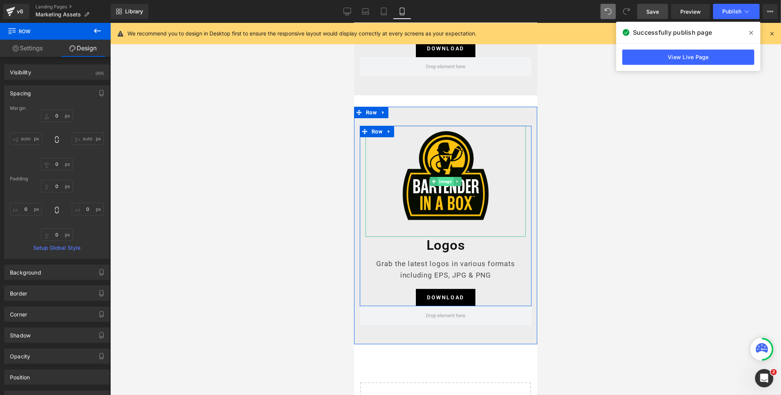
click at [447, 183] on span "Image" at bounding box center [445, 181] width 16 height 9
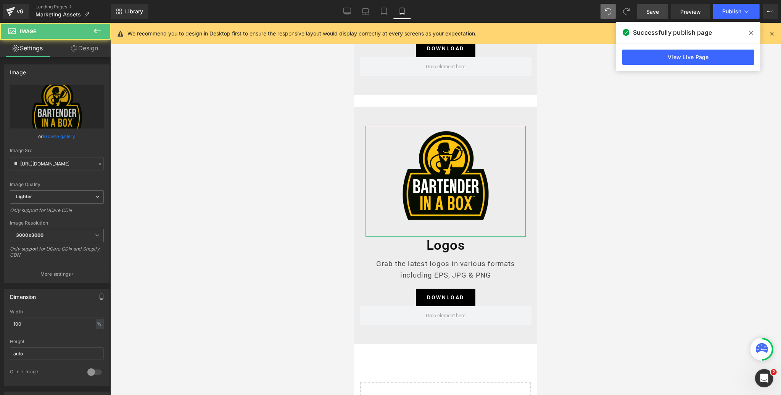
click at [88, 50] on link "Design" at bounding box center [84, 48] width 55 height 17
click at [0, 0] on div "Spacing" at bounding box center [0, 0] width 0 height 0
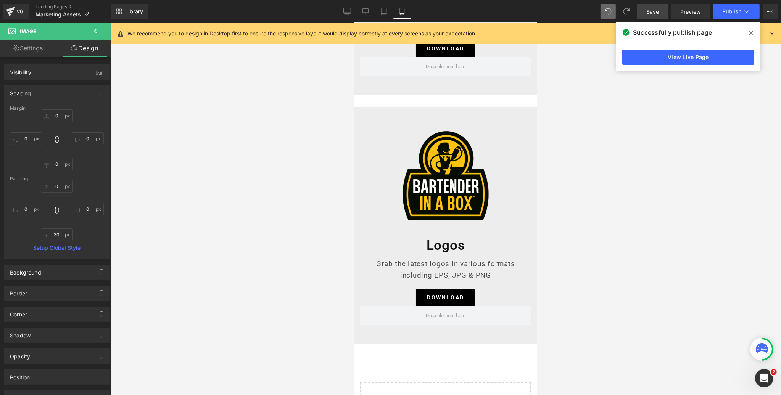
click at [657, 14] on span "Save" at bounding box center [652, 12] width 13 height 8
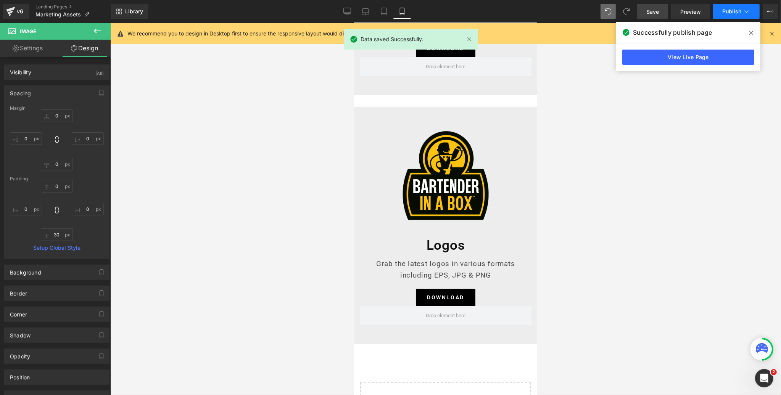
click at [738, 8] on span "Publish" at bounding box center [731, 11] width 19 height 6
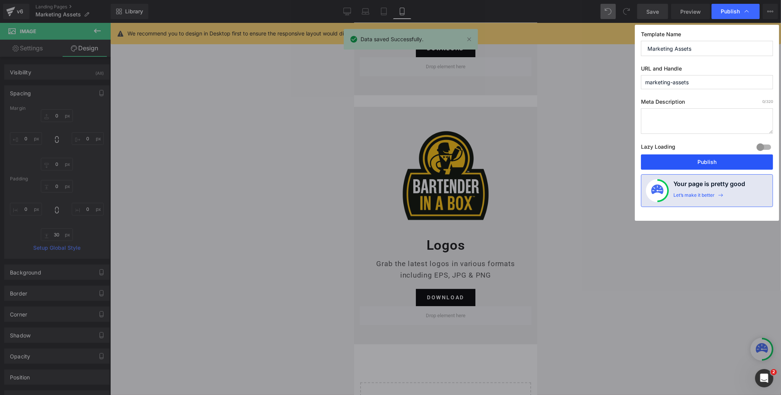
click at [698, 160] on button "Publish" at bounding box center [707, 161] width 132 height 15
